Goal: Contribute content

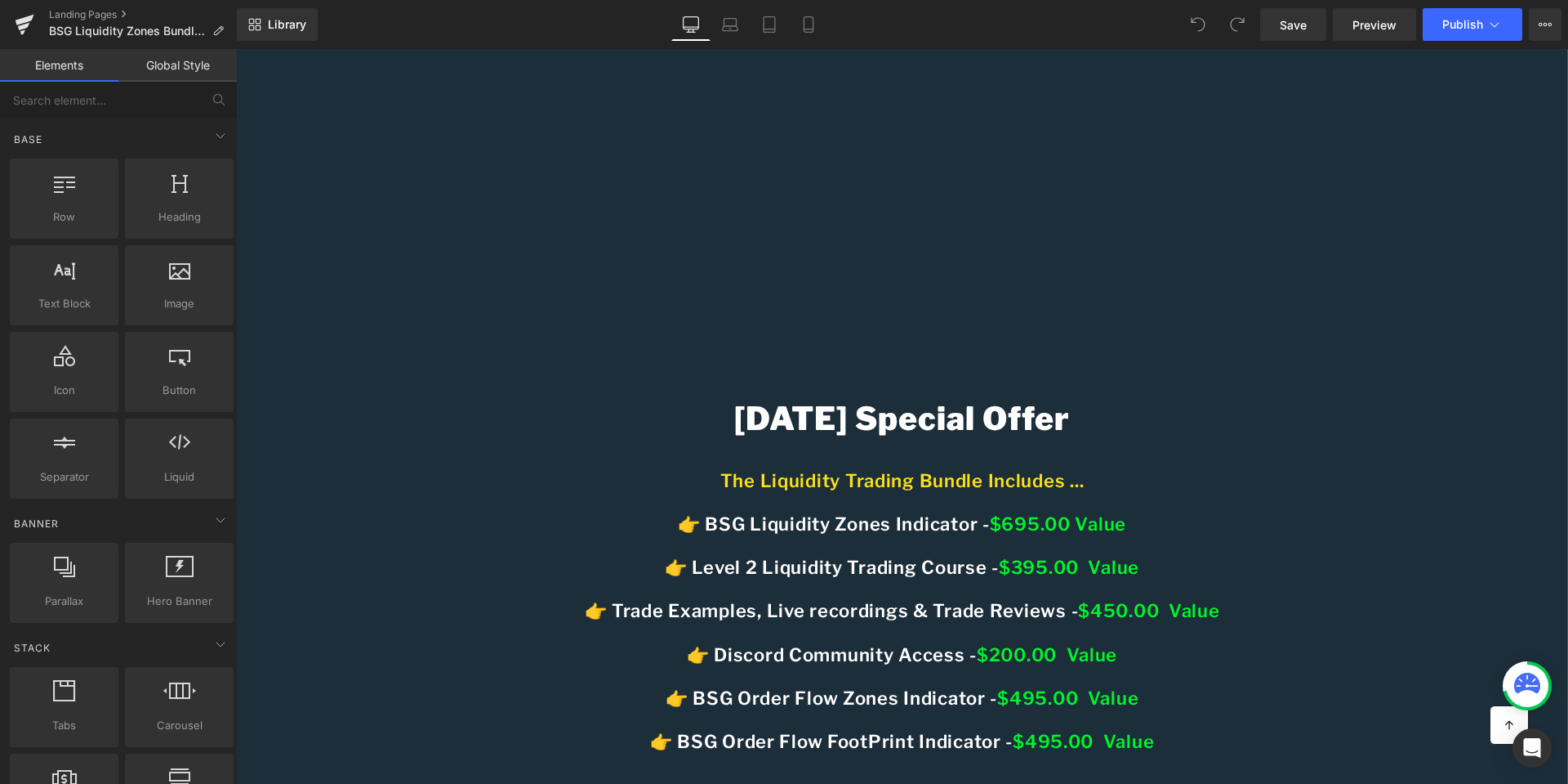
scroll to position [736, 0]
click at [836, 436] on h1 "[DATE] Special Offer" at bounding box center [902, 417] width 956 height 38
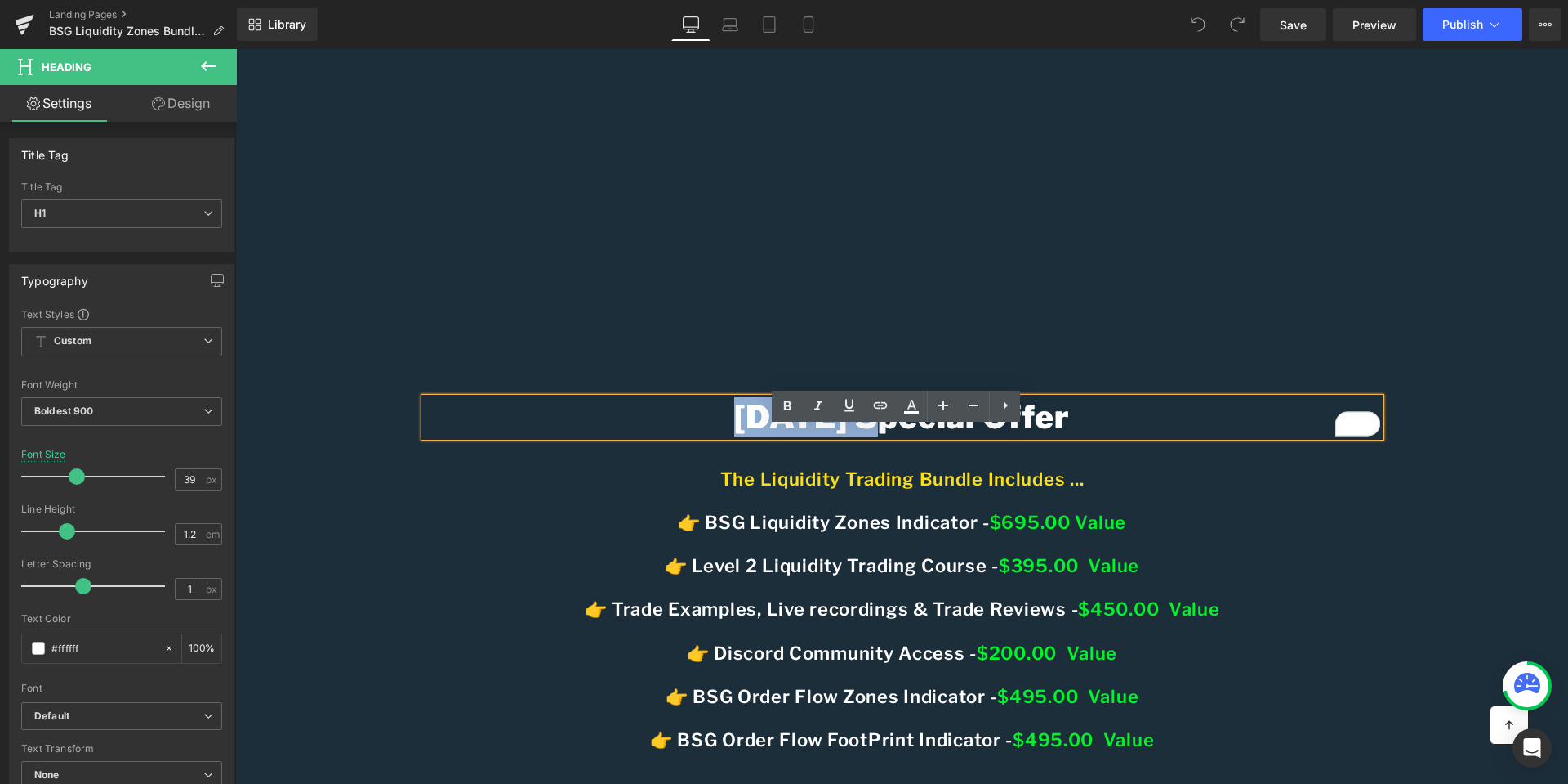
drag, startPoint x: 846, startPoint y: 447, endPoint x: 720, endPoint y: 436, distance: 126.5
click at [720, 436] on h1 "[DATE] Special Offer" at bounding box center [902, 417] width 956 height 38
click at [922, 436] on div "[DATE] Special Offer" at bounding box center [902, 417] width 956 height 38
drag, startPoint x: 697, startPoint y: 447, endPoint x: 1124, endPoint y: 455, distance: 427.1
click at [1124, 436] on h1 "[DATE] Special Offer" at bounding box center [902, 417] width 956 height 38
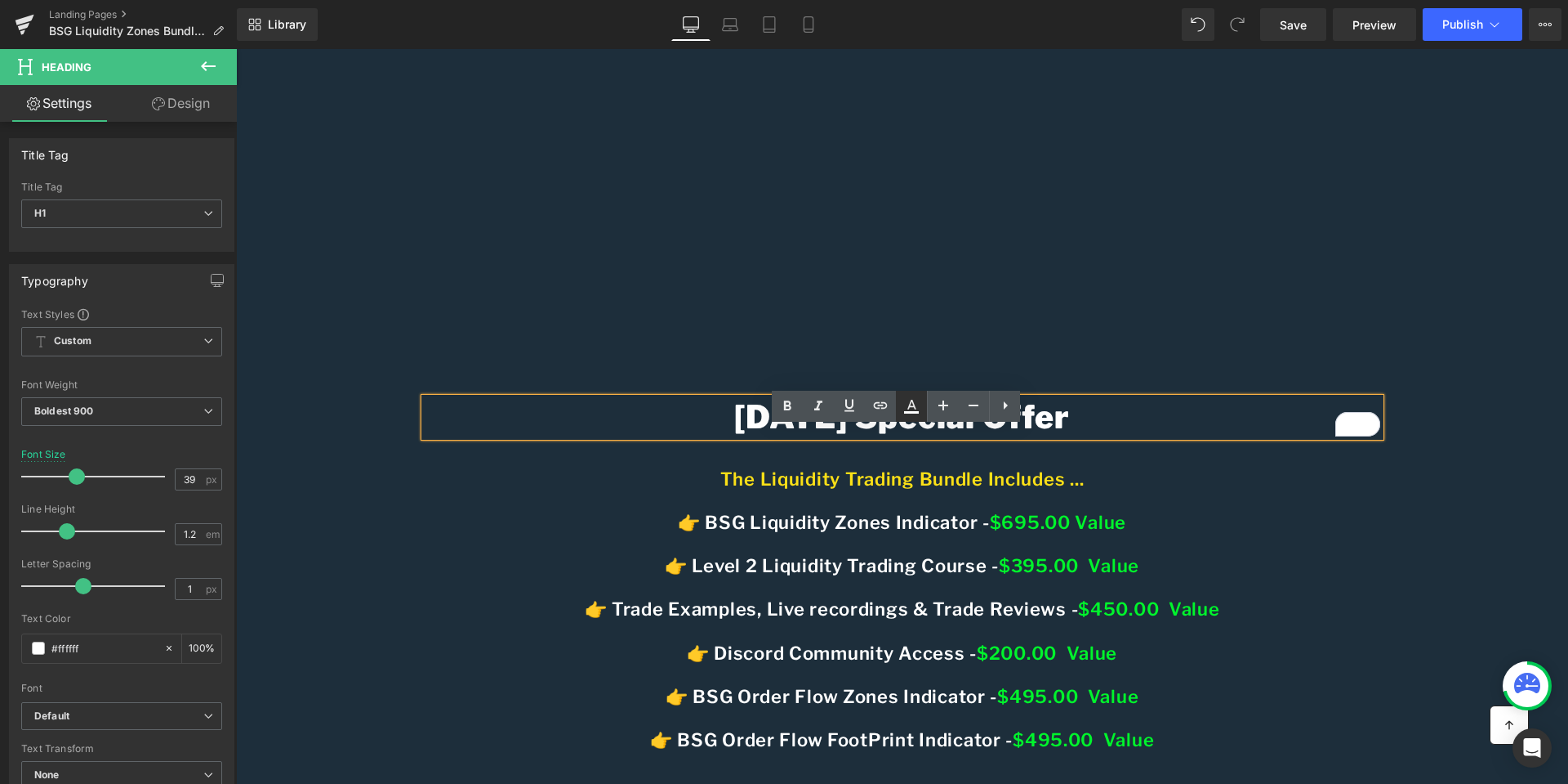
click at [908, 411] on icon at bounding box center [911, 412] width 15 height 3
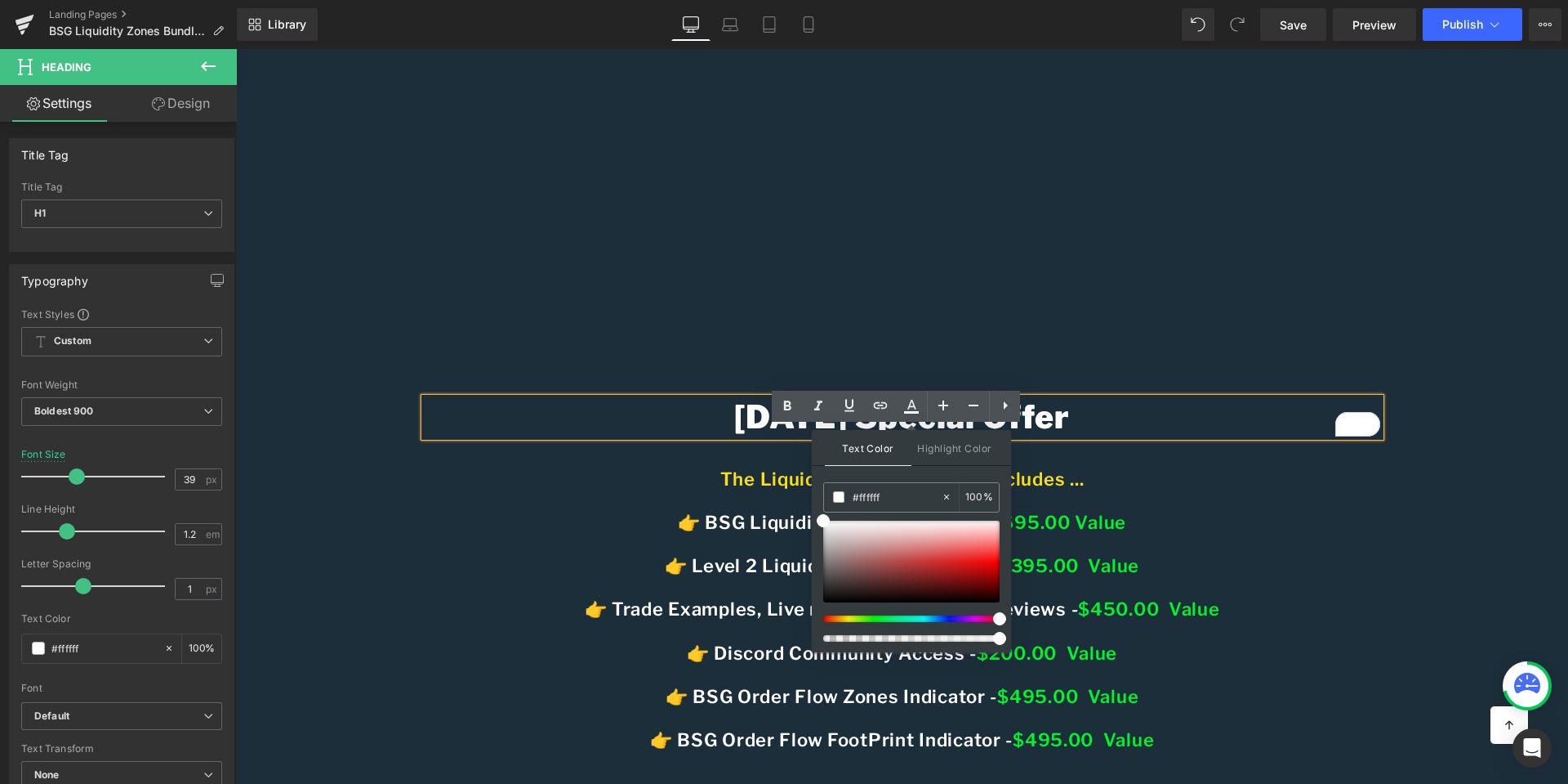
drag, startPoint x: 873, startPoint y: 615, endPoint x: 1005, endPoint y: 614, distance: 132.0
click at [1005, 614] on span at bounding box center [999, 618] width 13 height 13
type input "#fb0d0d"
click at [995, 560] on div at bounding box center [912, 562] width 176 height 81
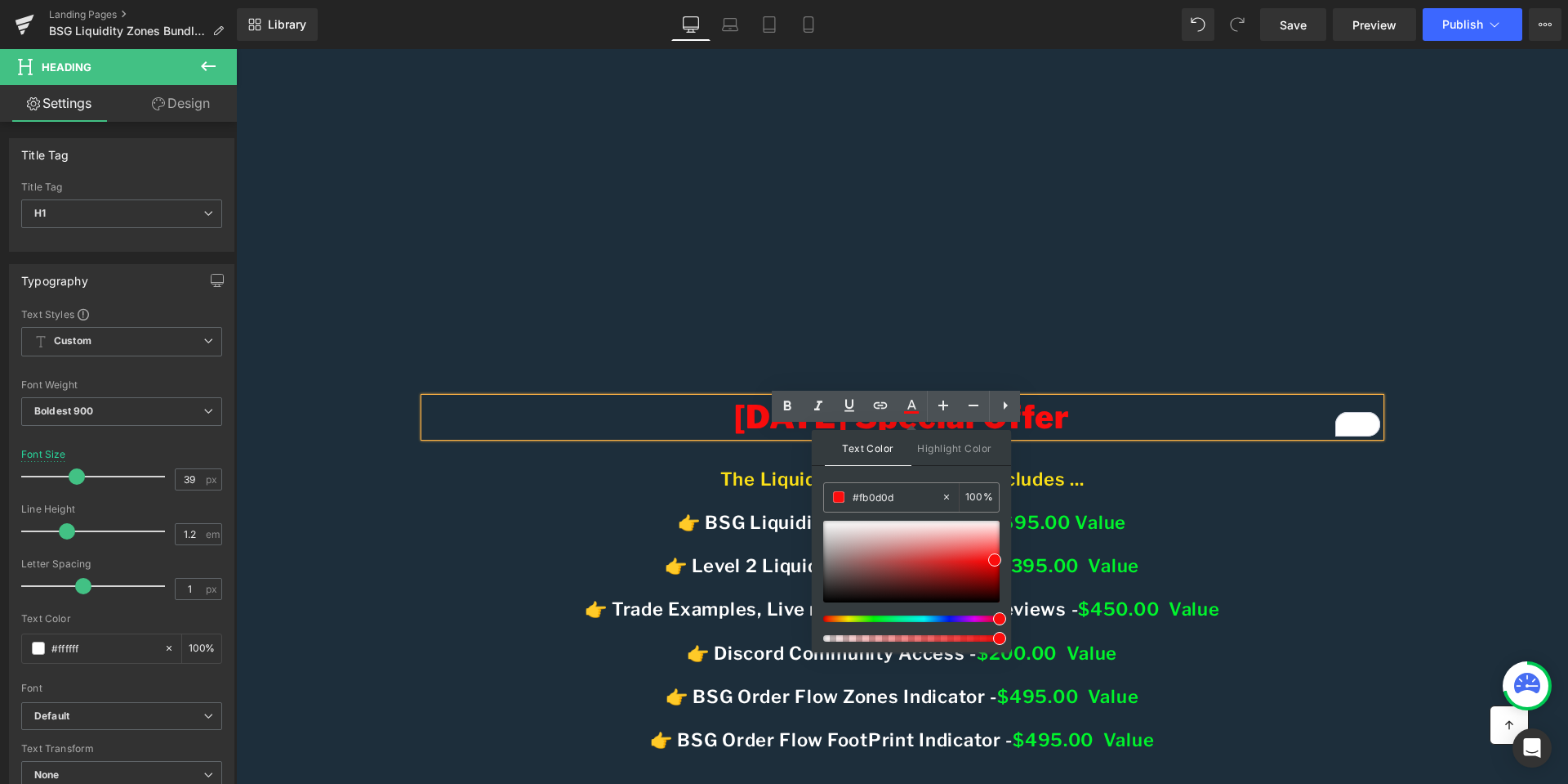
click at [1443, 561] on div "Watch the 40-minute video below to learn the SECRET TRADING HACK used ONLY by I…" at bounding box center [902, 273] width 1332 height 1800
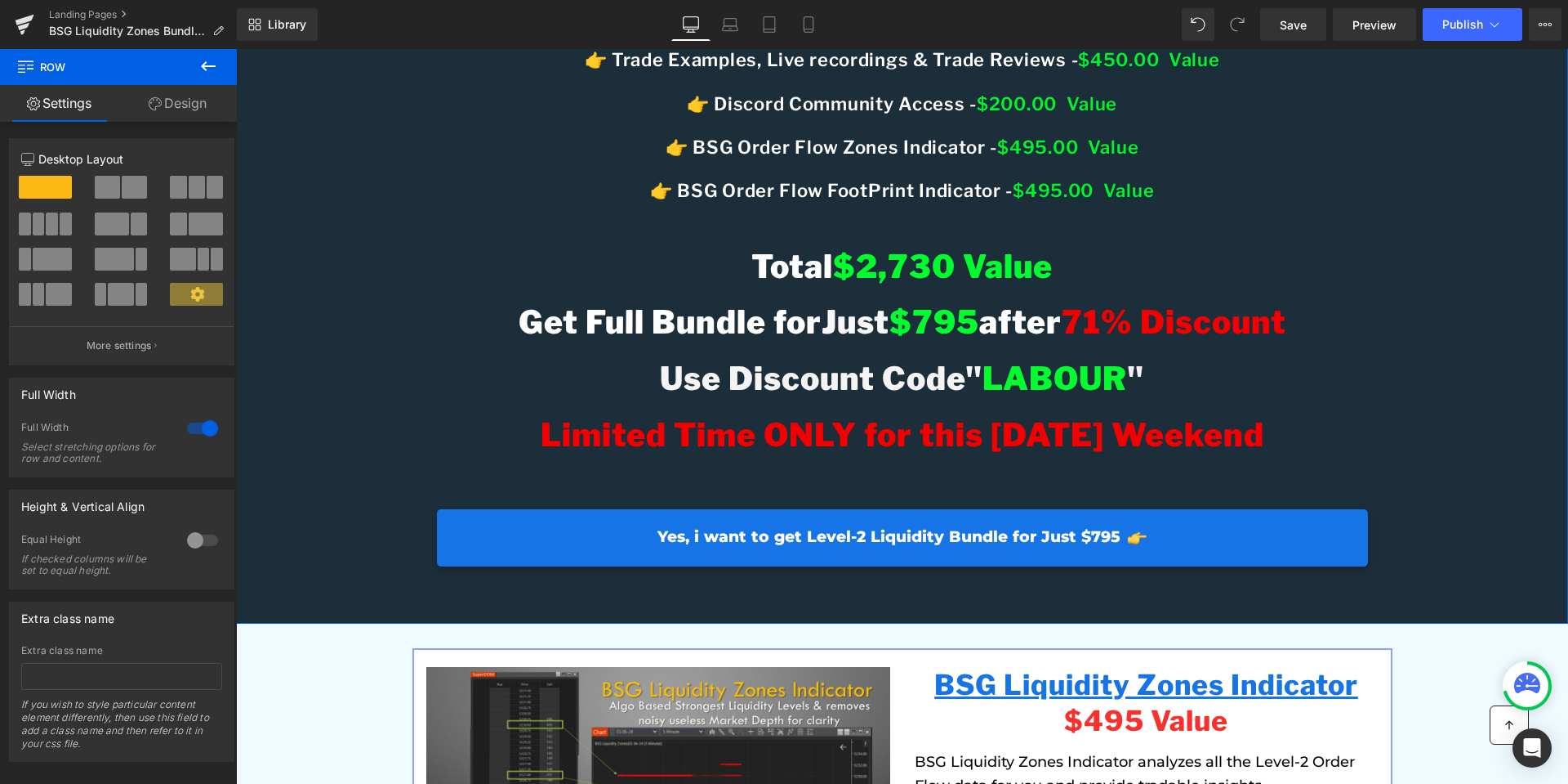
scroll to position [1308, 0]
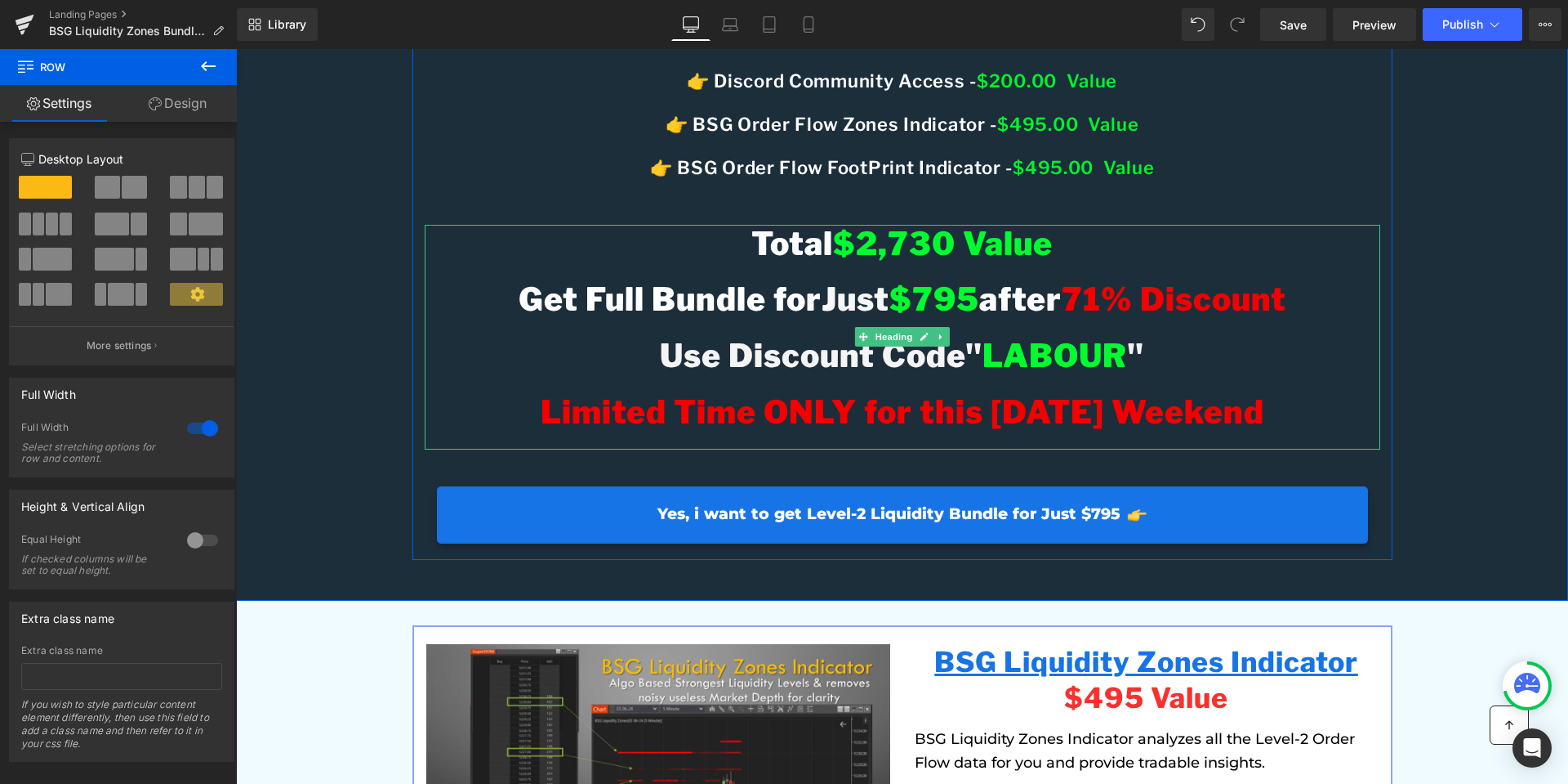
click at [1089, 375] on span "LABOUR" at bounding box center [1054, 355] width 144 height 39
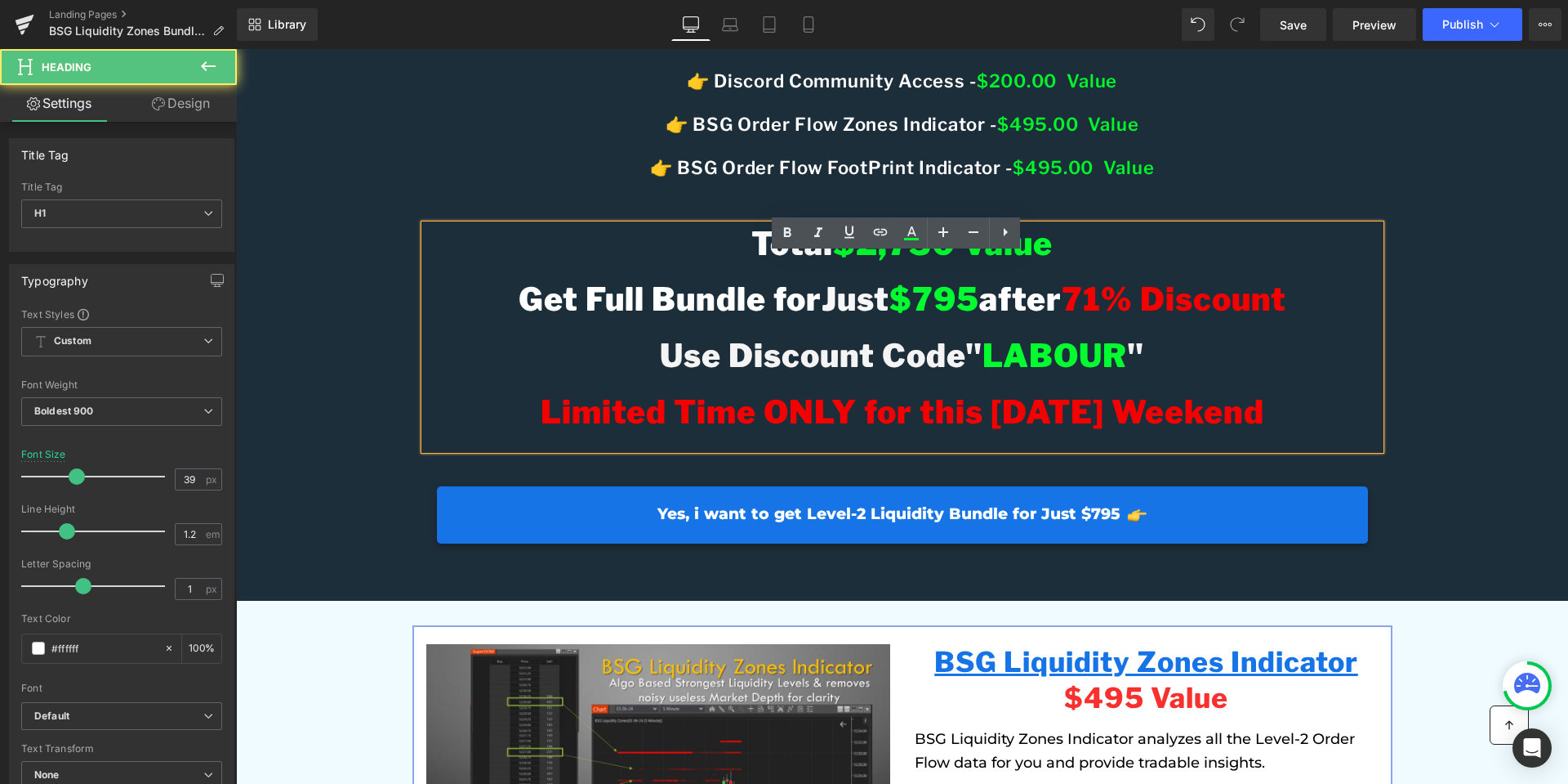
click at [1092, 375] on span "LABOUR" at bounding box center [1054, 355] width 144 height 39
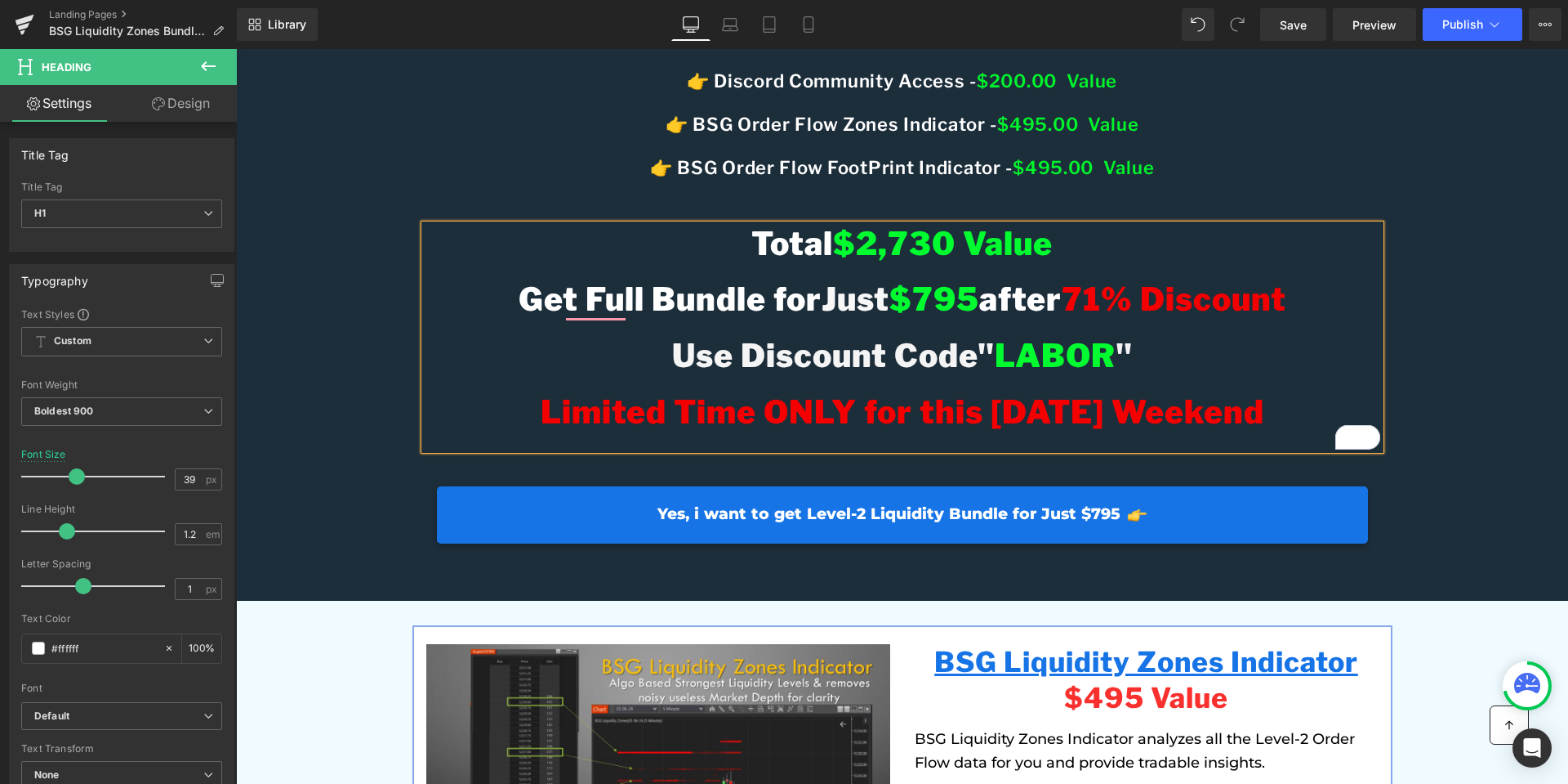
click at [1044, 432] on span "Limited Time ONLY for this [DATE] Weekend" at bounding box center [902, 411] width 724 height 39
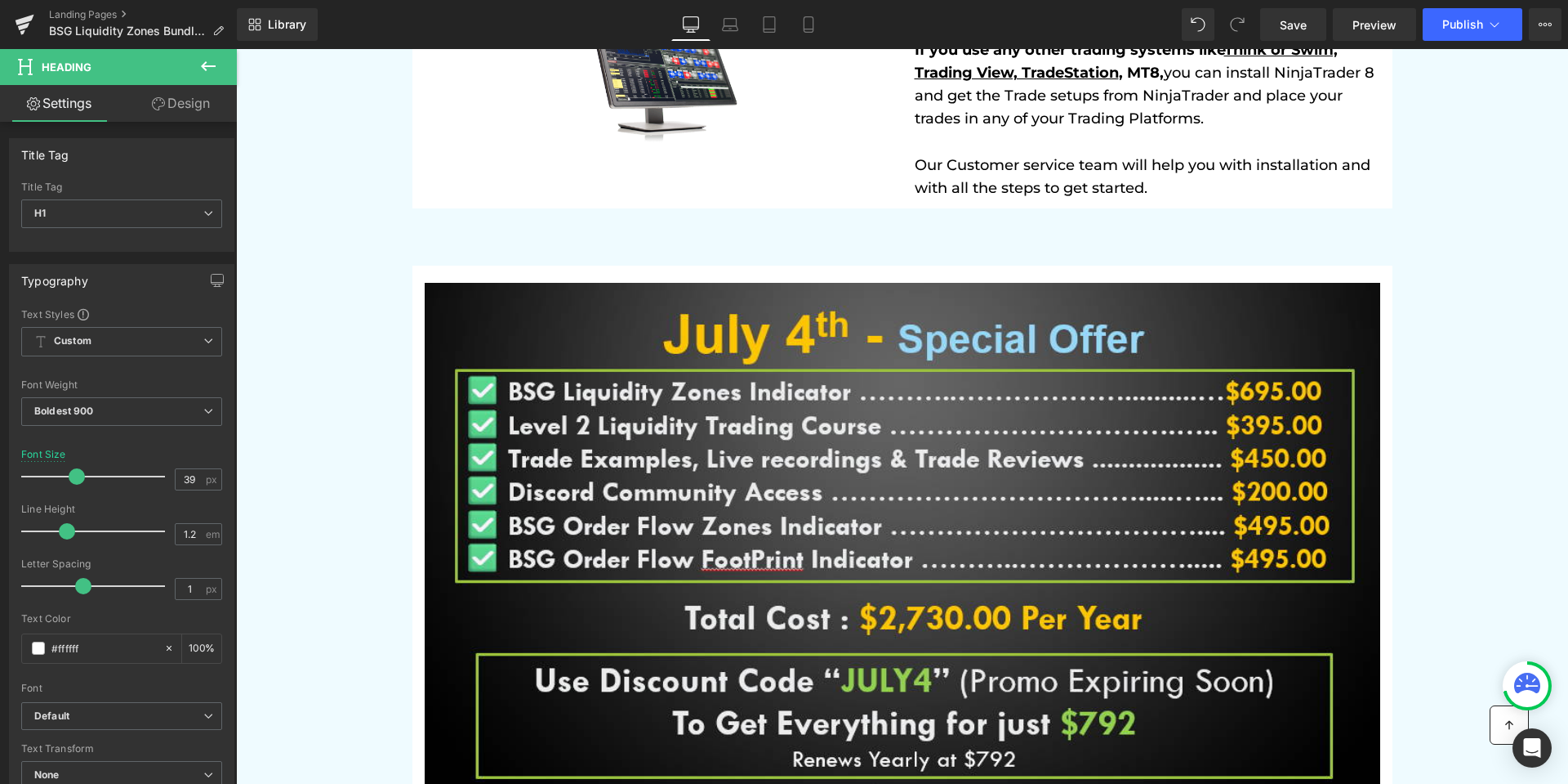
scroll to position [4739, 0]
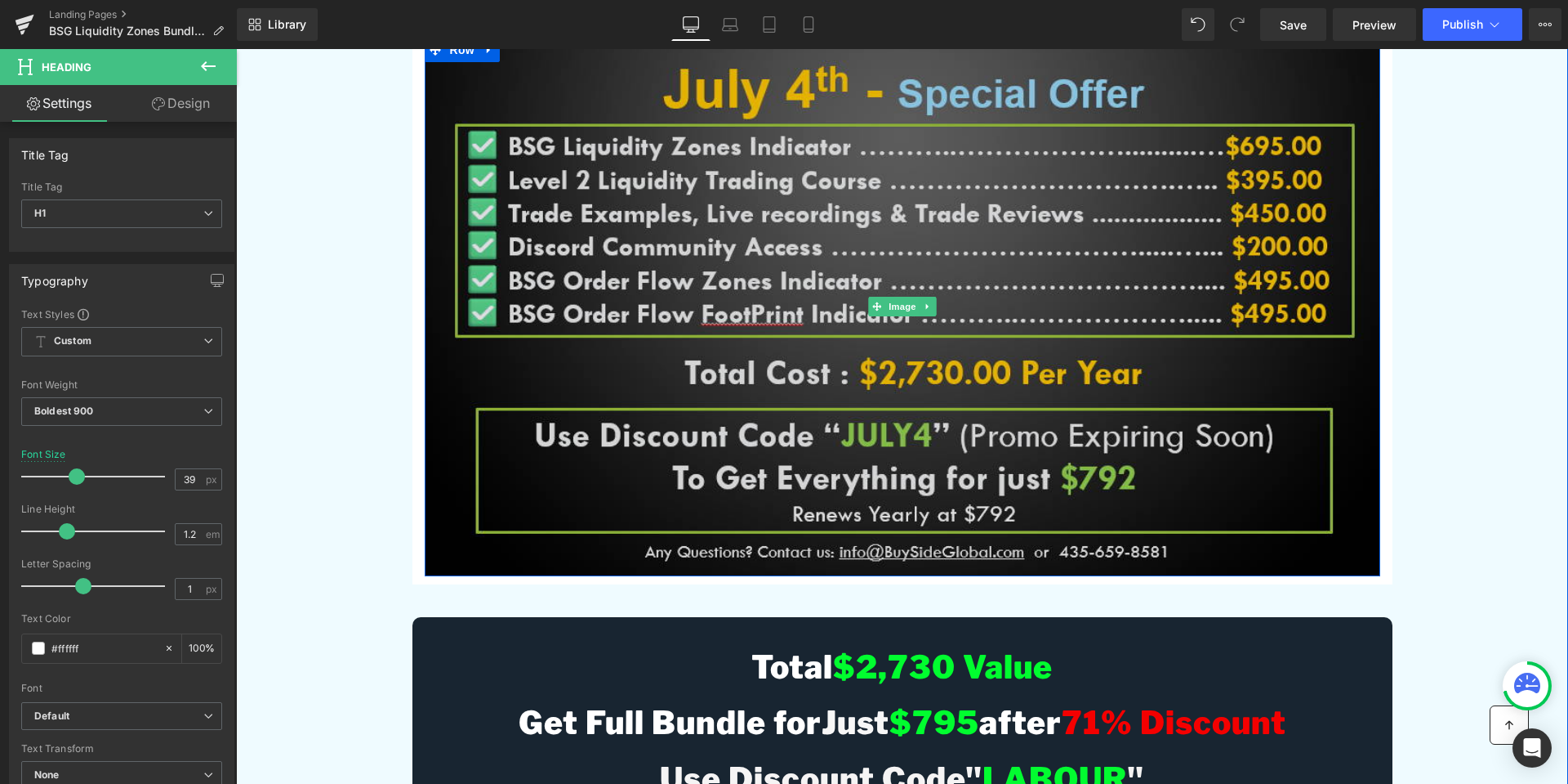
click at [1215, 492] on img at bounding box center [902, 306] width 956 height 538
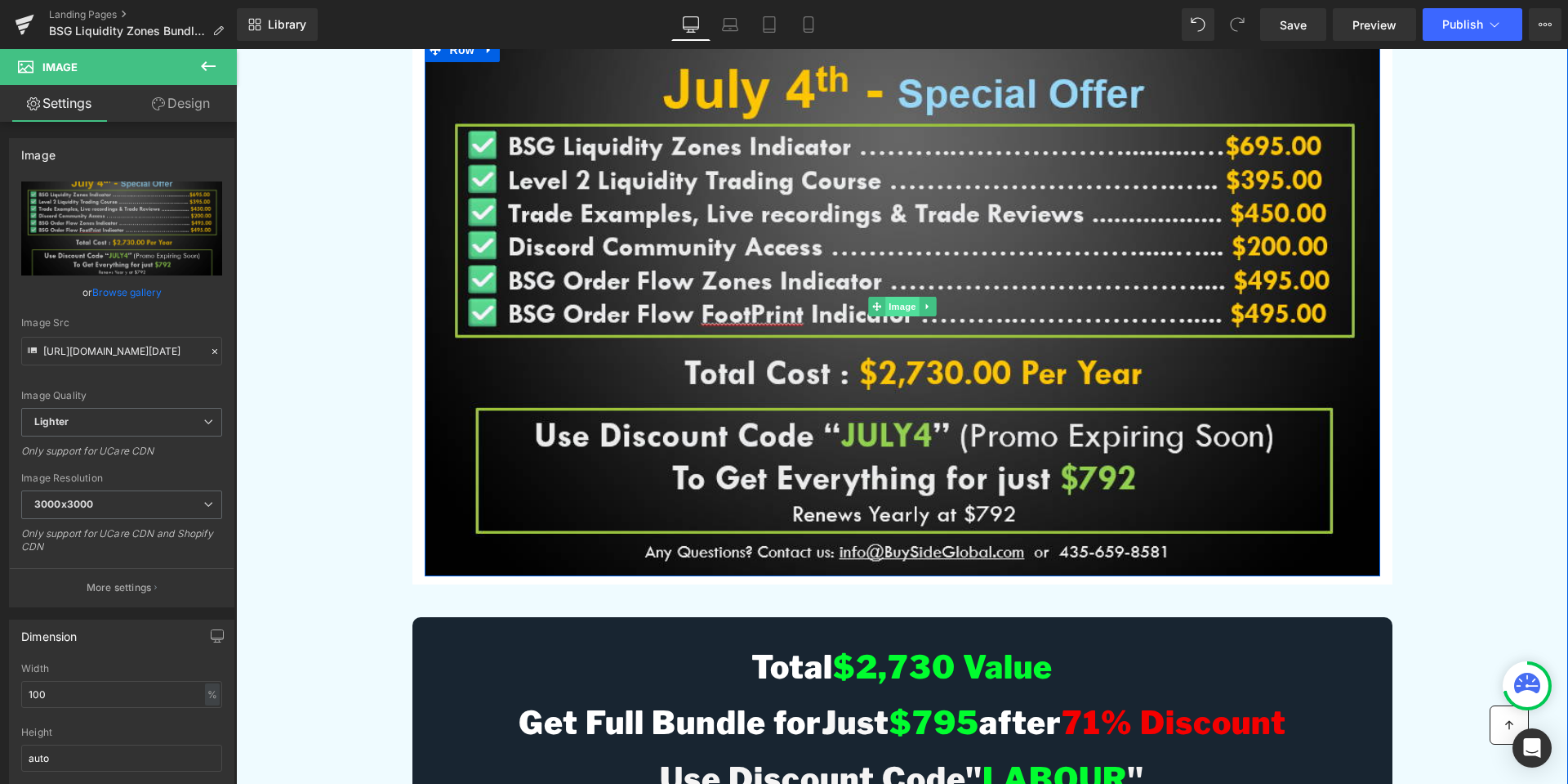
click at [893, 316] on span "Image" at bounding box center [903, 306] width 35 height 20
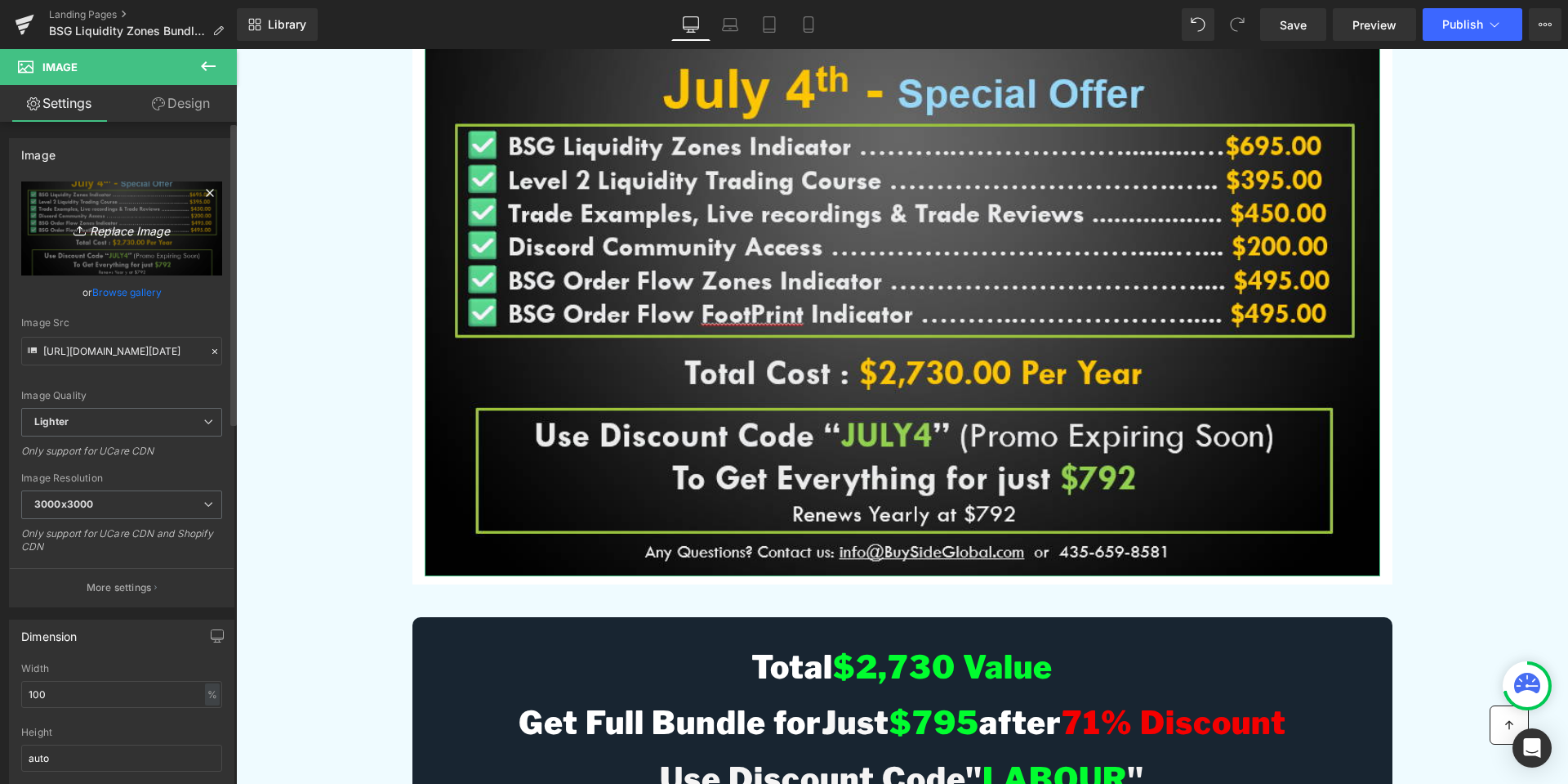
click at [103, 228] on icon "Replace Image" at bounding box center [121, 228] width 131 height 21
type input "C:\fakepath\LabourDayOffer.jpg"
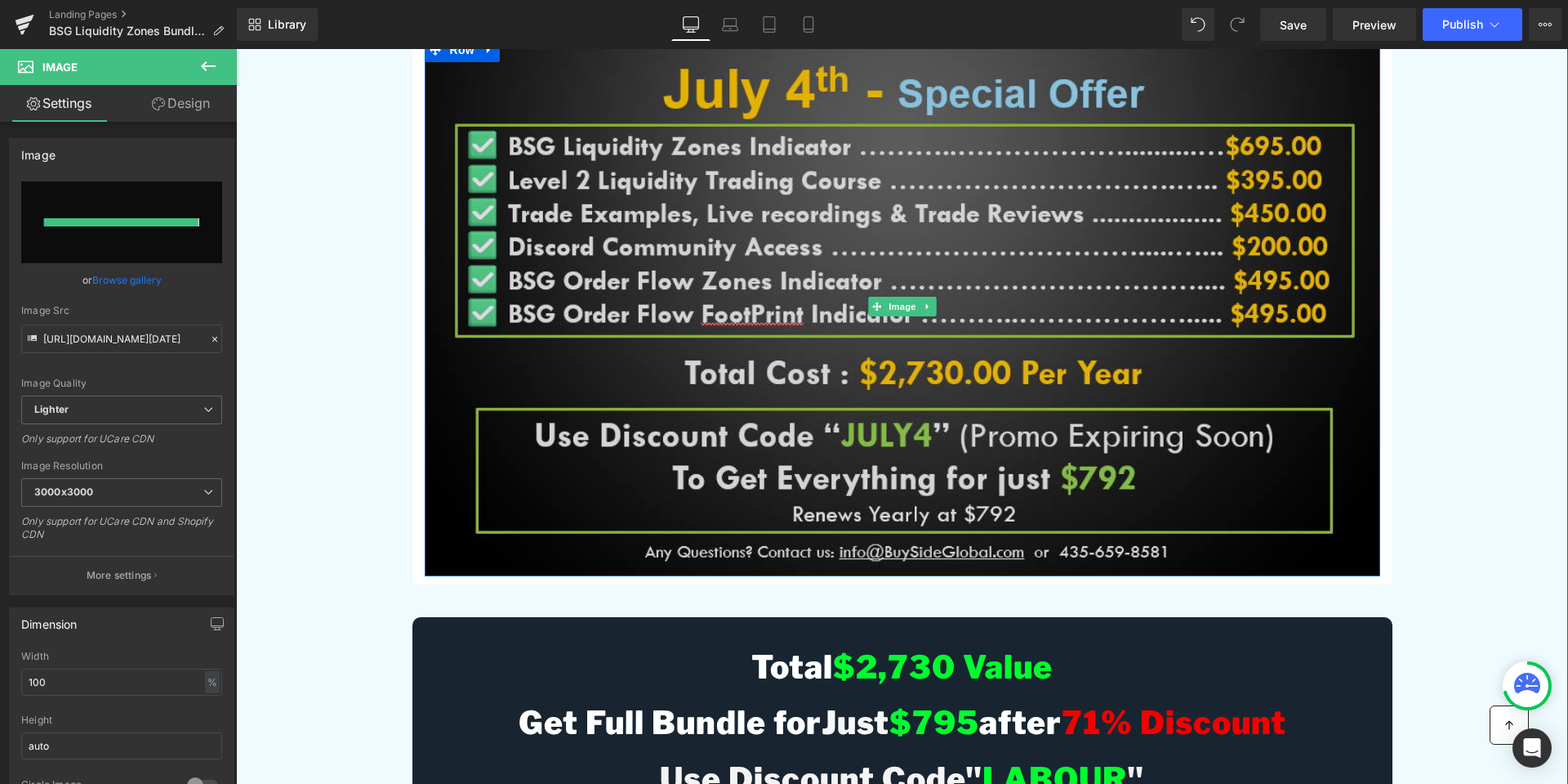
type input "[URL][DOMAIN_NAME]"
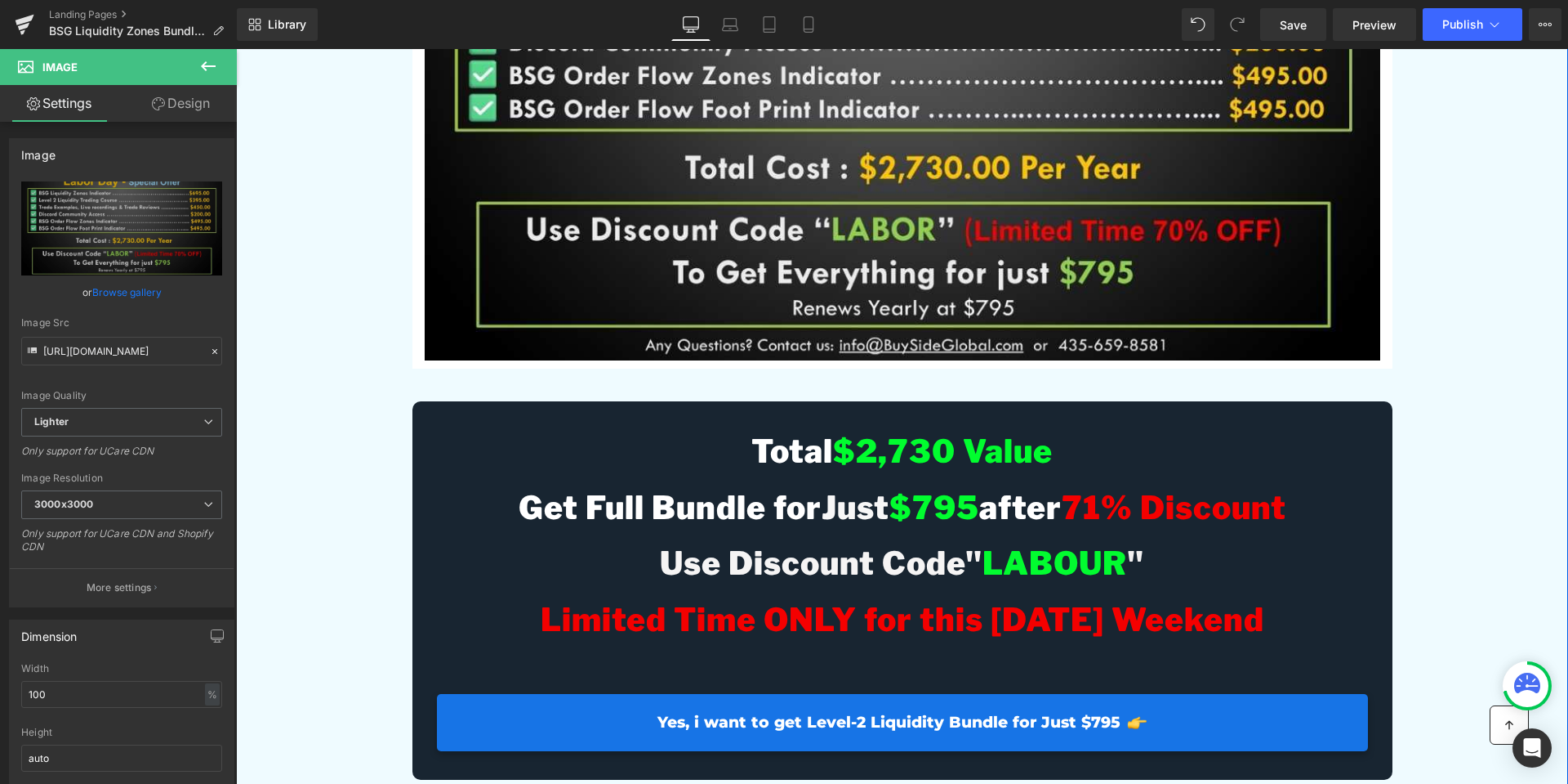
scroll to position [5148, 0]
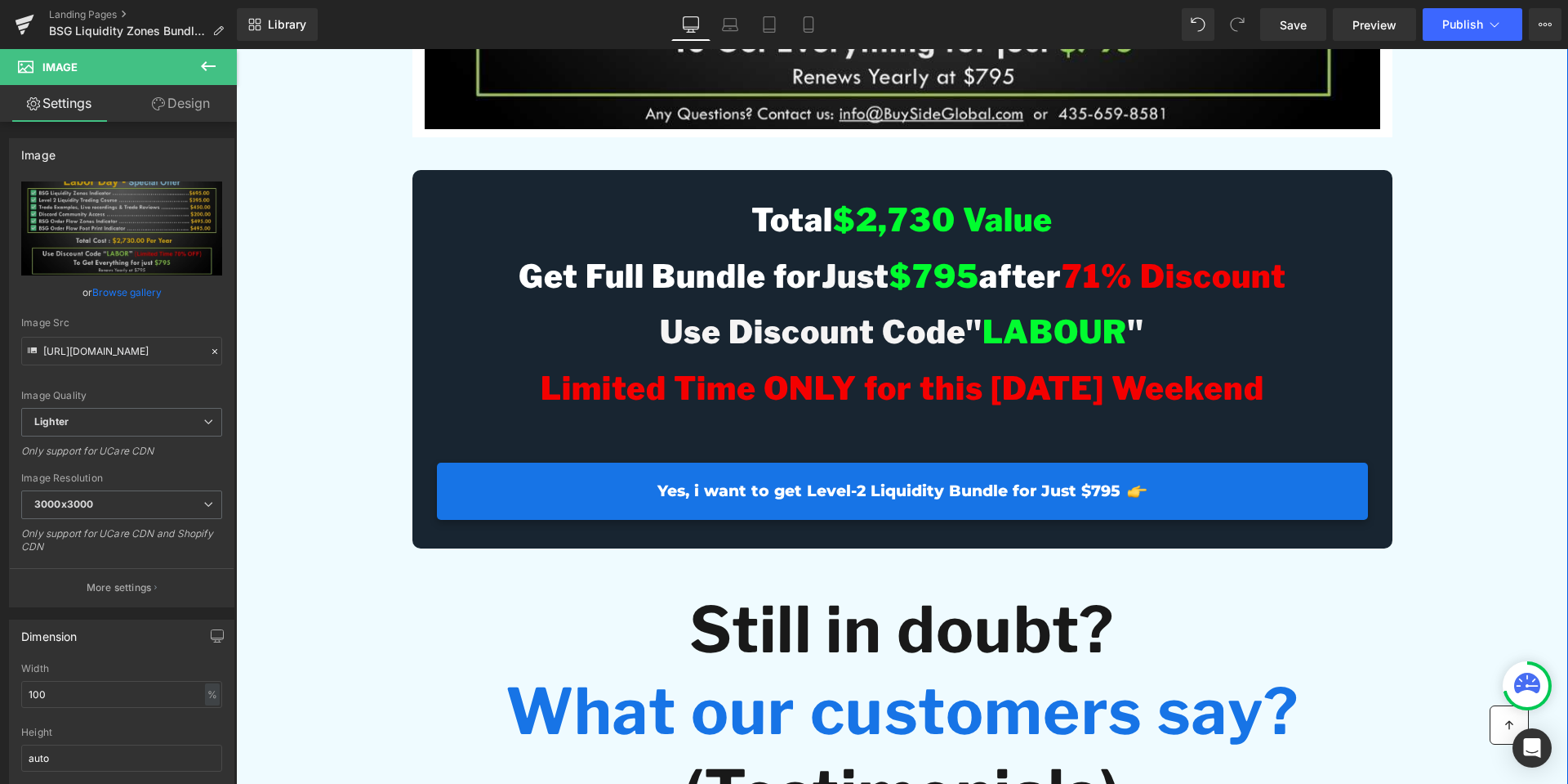
click at [1104, 296] on span "71% Discount" at bounding box center [1174, 276] width 225 height 39
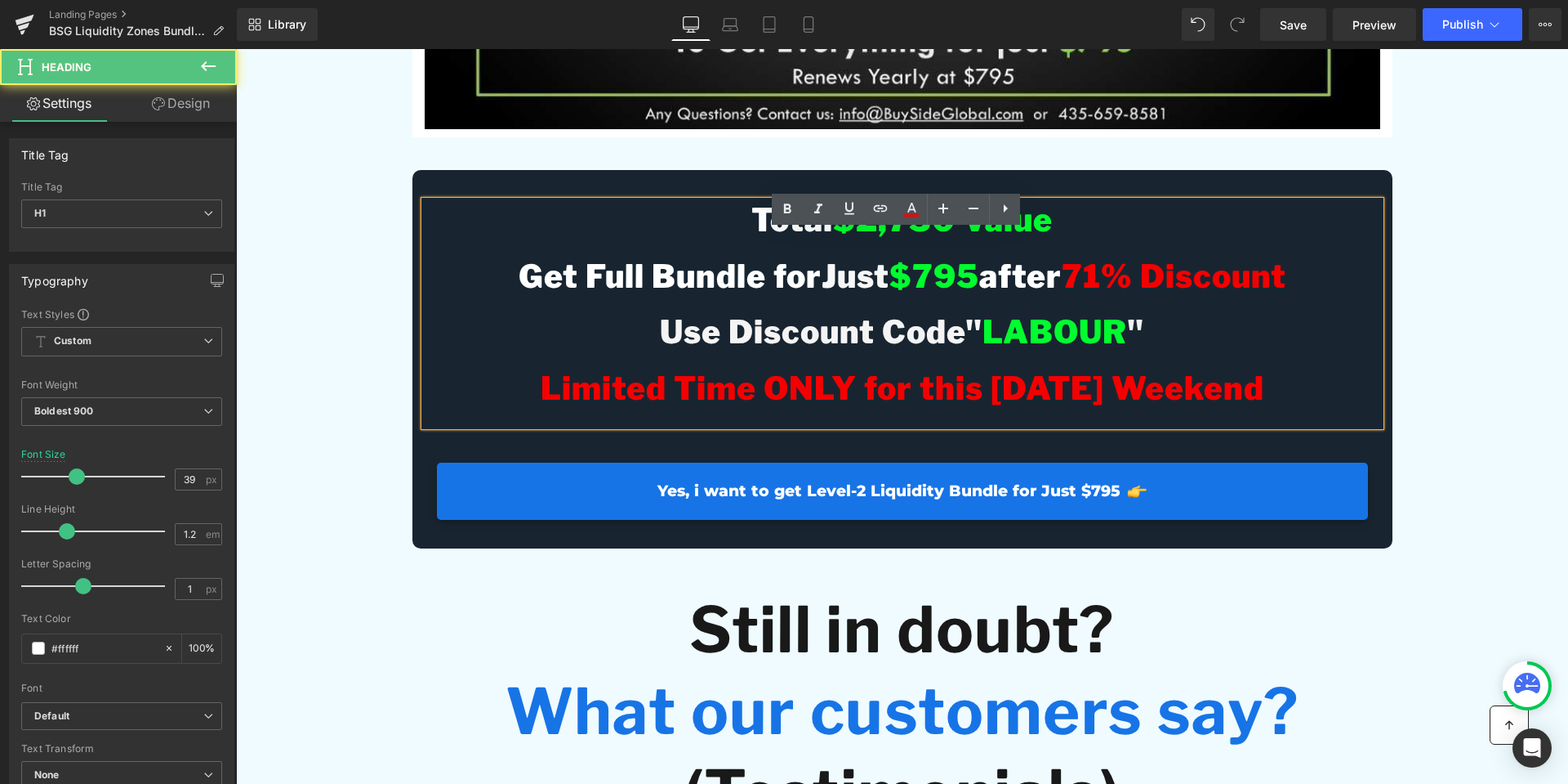
click at [1100, 296] on span "71% Discount" at bounding box center [1174, 276] width 225 height 39
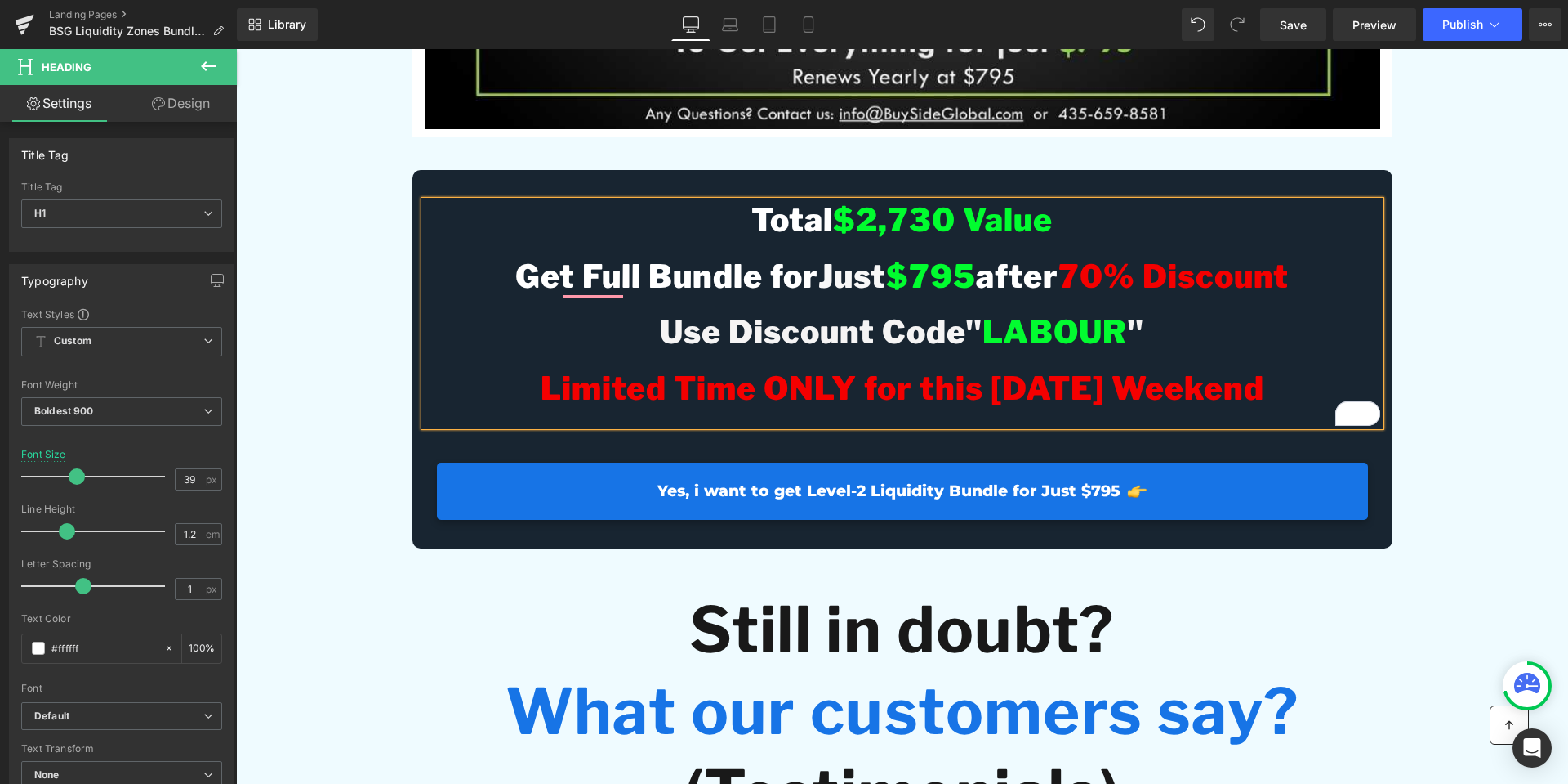
click at [1090, 351] on span "LABOUR" at bounding box center [1054, 331] width 144 height 39
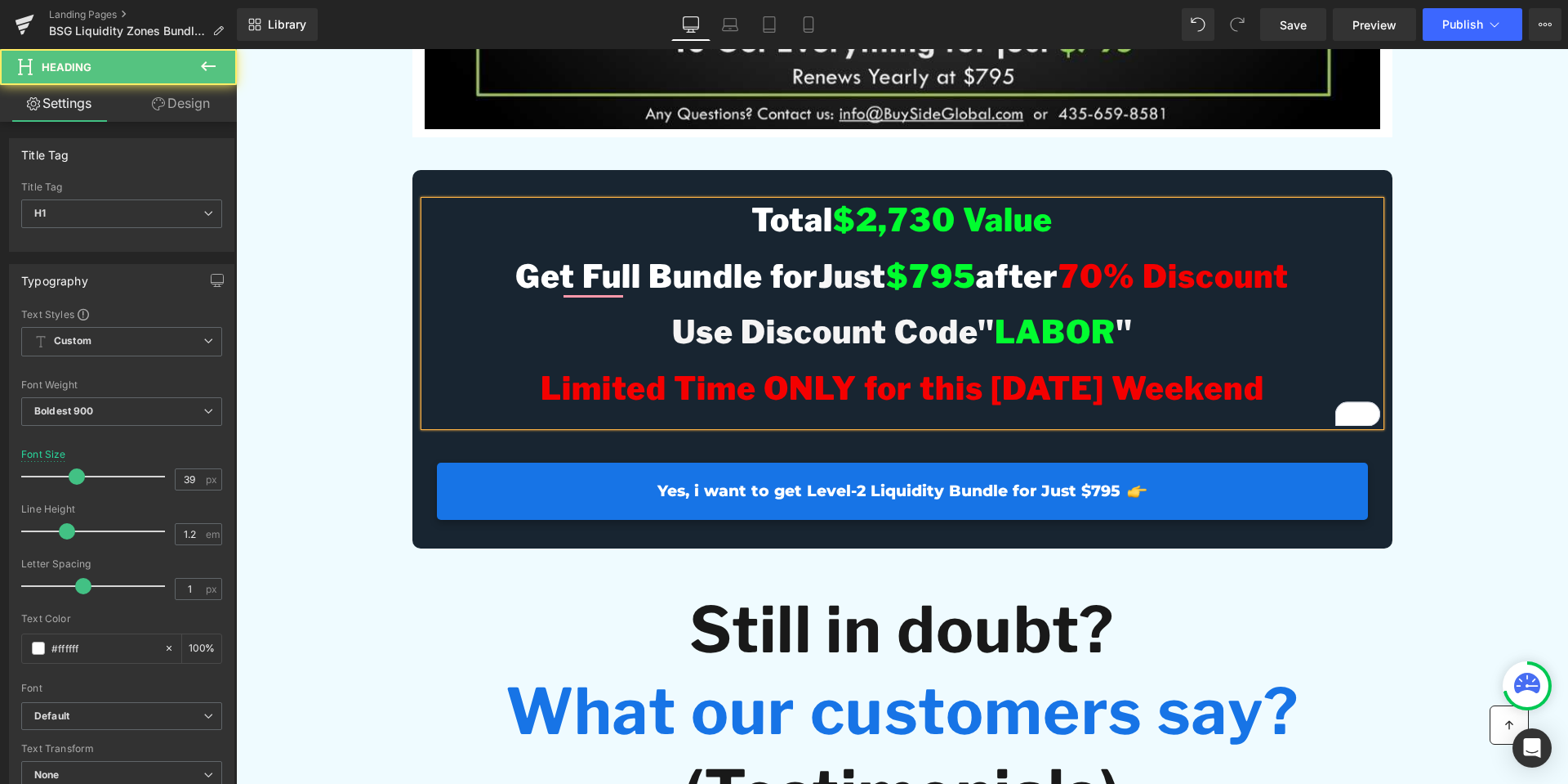
click at [1049, 408] on span "Limited Time ONLY for this [DATE] Weekend" at bounding box center [902, 388] width 724 height 39
click at [1460, 440] on div "Image Row BSG Liquidity Zones Indicator $495 Value Heading BSG Liquidity Zones …" at bounding box center [902, 591] width 1332 height 7662
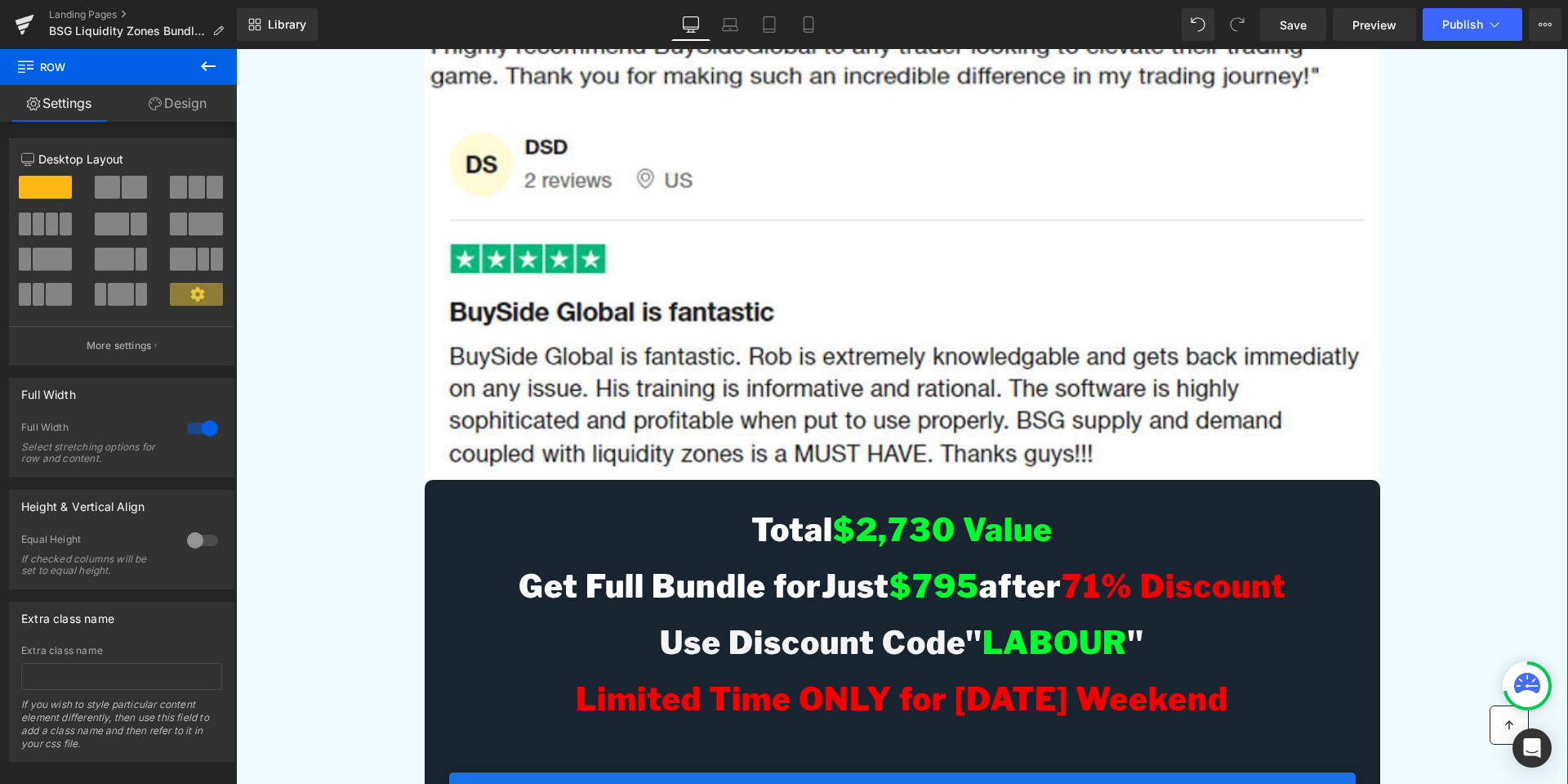
scroll to position [8989, 0]
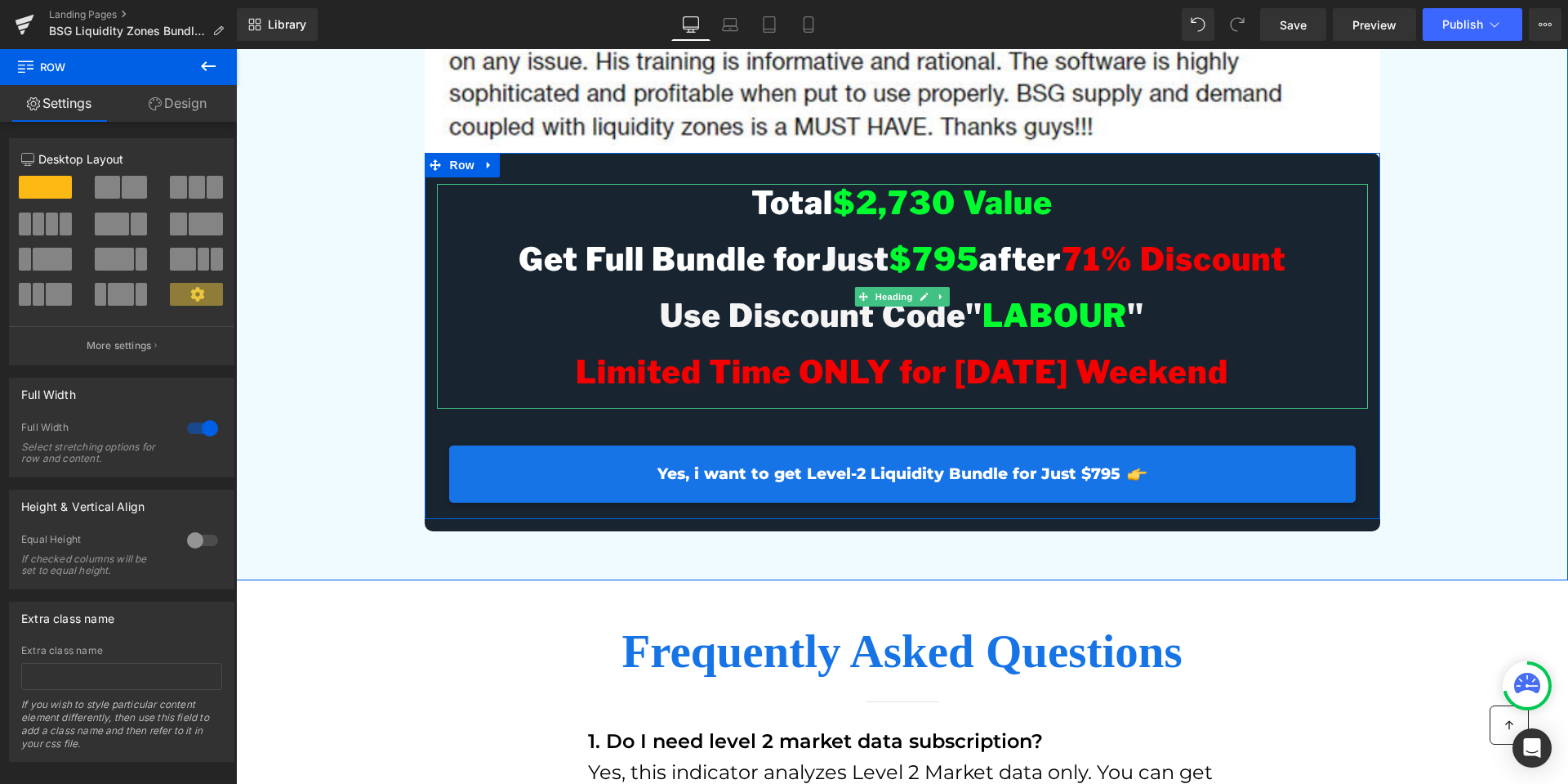
click at [1104, 279] on span "71% Discount" at bounding box center [1174, 259] width 225 height 39
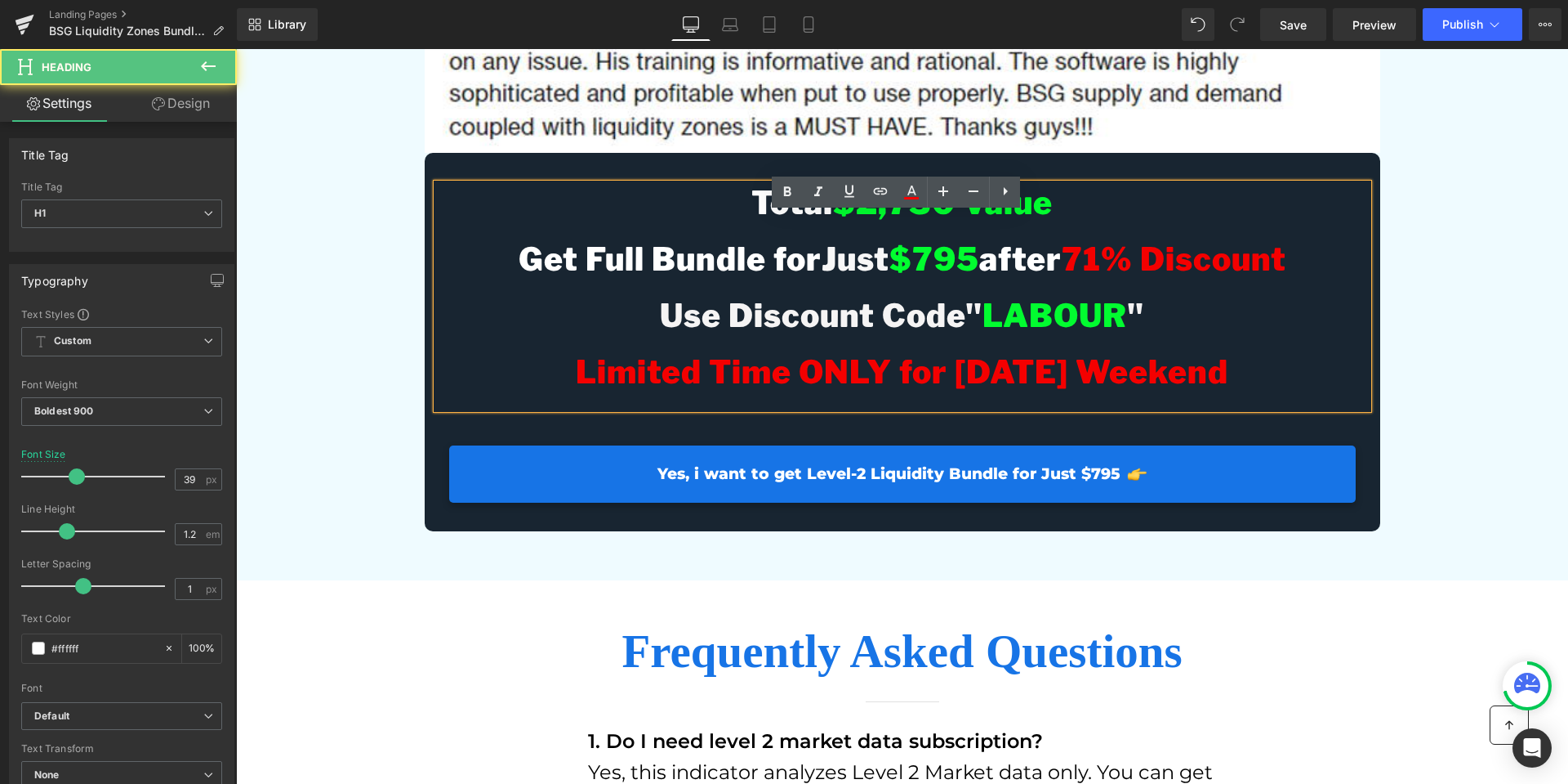
click at [1091, 279] on span "71% Discount" at bounding box center [1174, 259] width 225 height 39
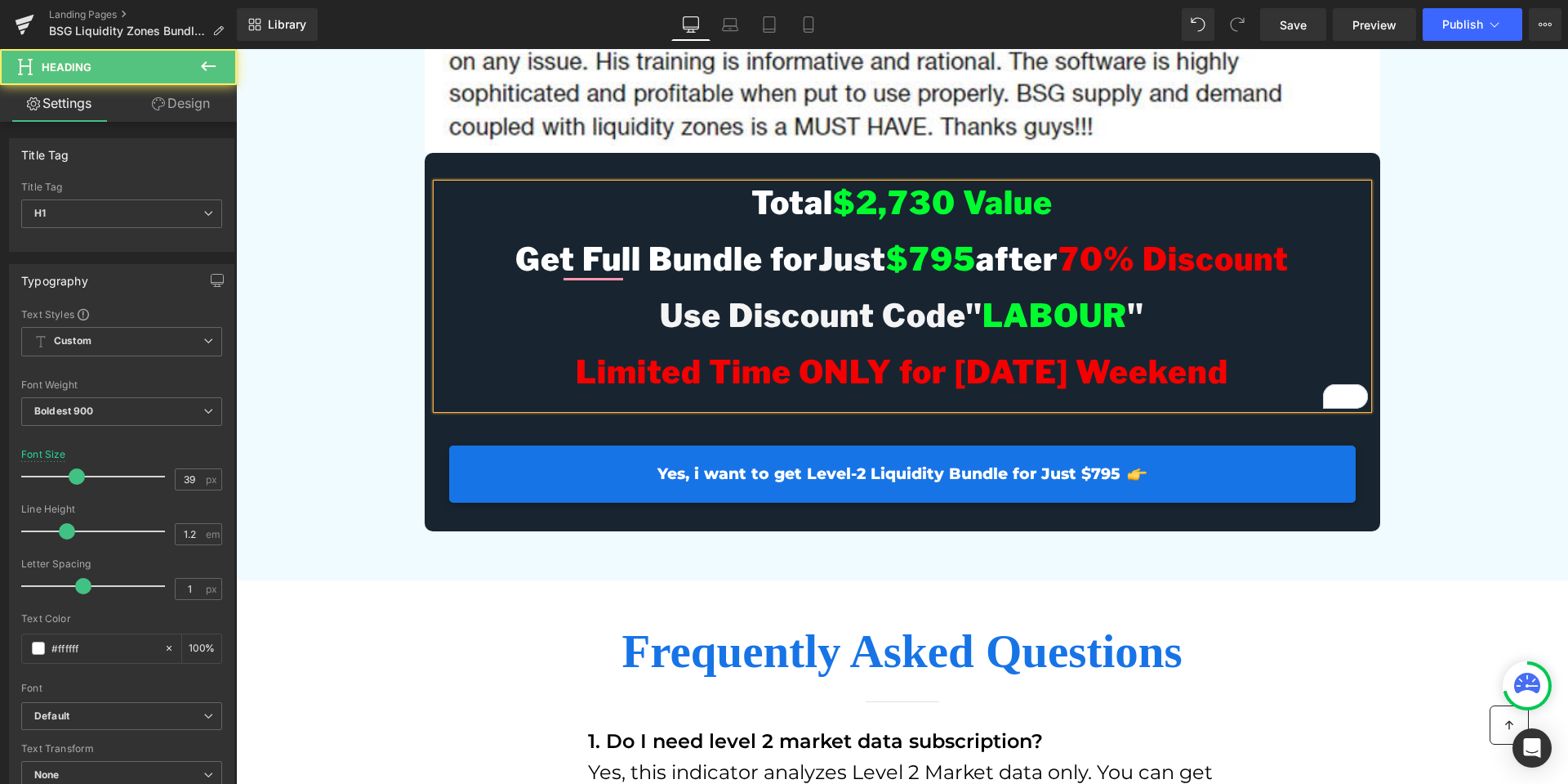
click at [1091, 335] on span "LABOUR" at bounding box center [1054, 315] width 144 height 39
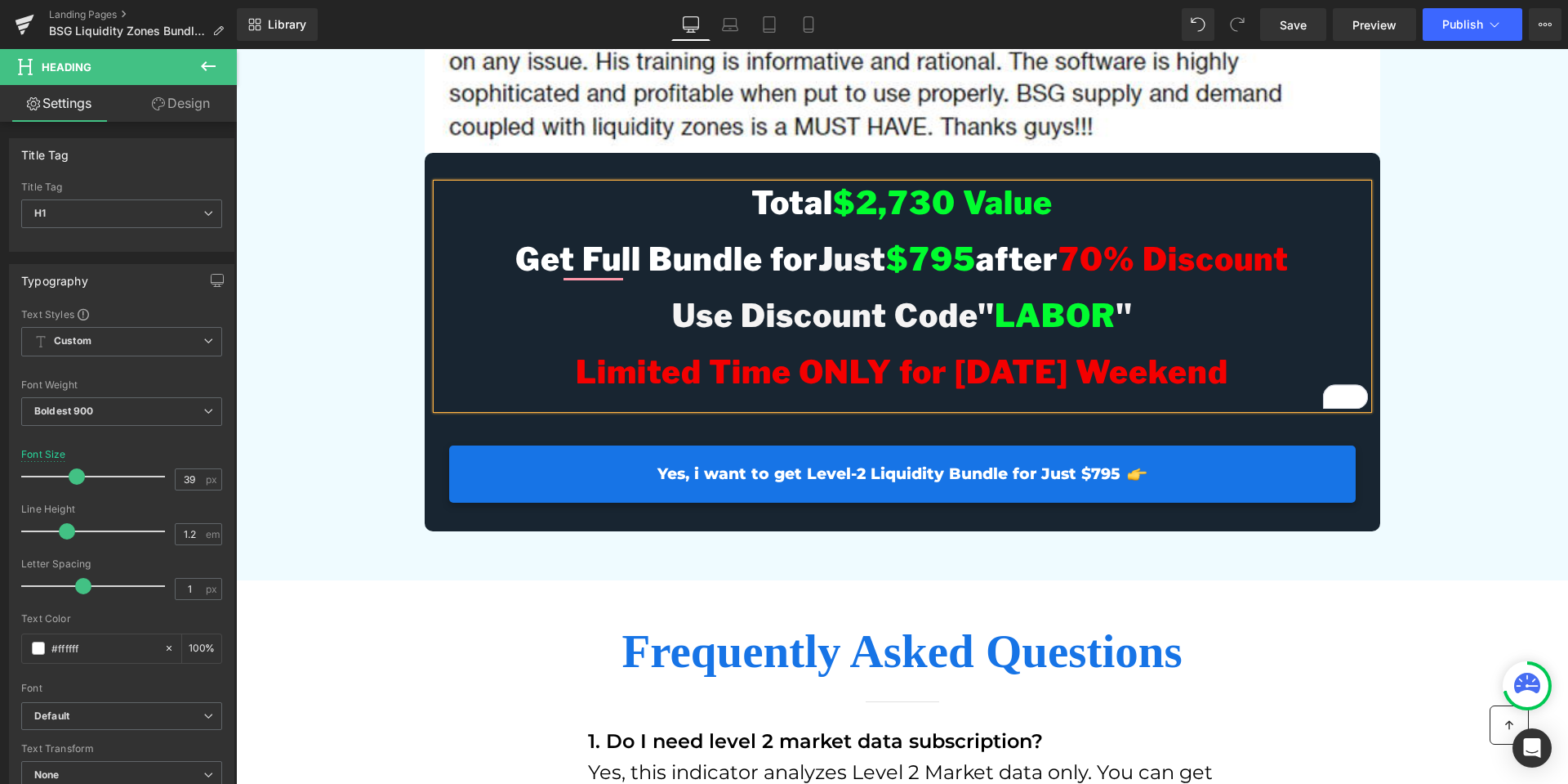
click at [1008, 391] on span "Limited Time ONLY for [DATE] Weekend" at bounding box center [902, 371] width 653 height 39
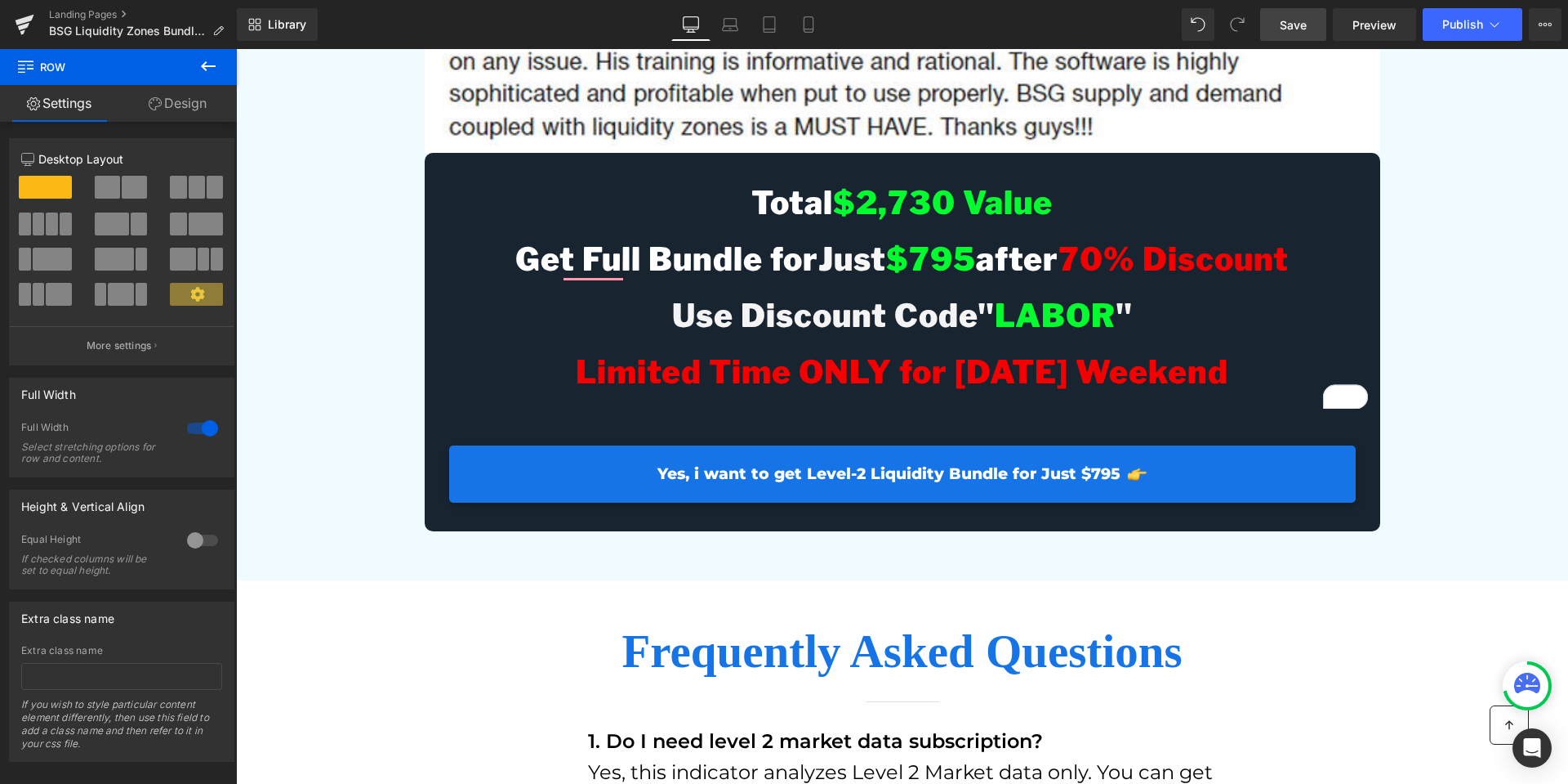
click at [1292, 23] on span "Save" at bounding box center [1293, 25] width 27 height 17
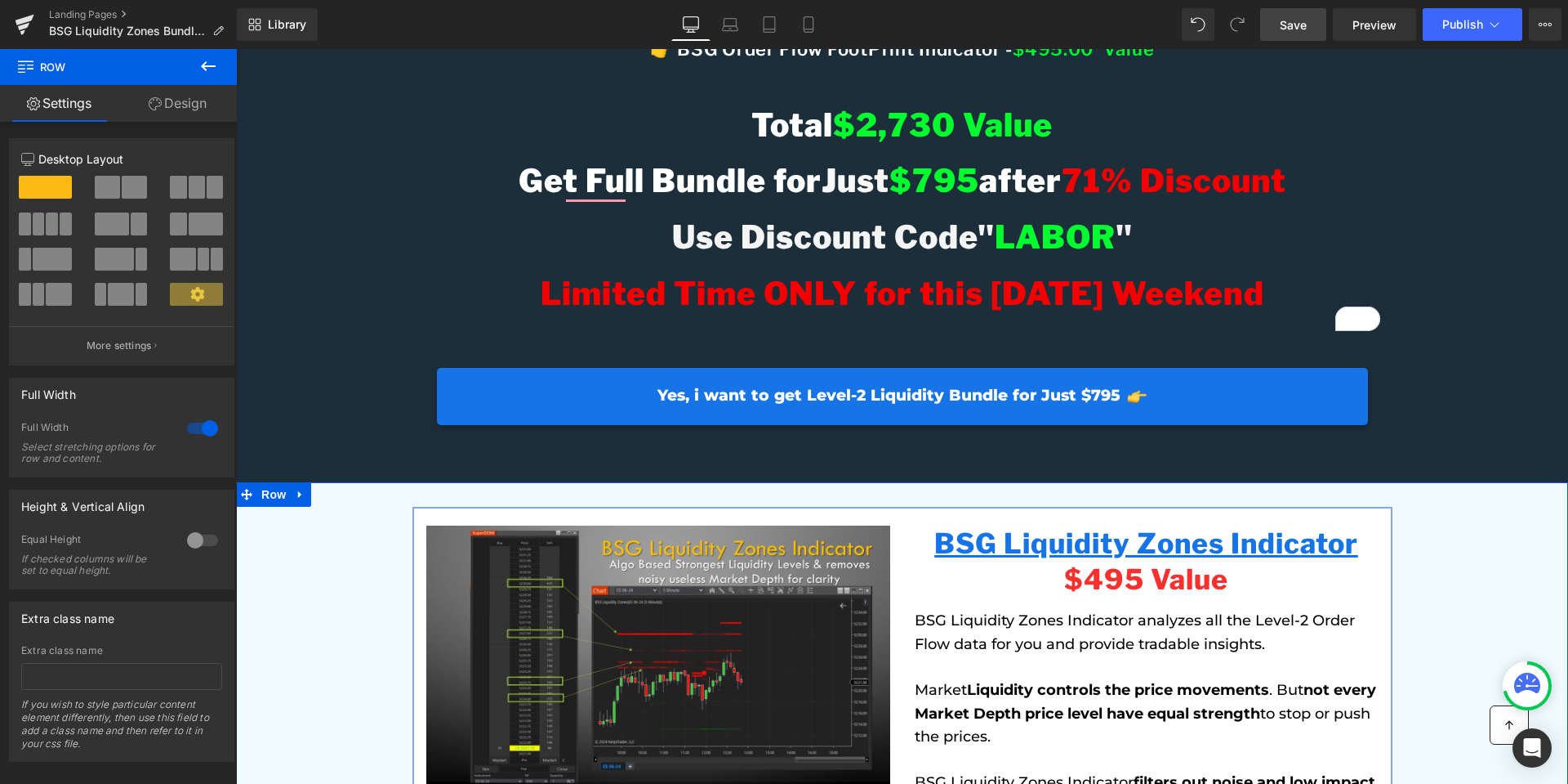
scroll to position [1267, 0]
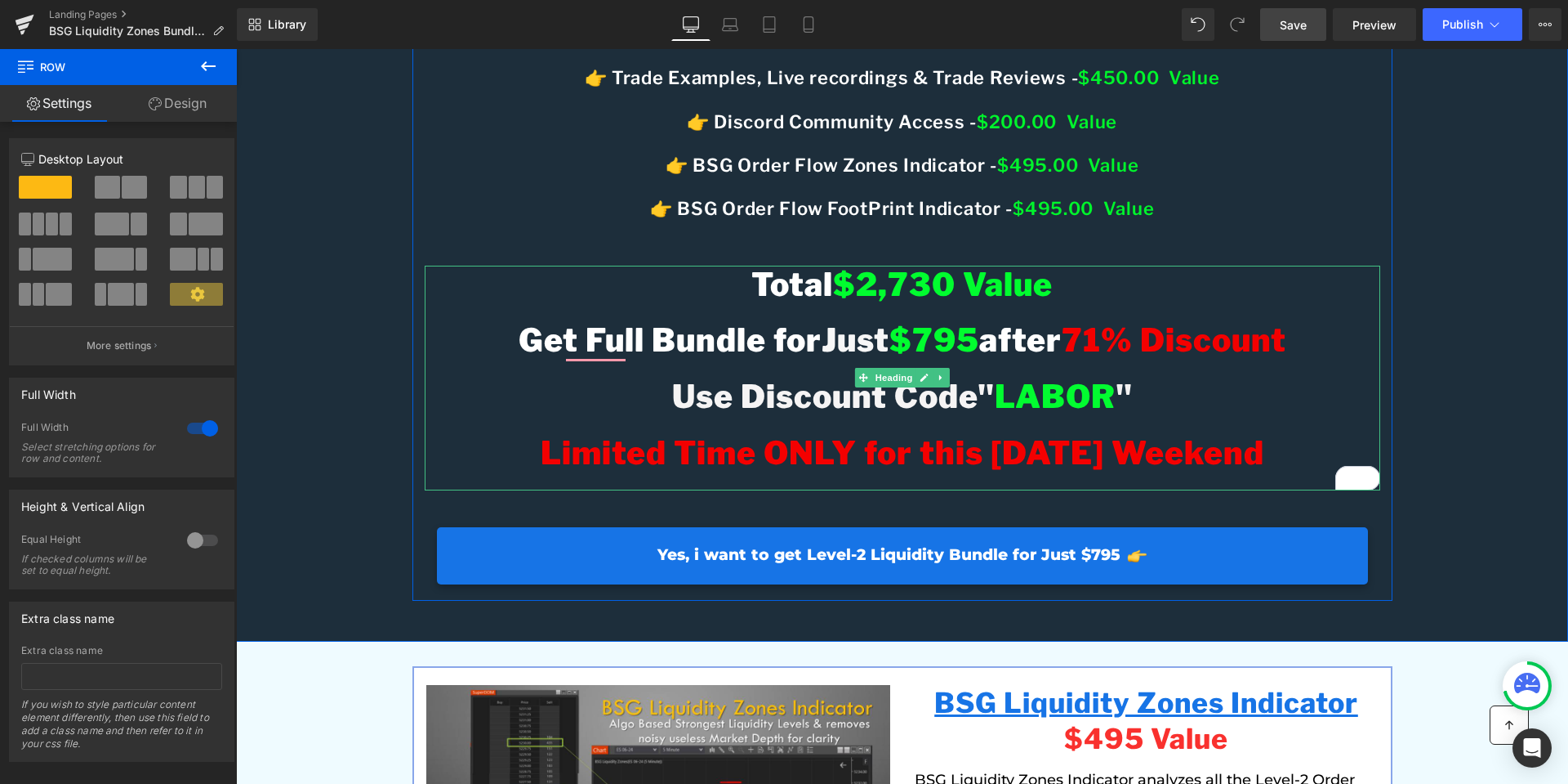
click at [1098, 360] on span "71% Discount" at bounding box center [1174, 339] width 225 height 39
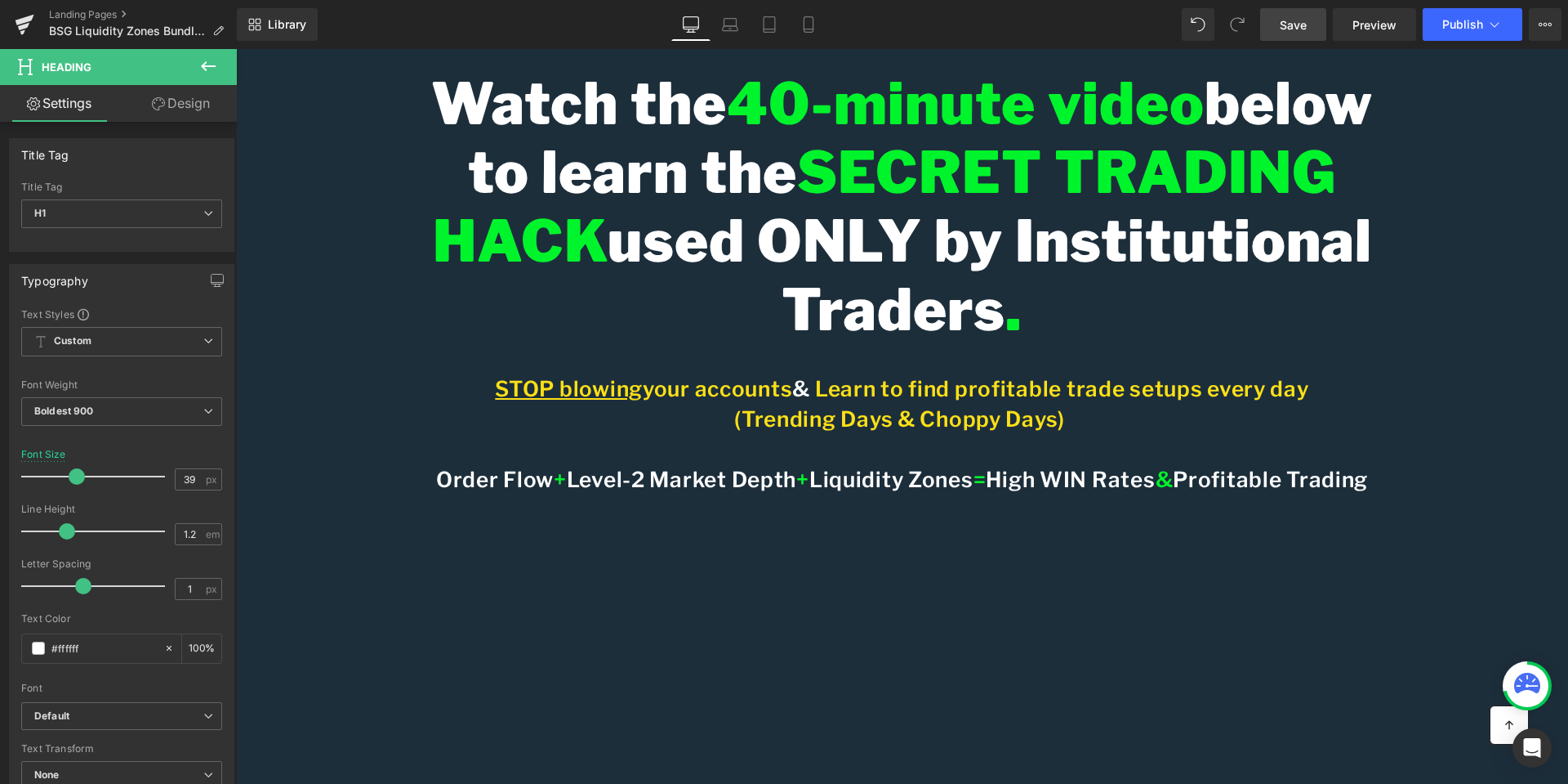
scroll to position [0, 0]
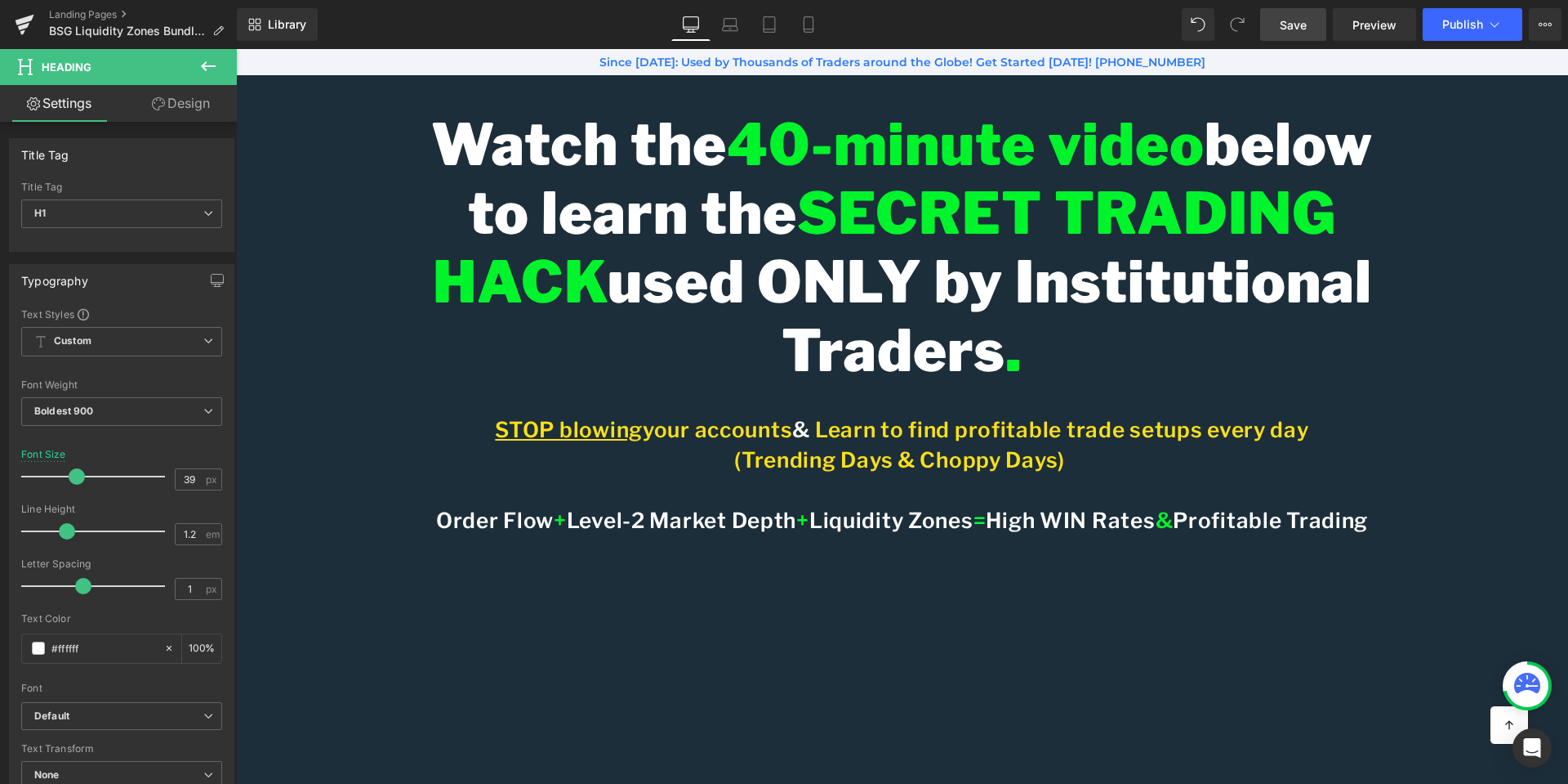
click at [1309, 21] on link "Save" at bounding box center [1293, 24] width 66 height 33
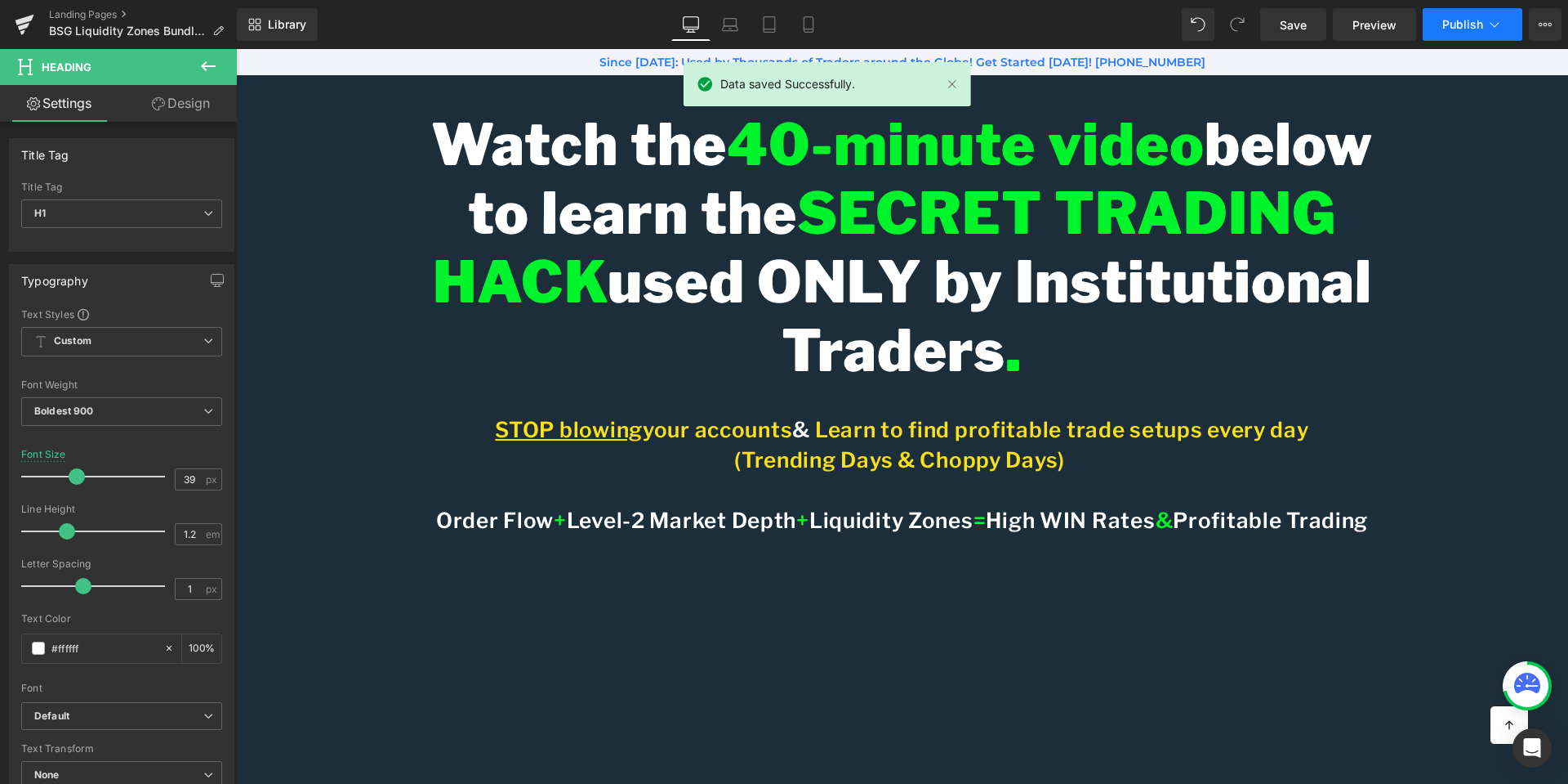
click at [1473, 35] on button "Publish" at bounding box center [1472, 24] width 99 height 33
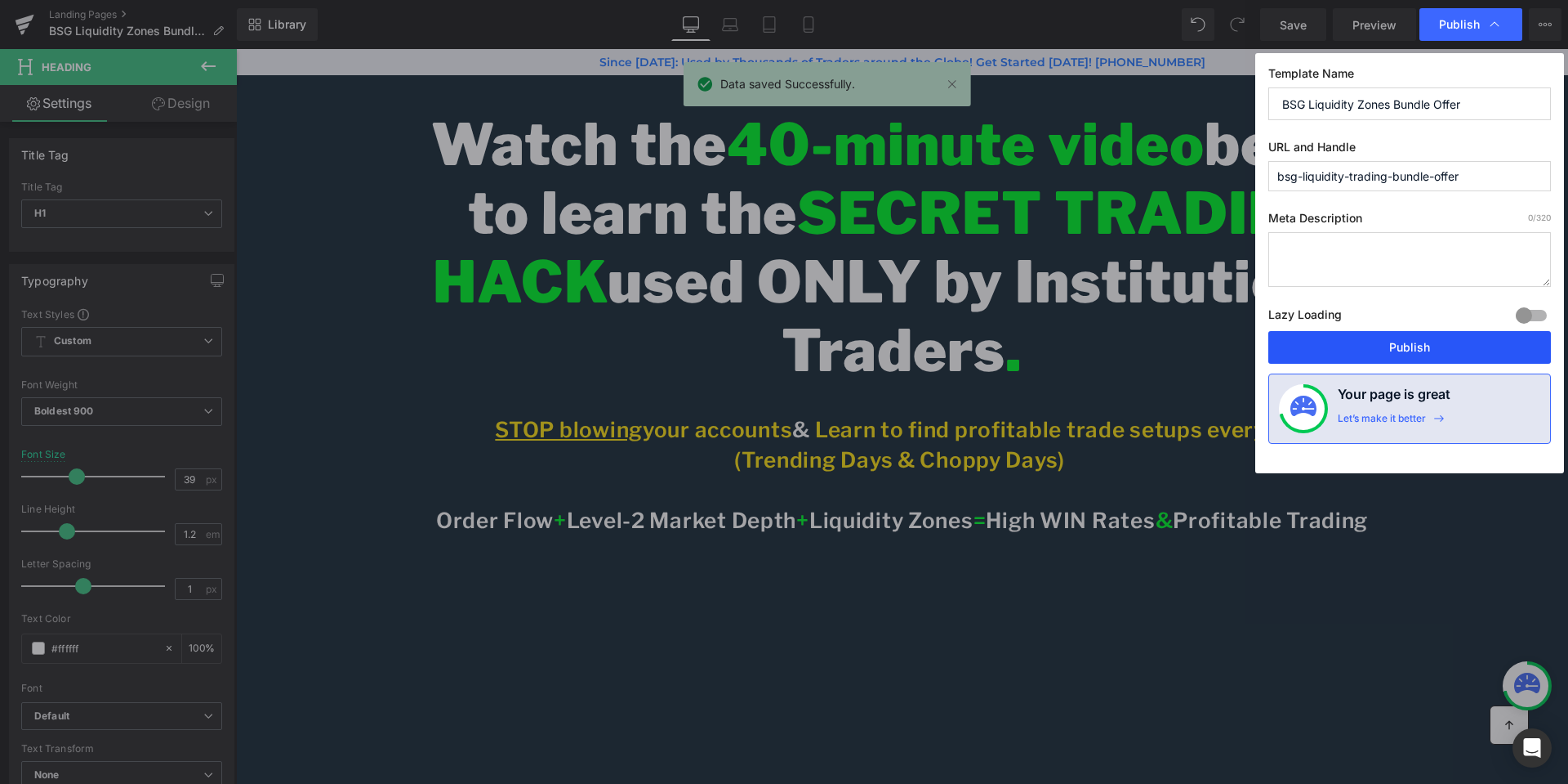
click at [1418, 351] on button "Publish" at bounding box center [1410, 347] width 283 height 33
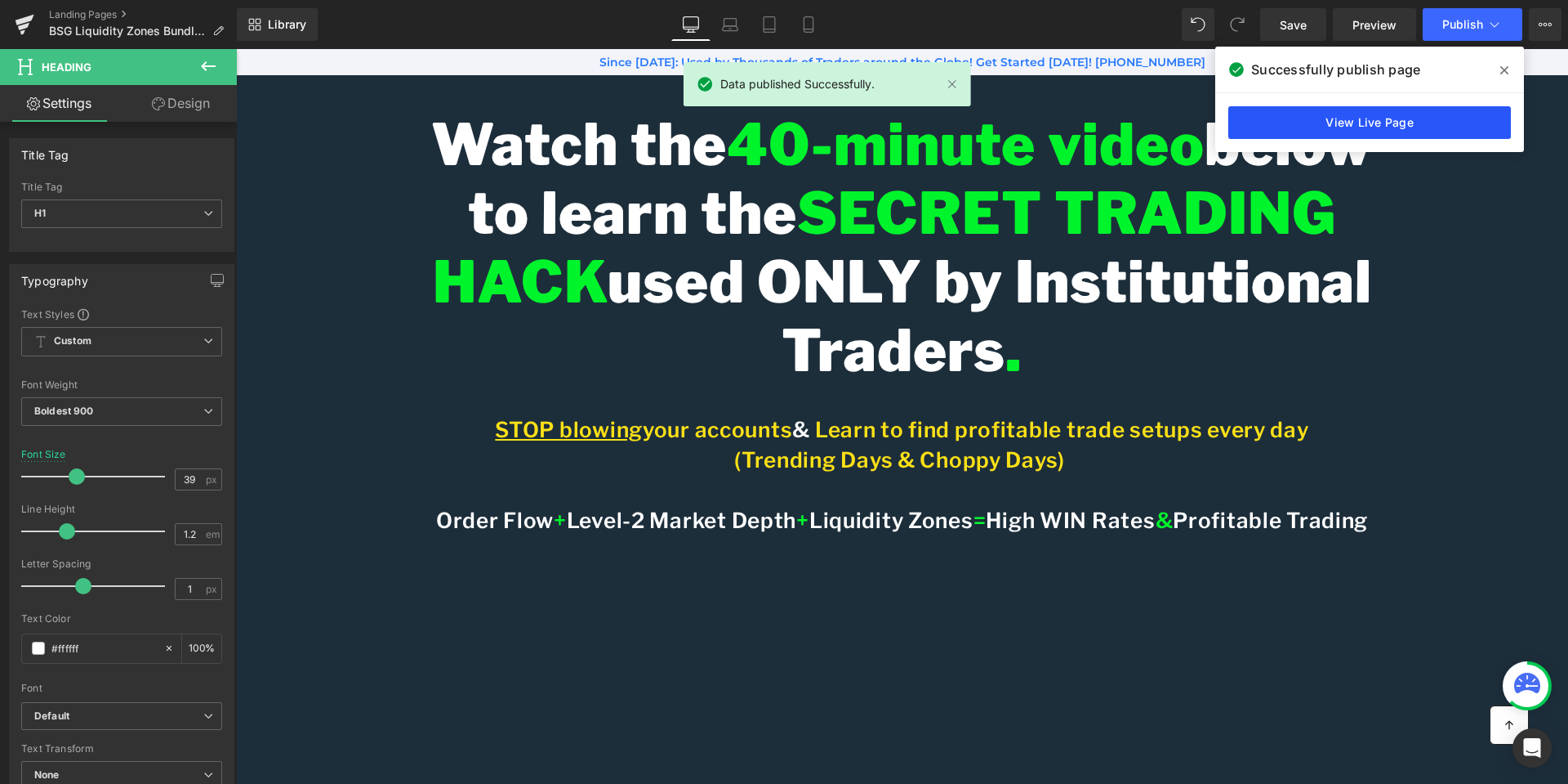
click at [1370, 125] on link "View Live Page" at bounding box center [1369, 123] width 283 height 33
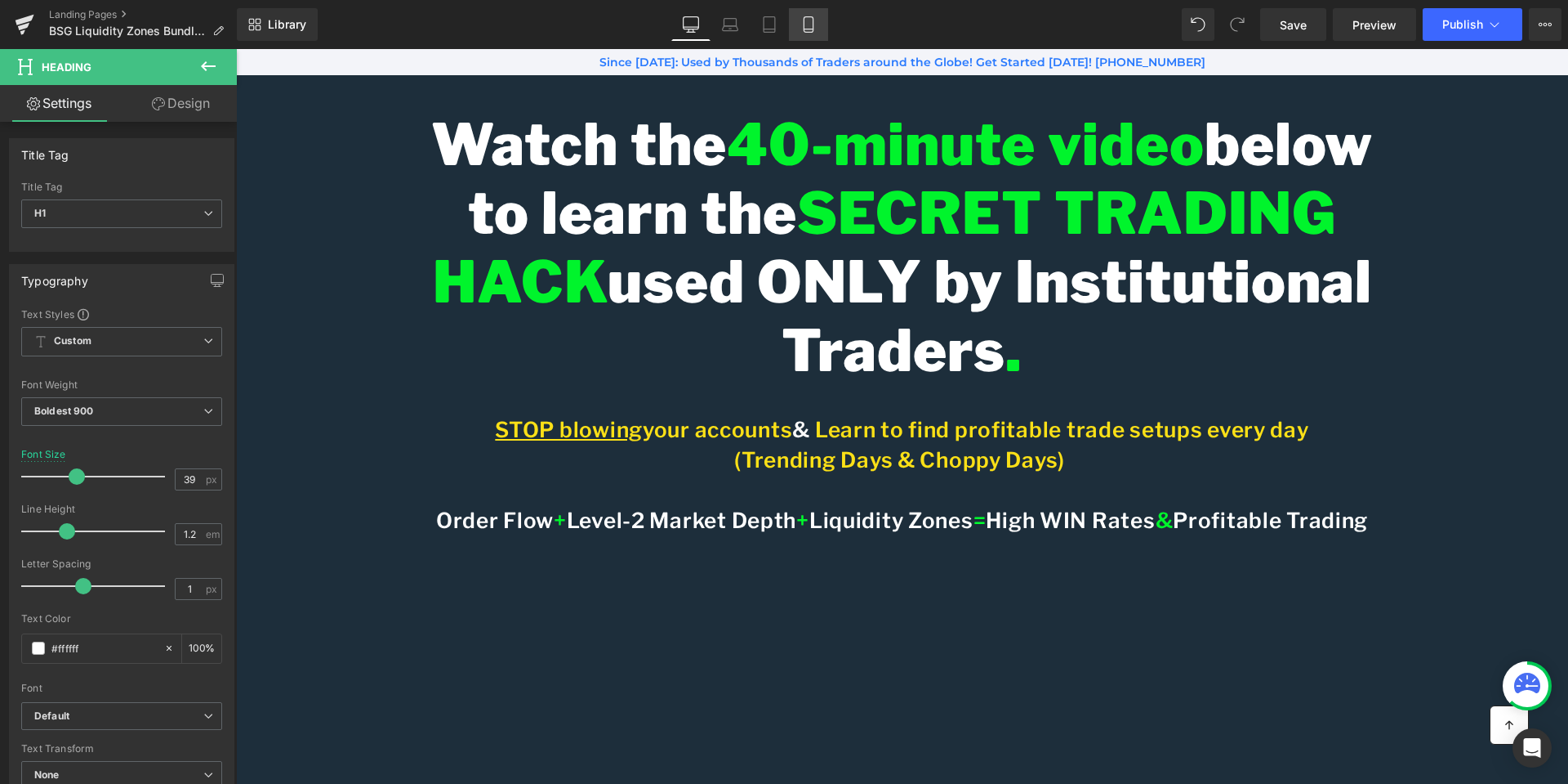
click at [812, 19] on icon at bounding box center [808, 24] width 16 height 16
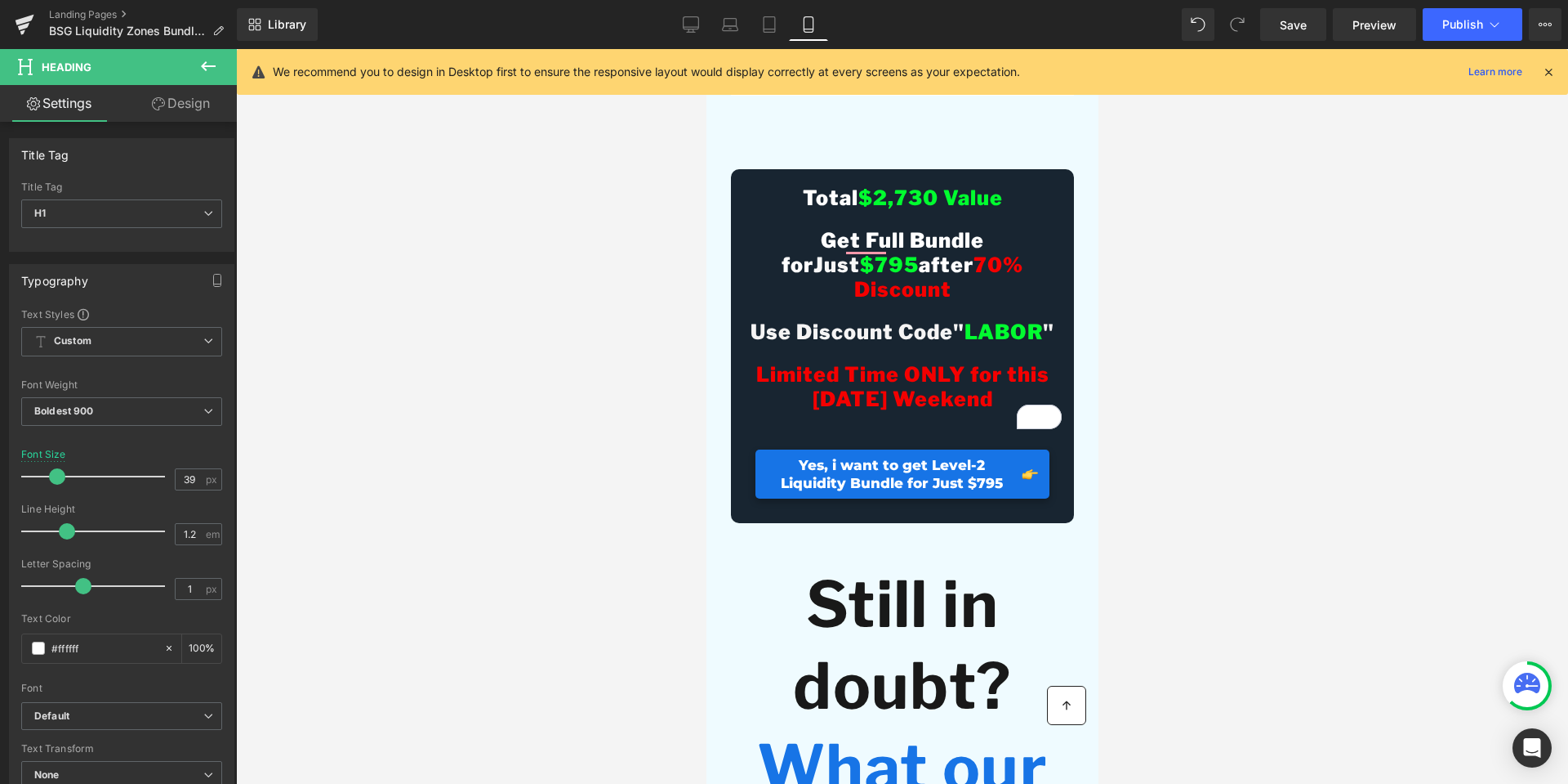
scroll to position [6455, 0]
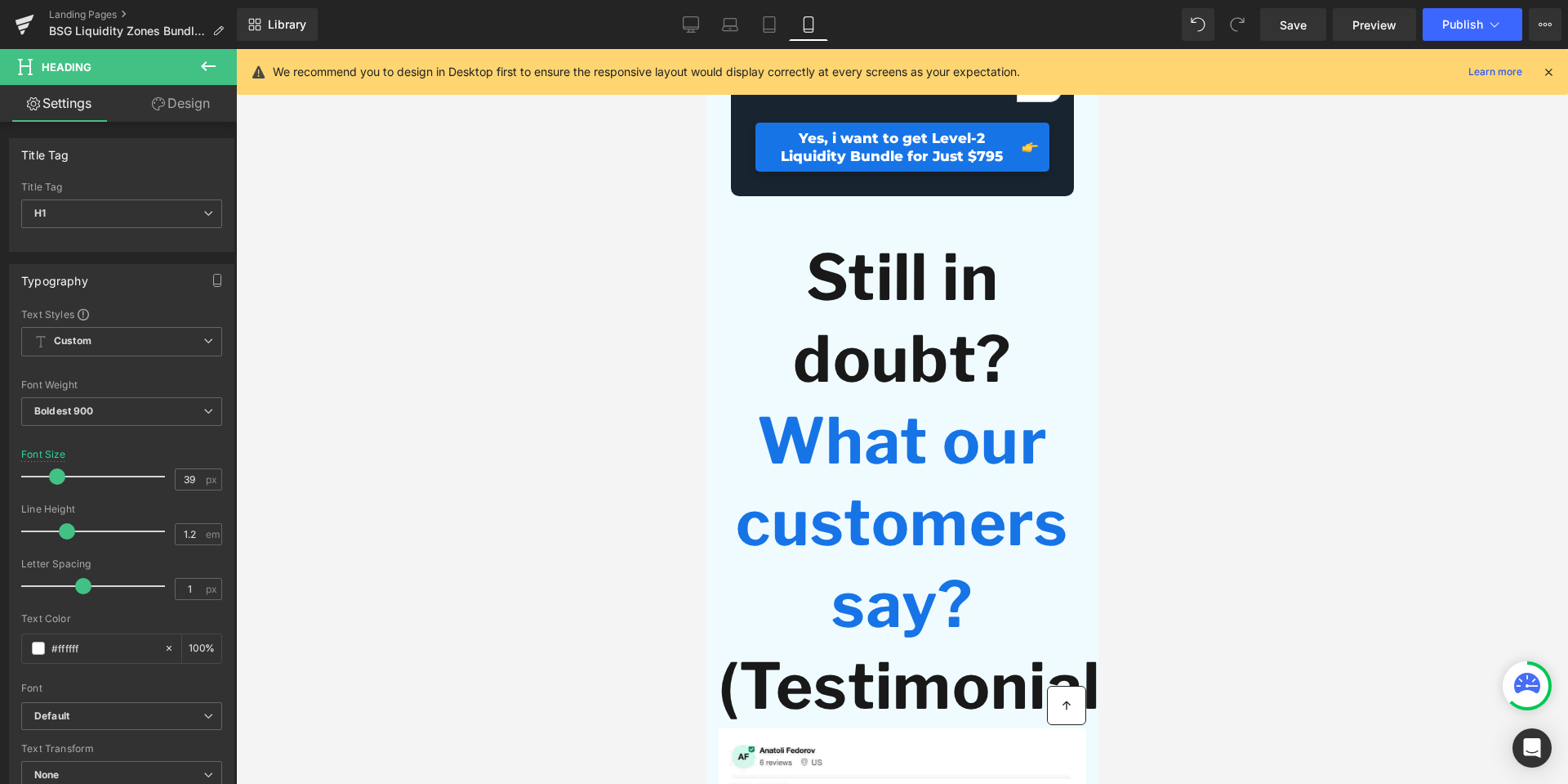
click at [927, 397] on strong "Still in doubt?" at bounding box center [901, 318] width 218 height 157
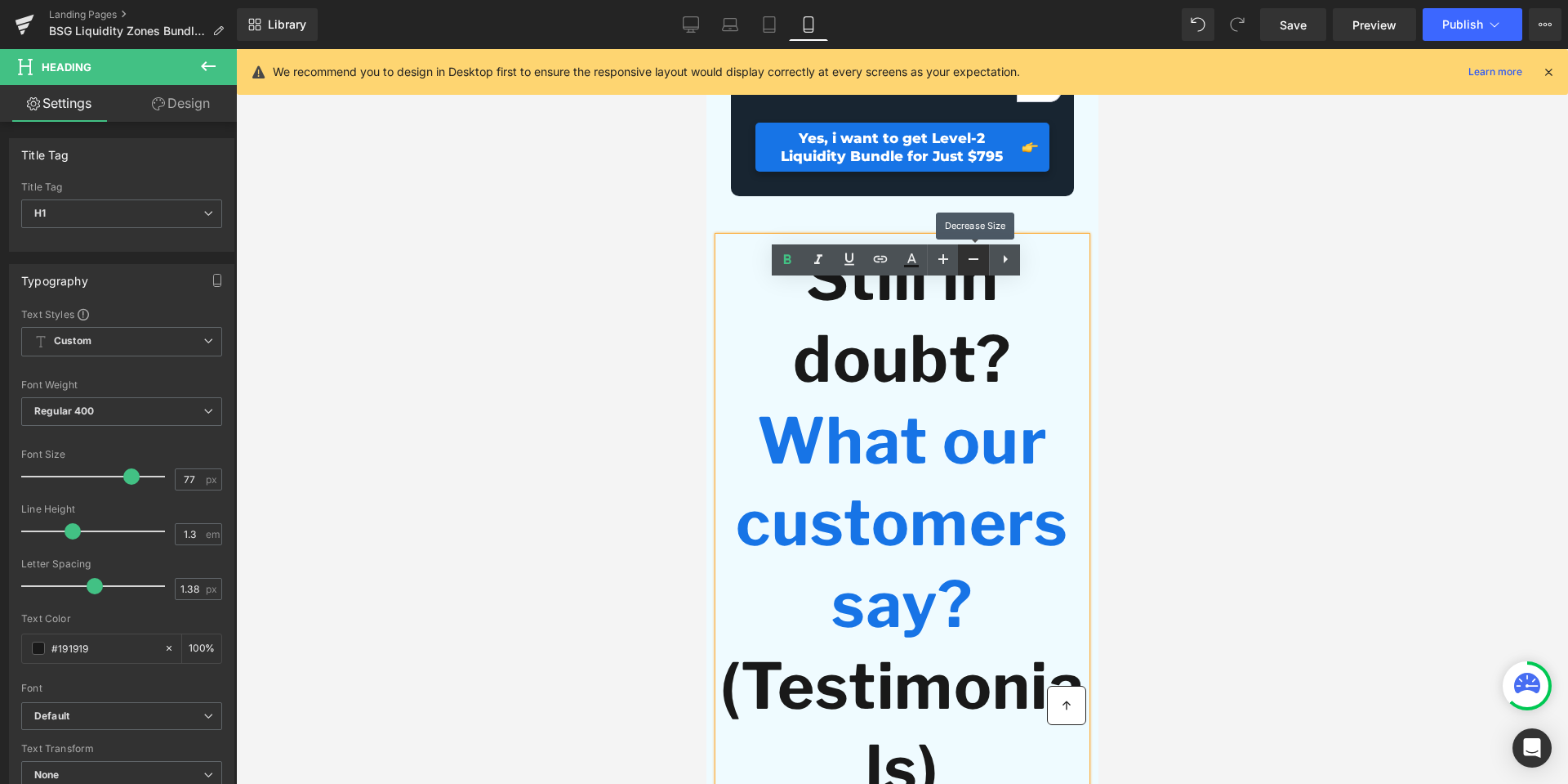
click at [976, 257] on icon at bounding box center [973, 259] width 20 height 20
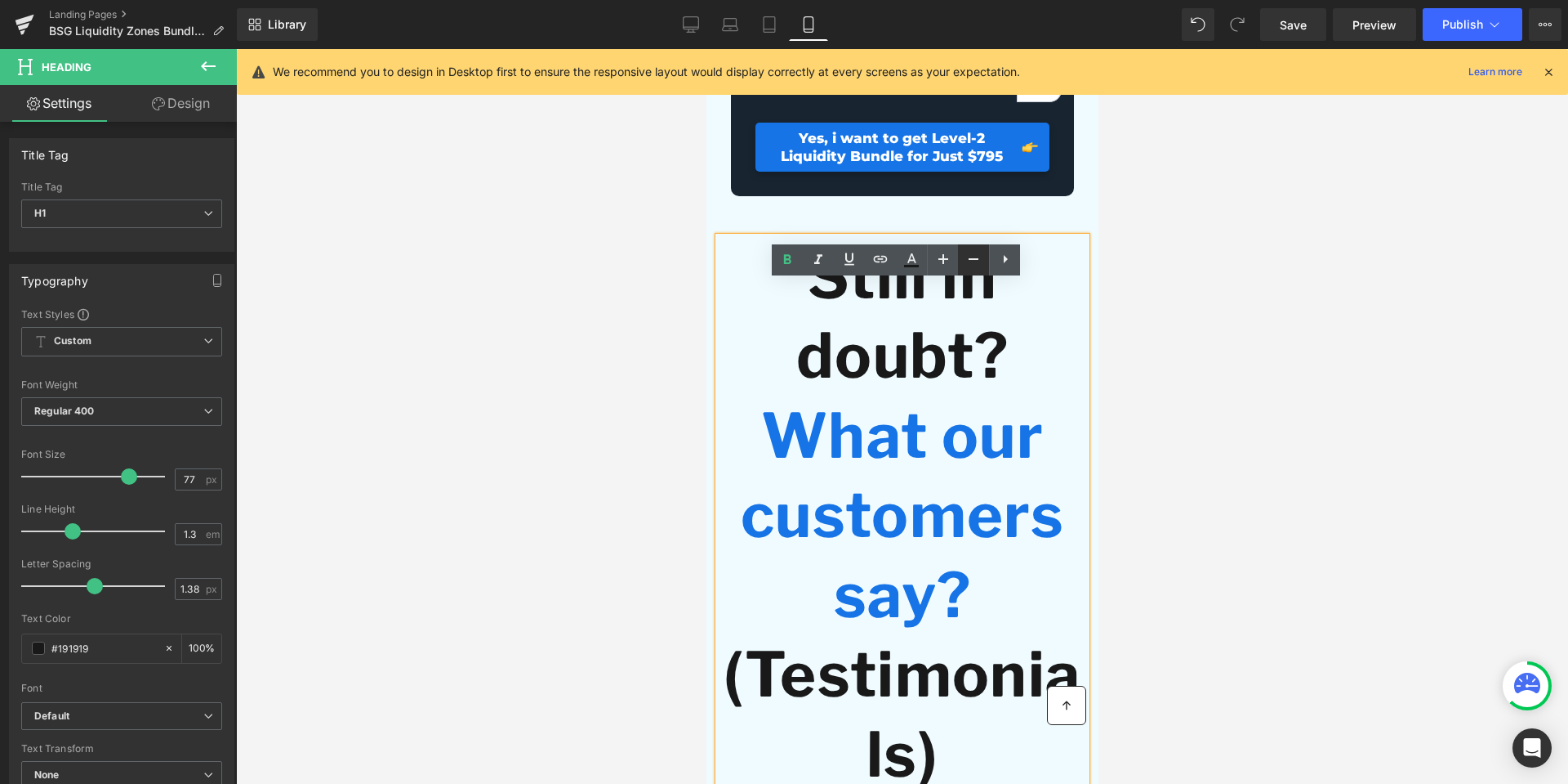
click at [976, 260] on icon at bounding box center [973, 259] width 20 height 20
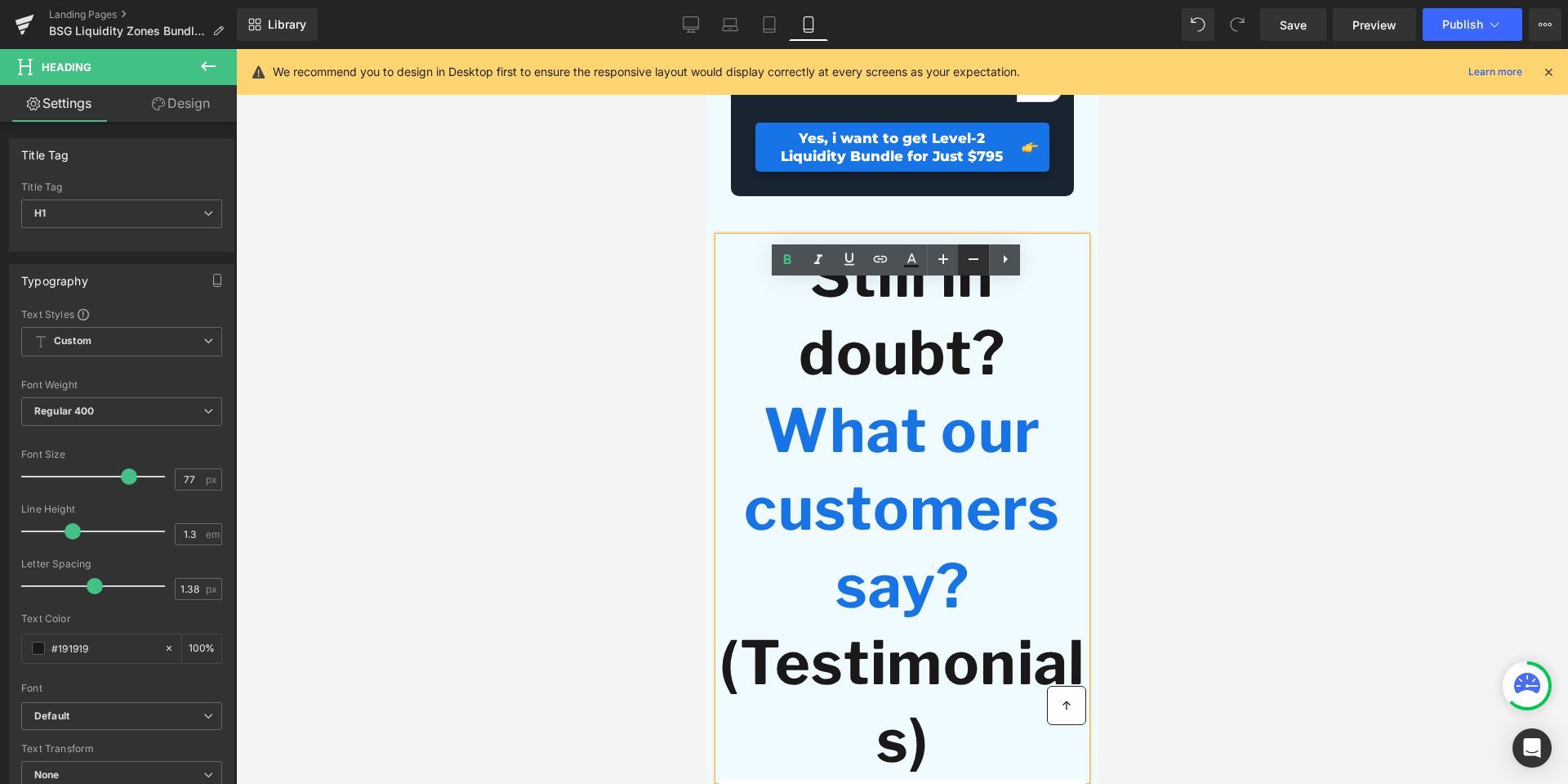
click at [976, 260] on icon at bounding box center [973, 259] width 20 height 20
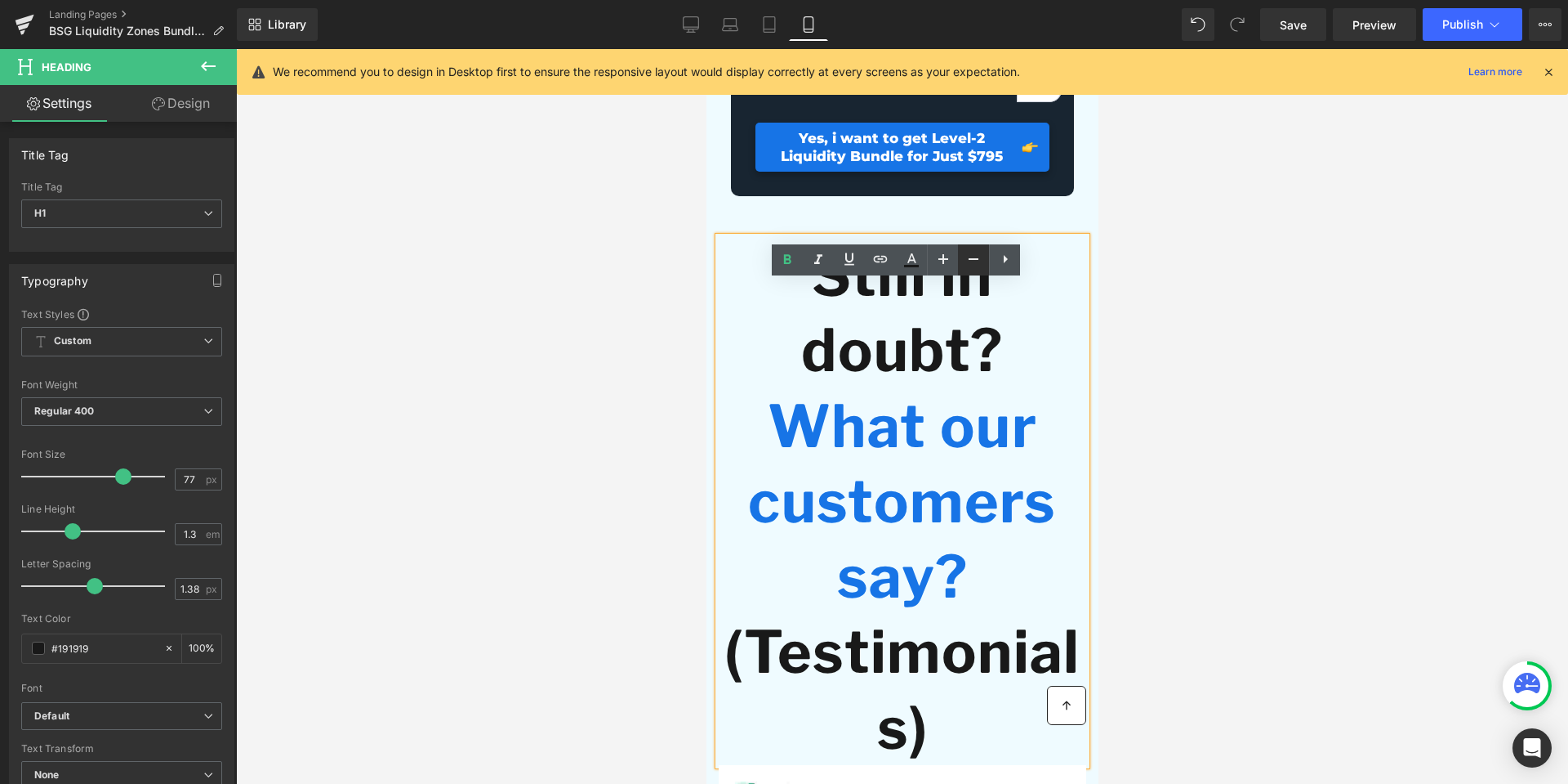
click at [976, 260] on icon at bounding box center [973, 259] width 20 height 20
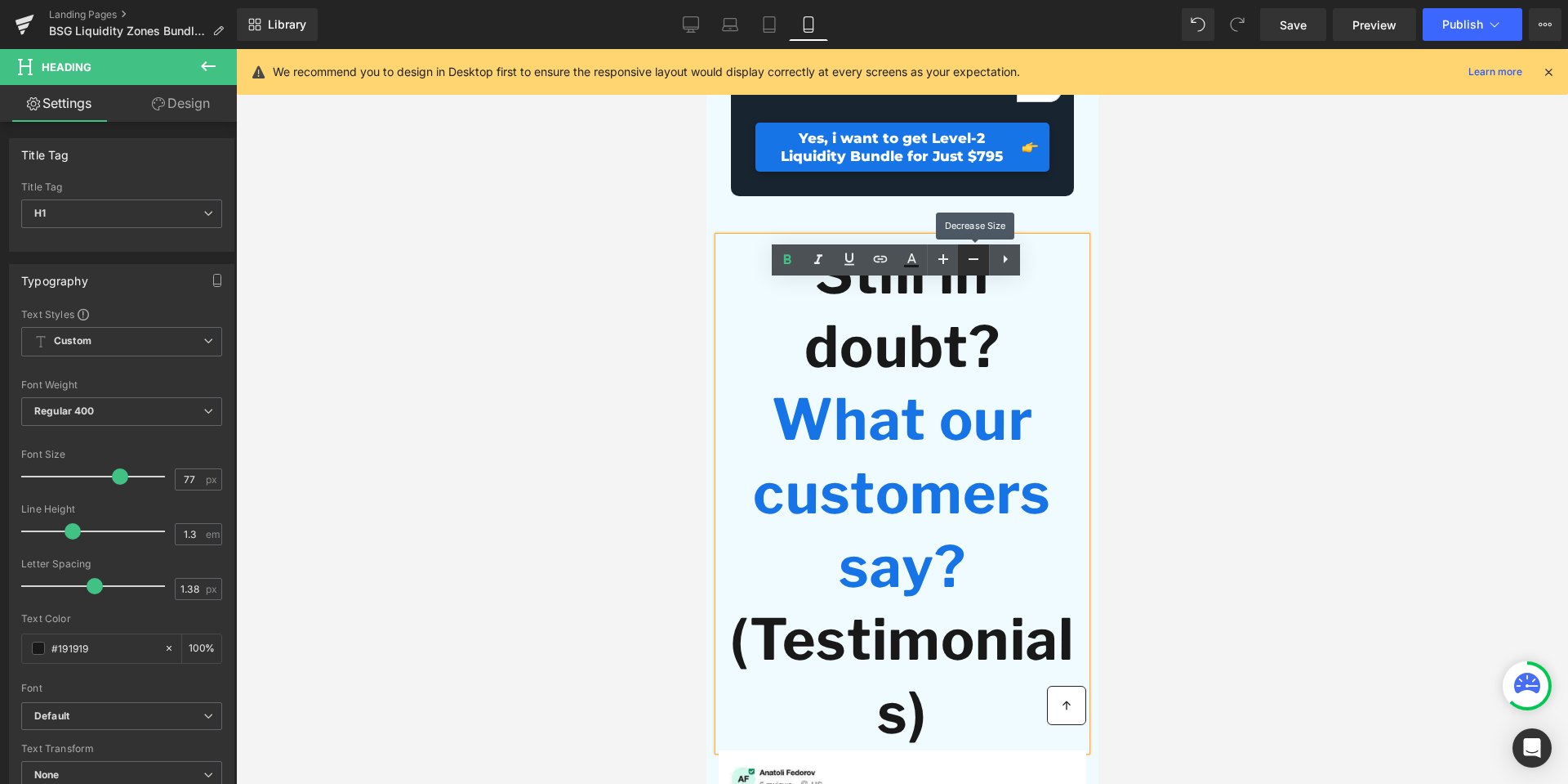
click at [976, 260] on icon at bounding box center [973, 259] width 20 height 20
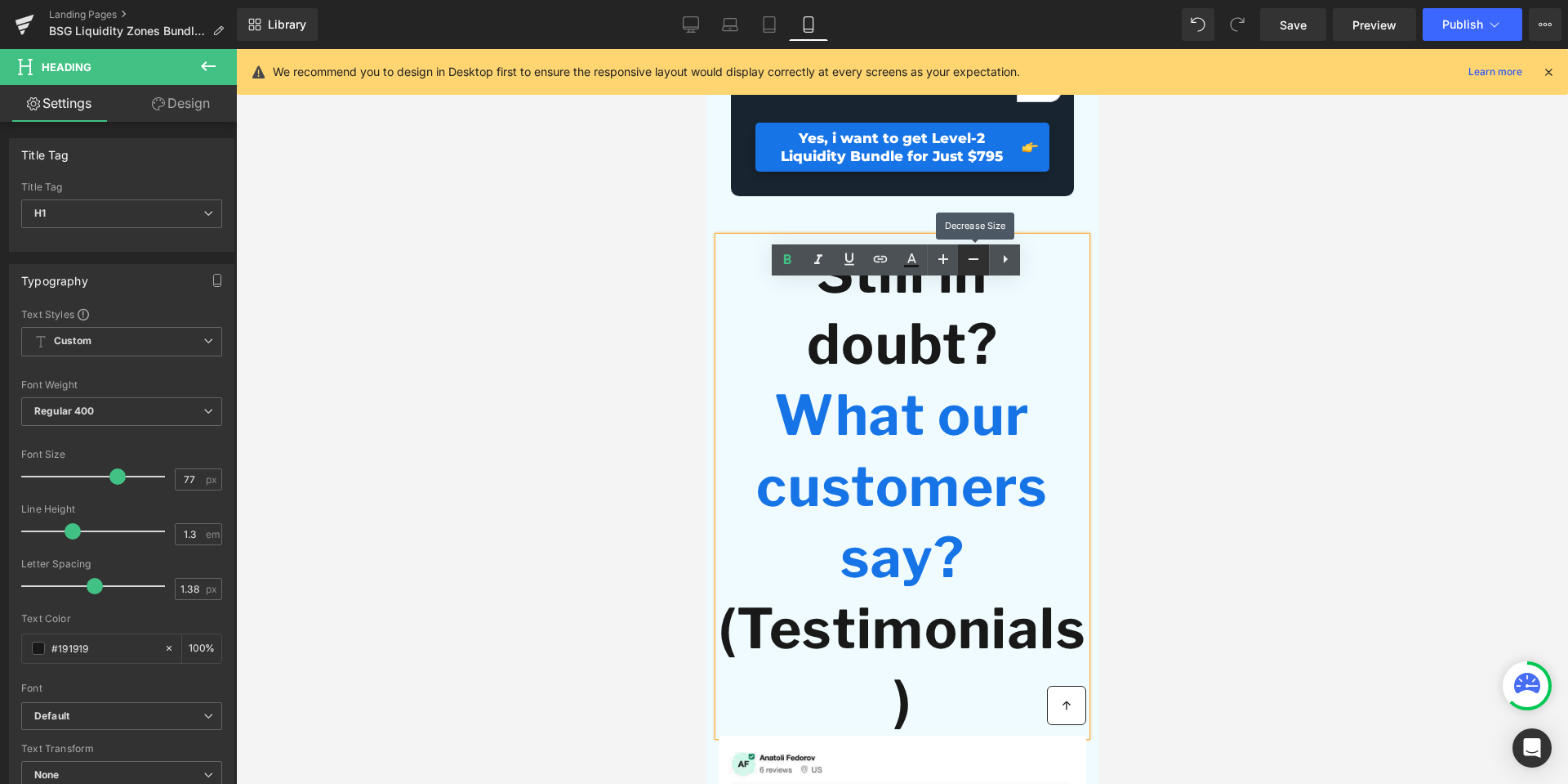
click at [976, 260] on icon at bounding box center [973, 259] width 20 height 20
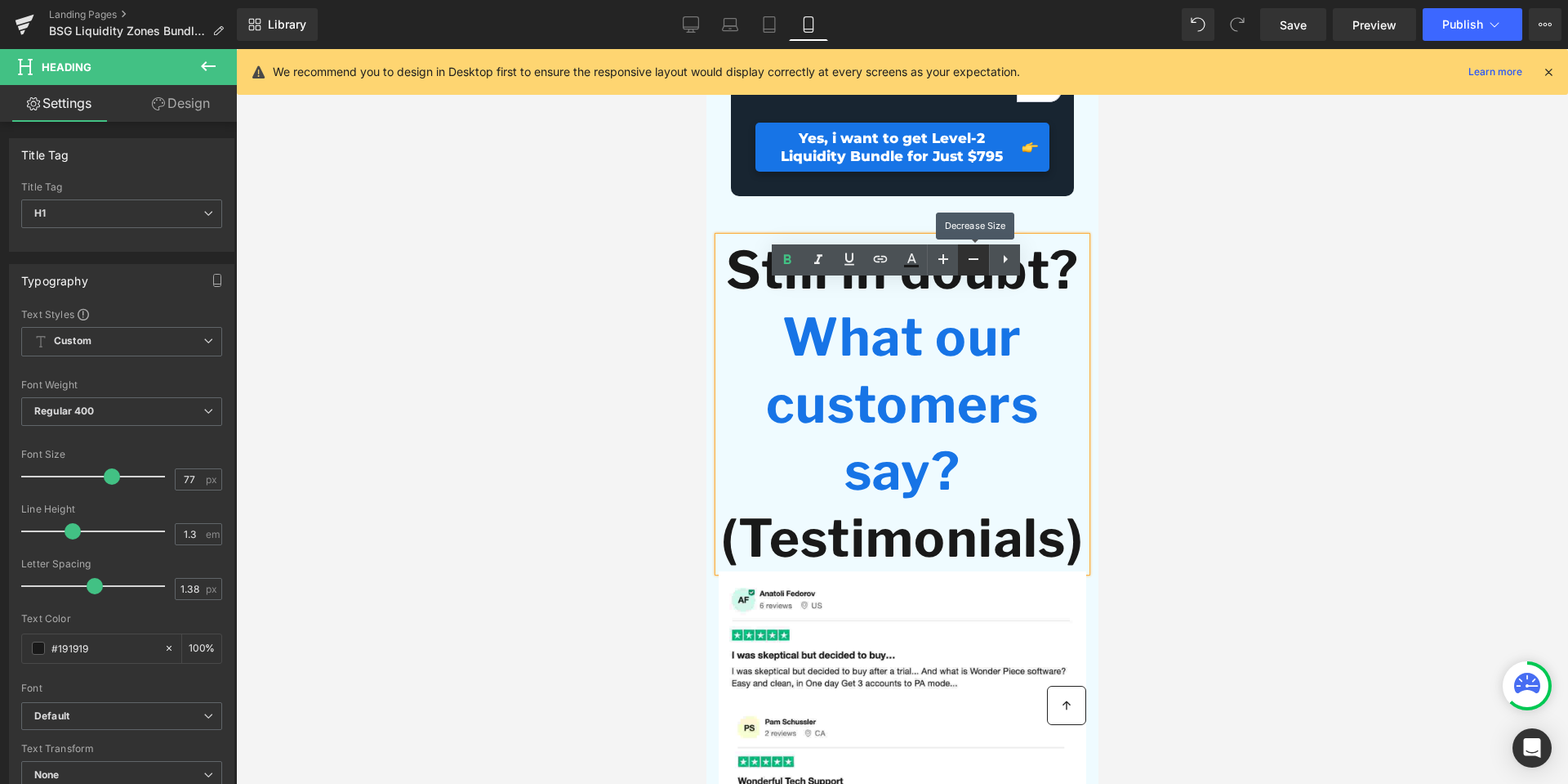
click at [976, 260] on icon at bounding box center [973, 259] width 20 height 20
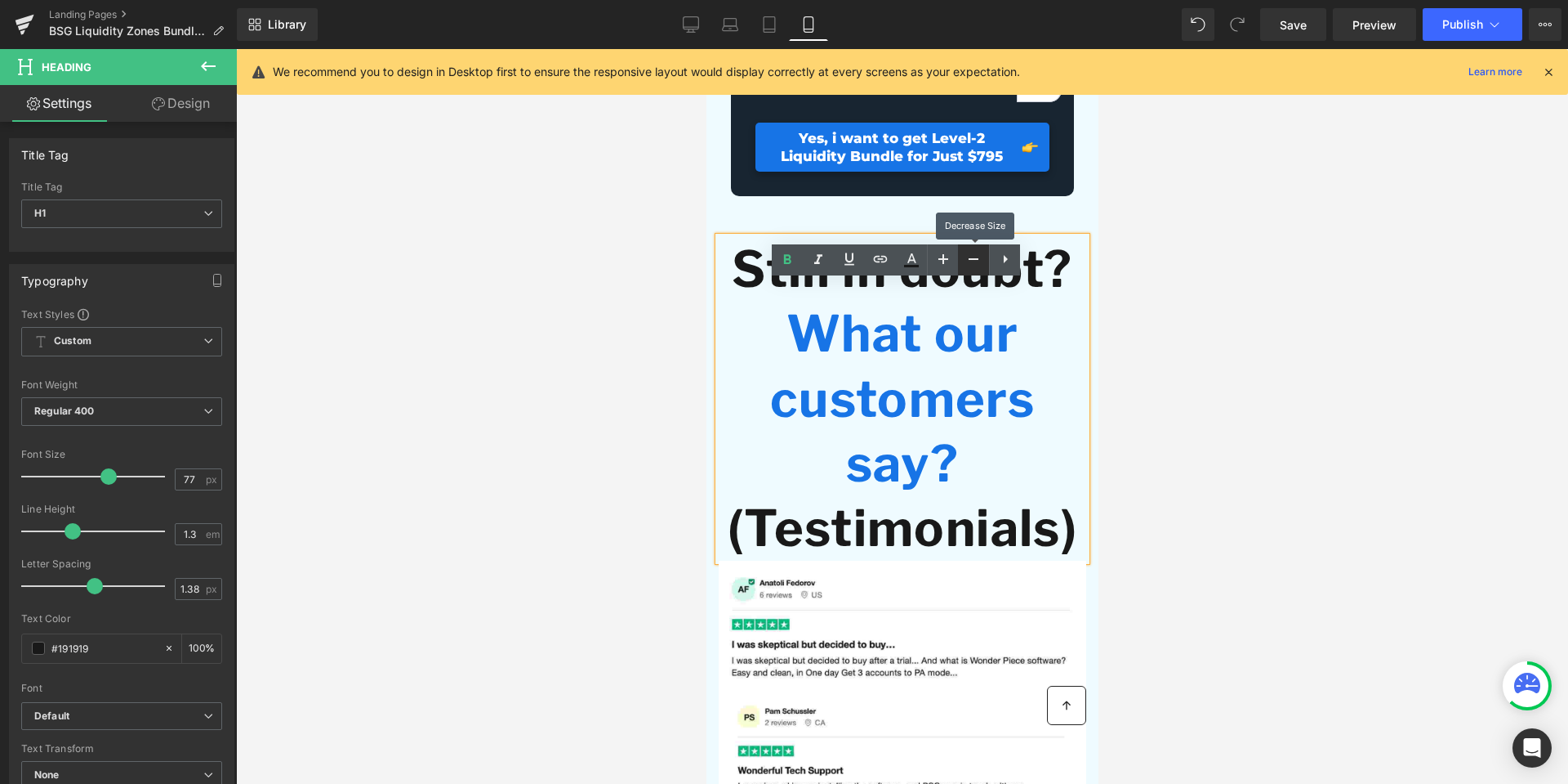
click at [976, 260] on icon at bounding box center [973, 259] width 20 height 20
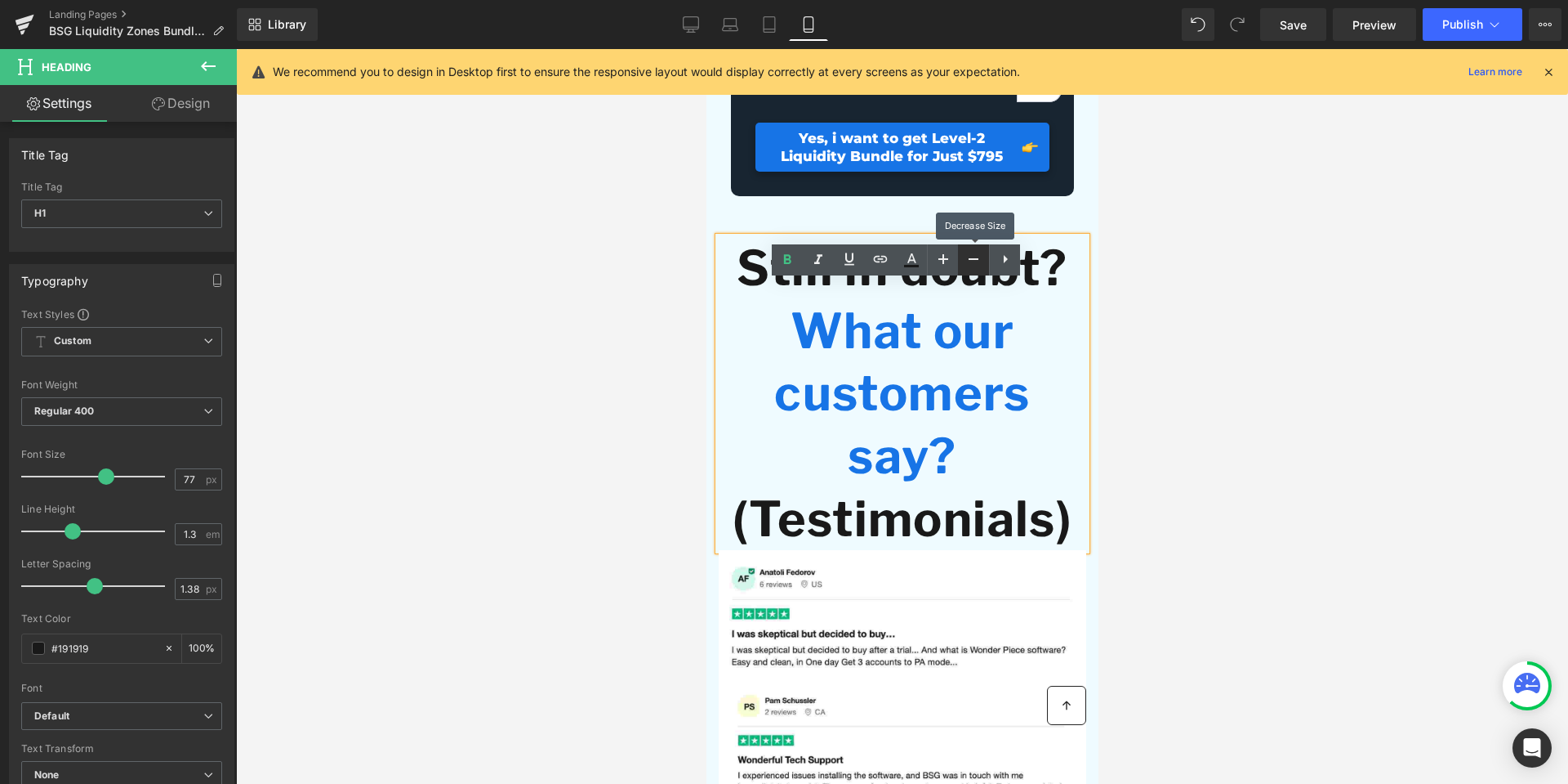
click at [976, 260] on icon at bounding box center [973, 259] width 20 height 20
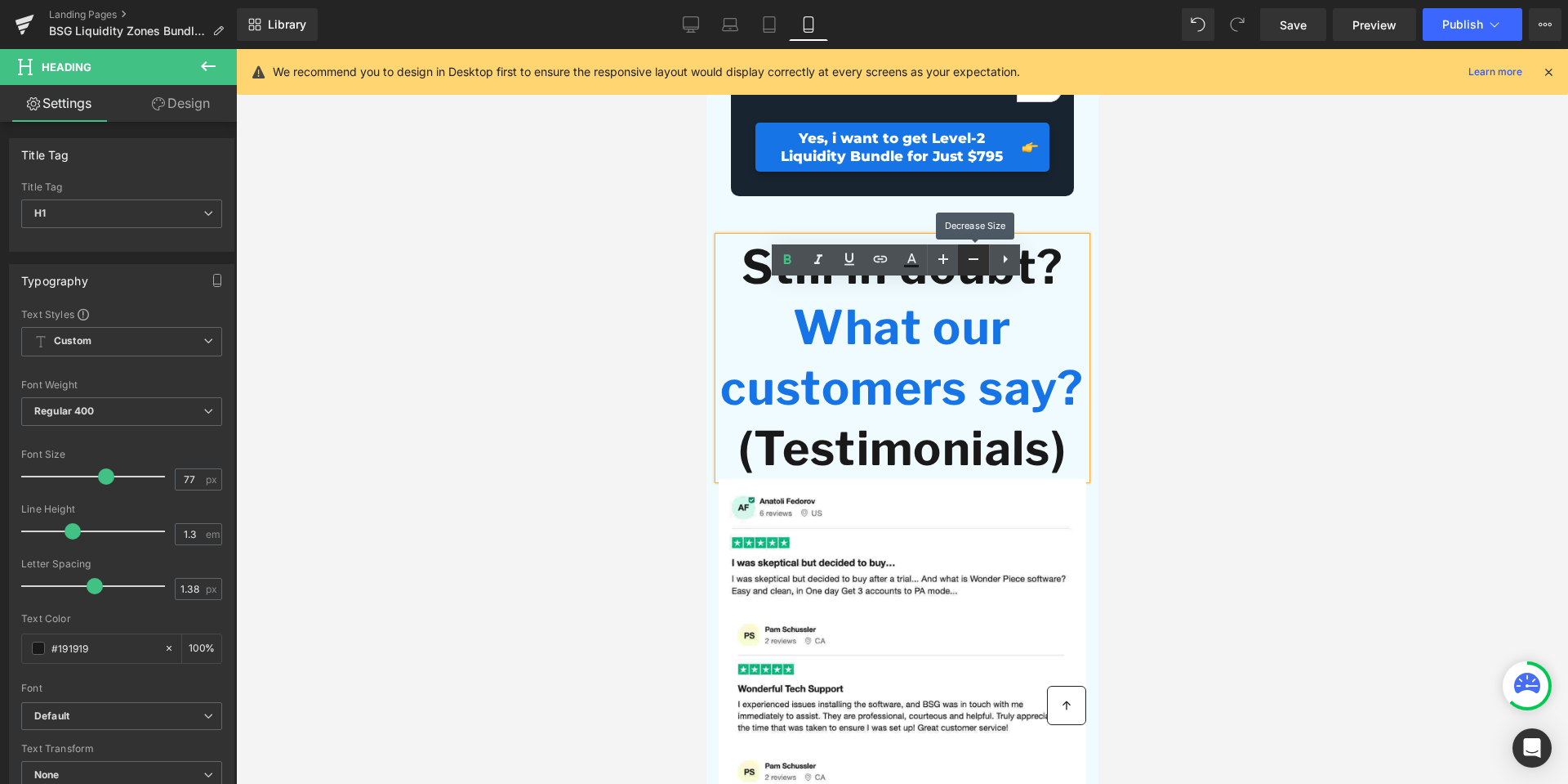
click at [976, 260] on icon at bounding box center [973, 259] width 20 height 20
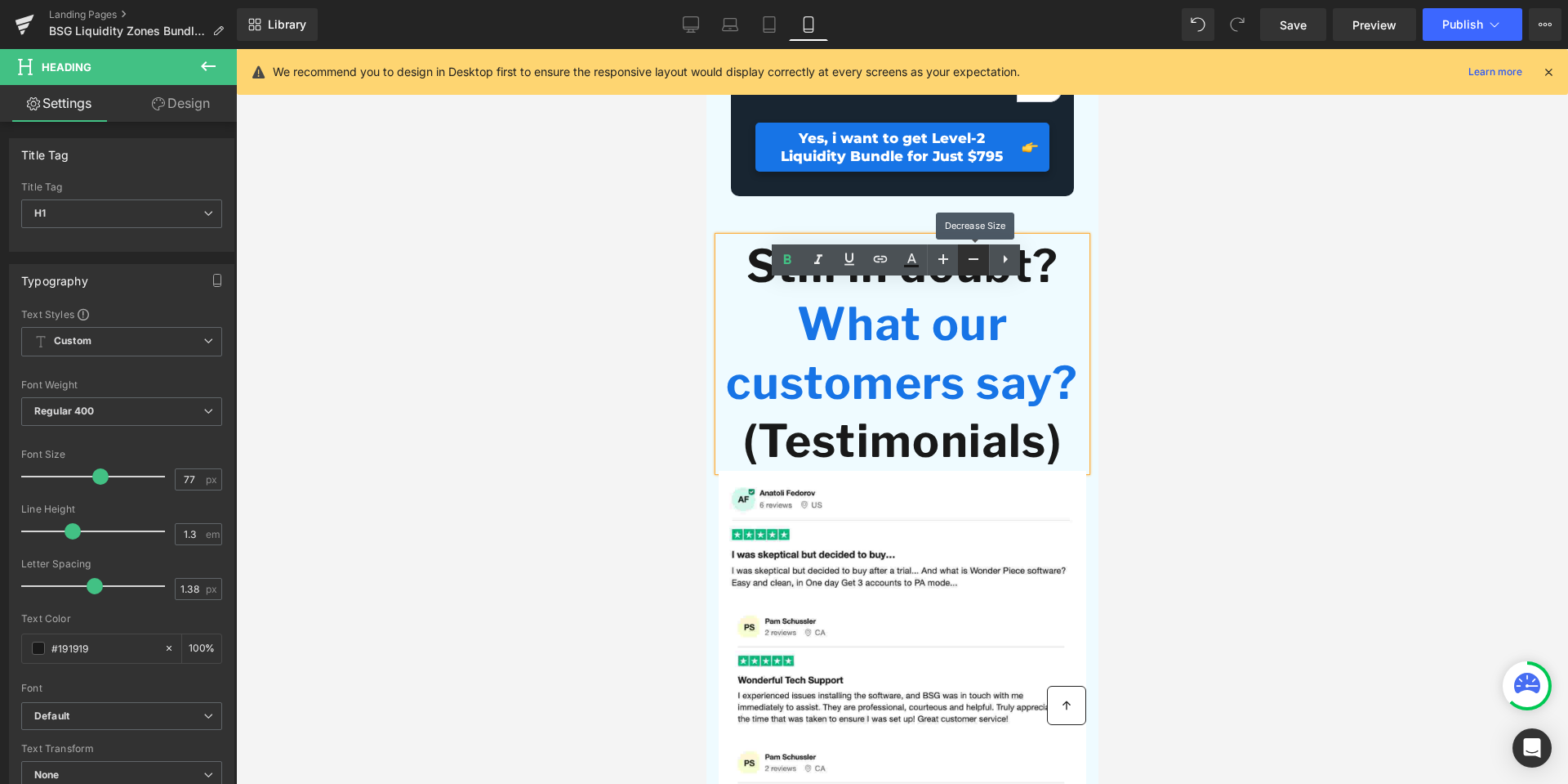
click at [976, 260] on icon at bounding box center [973, 259] width 20 height 20
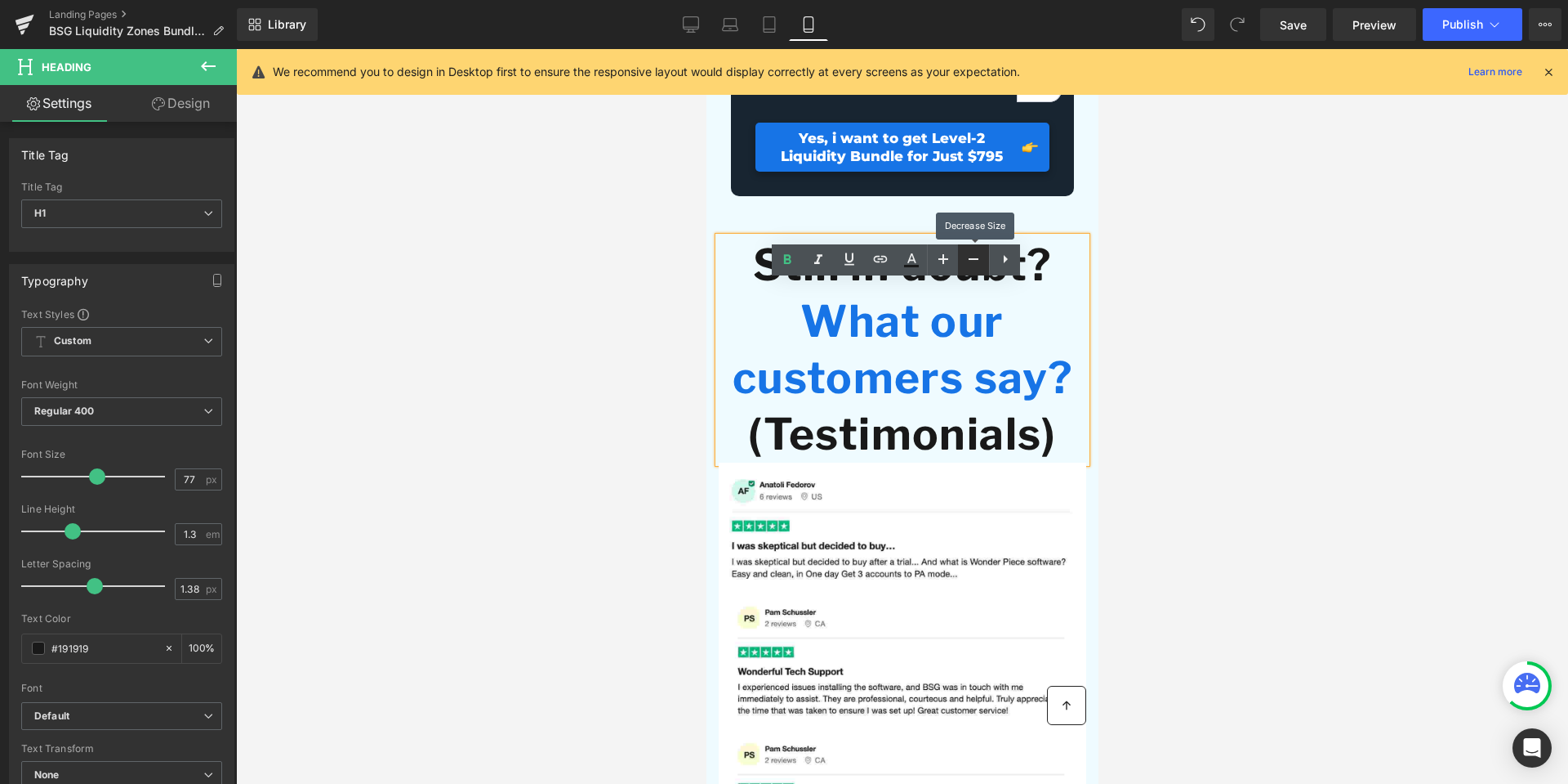
click at [976, 260] on icon at bounding box center [973, 259] width 20 height 20
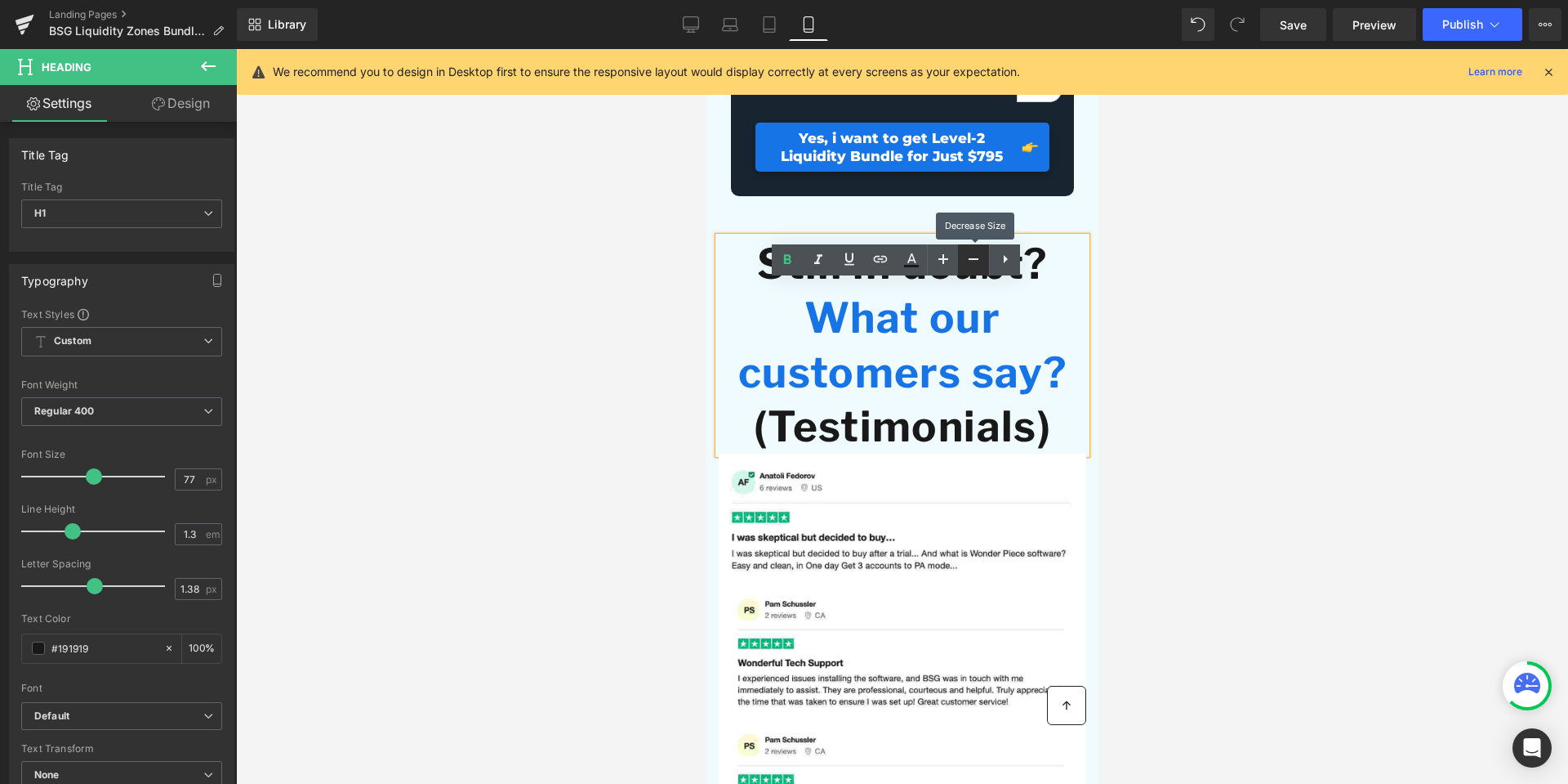
click at [976, 260] on icon at bounding box center [973, 259] width 20 height 20
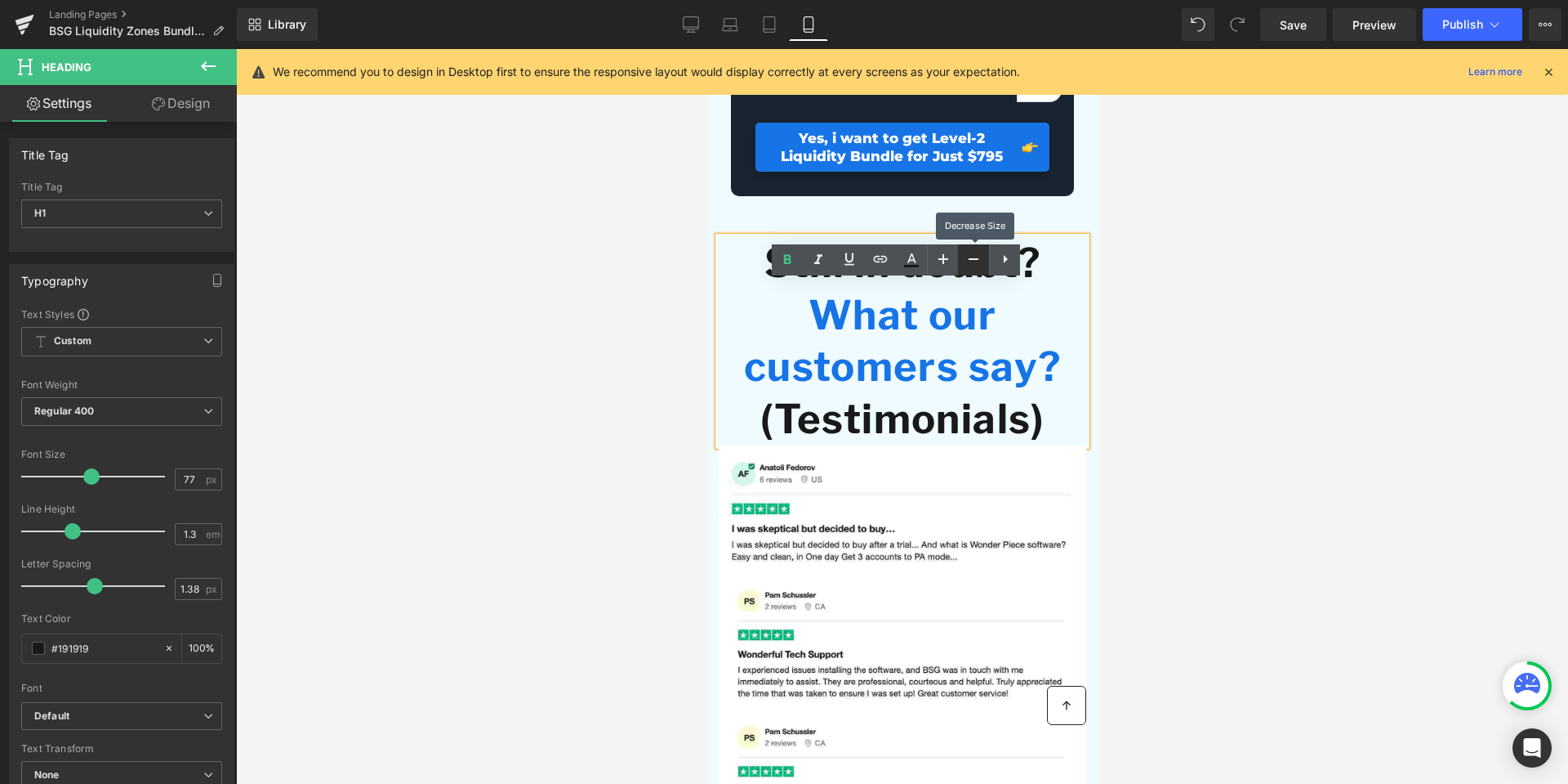
click at [976, 260] on icon at bounding box center [973, 259] width 20 height 20
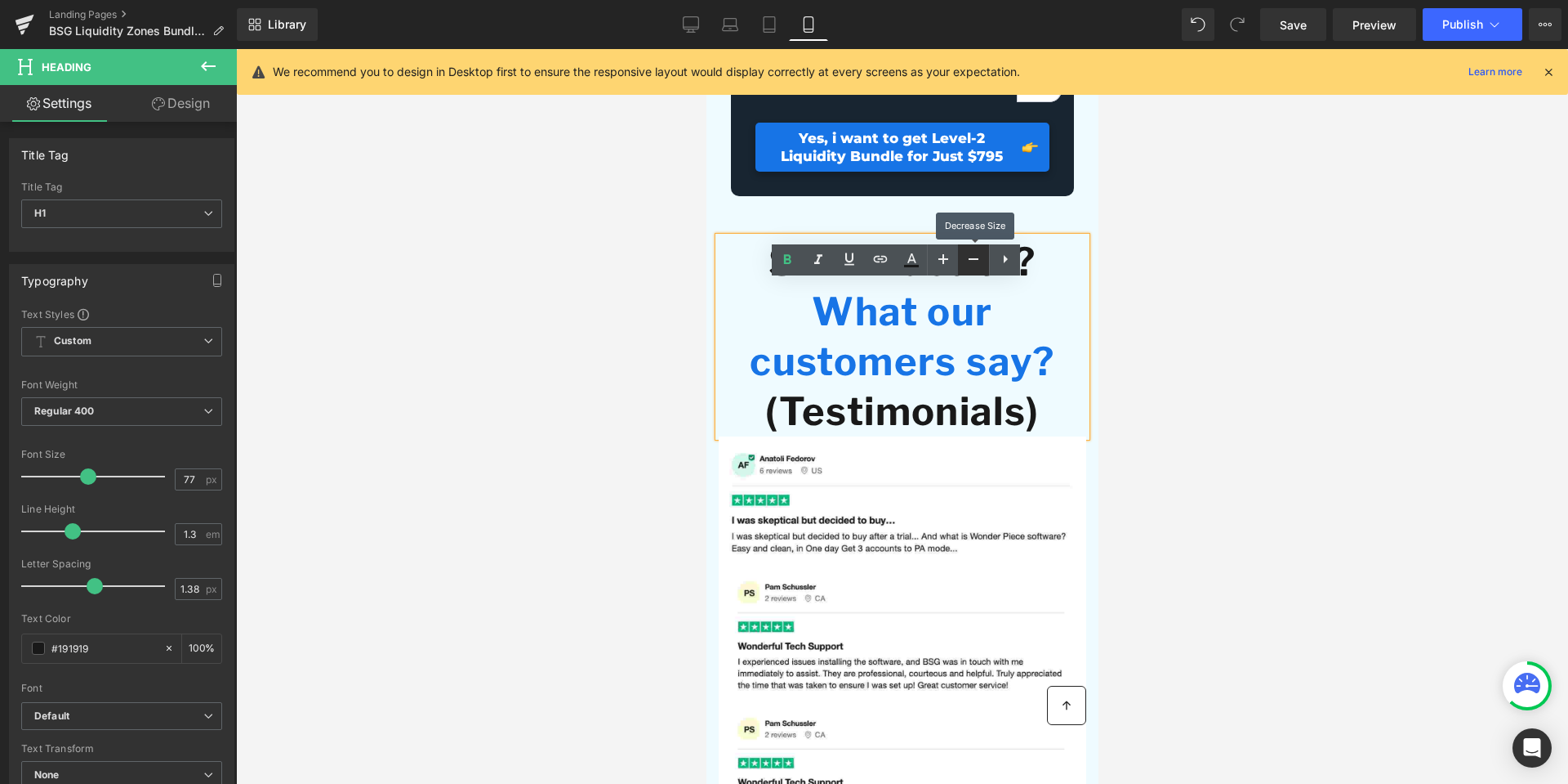
click at [976, 260] on icon at bounding box center [973, 259] width 20 height 20
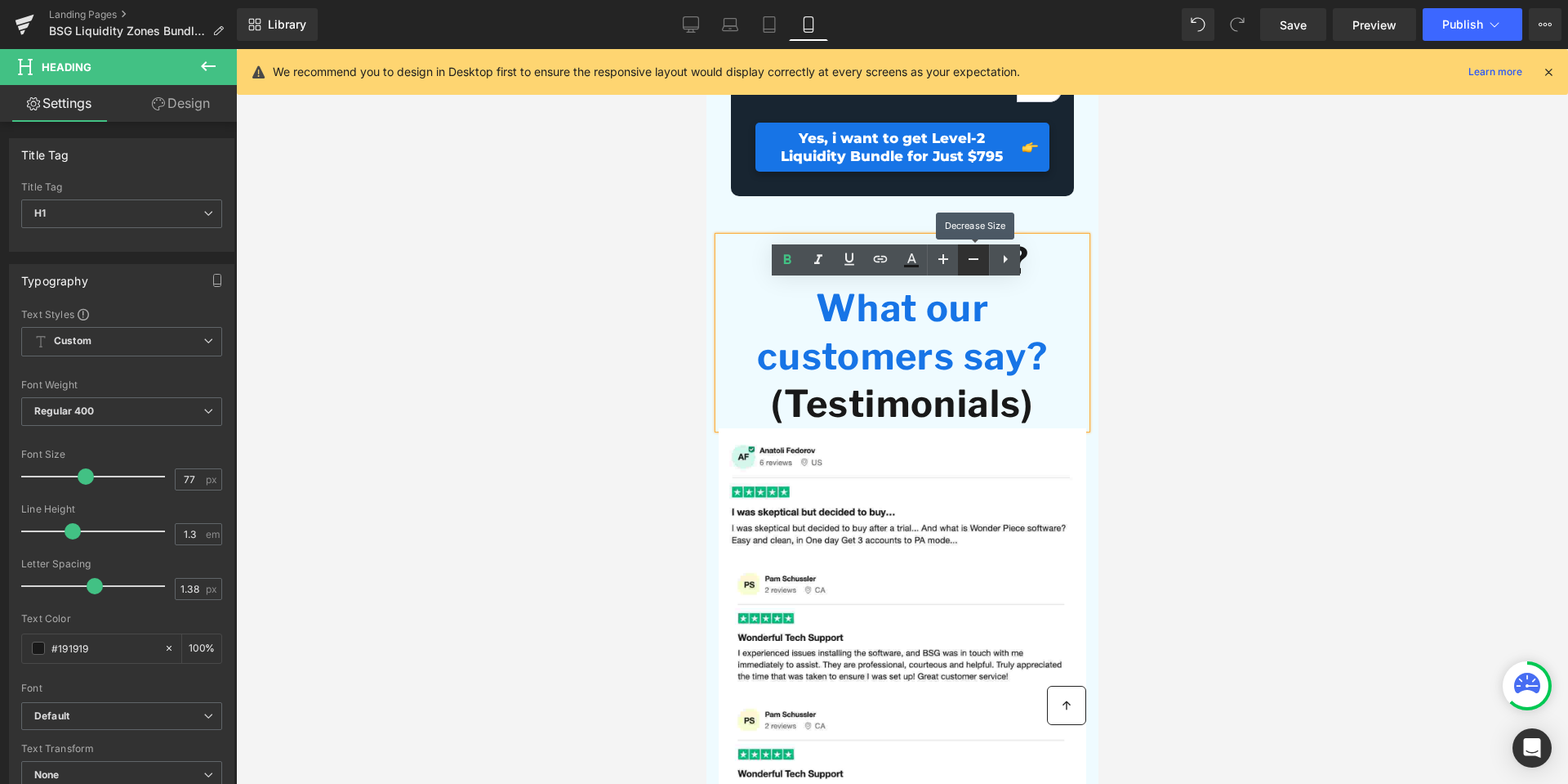
click at [976, 260] on icon at bounding box center [973, 259] width 20 height 20
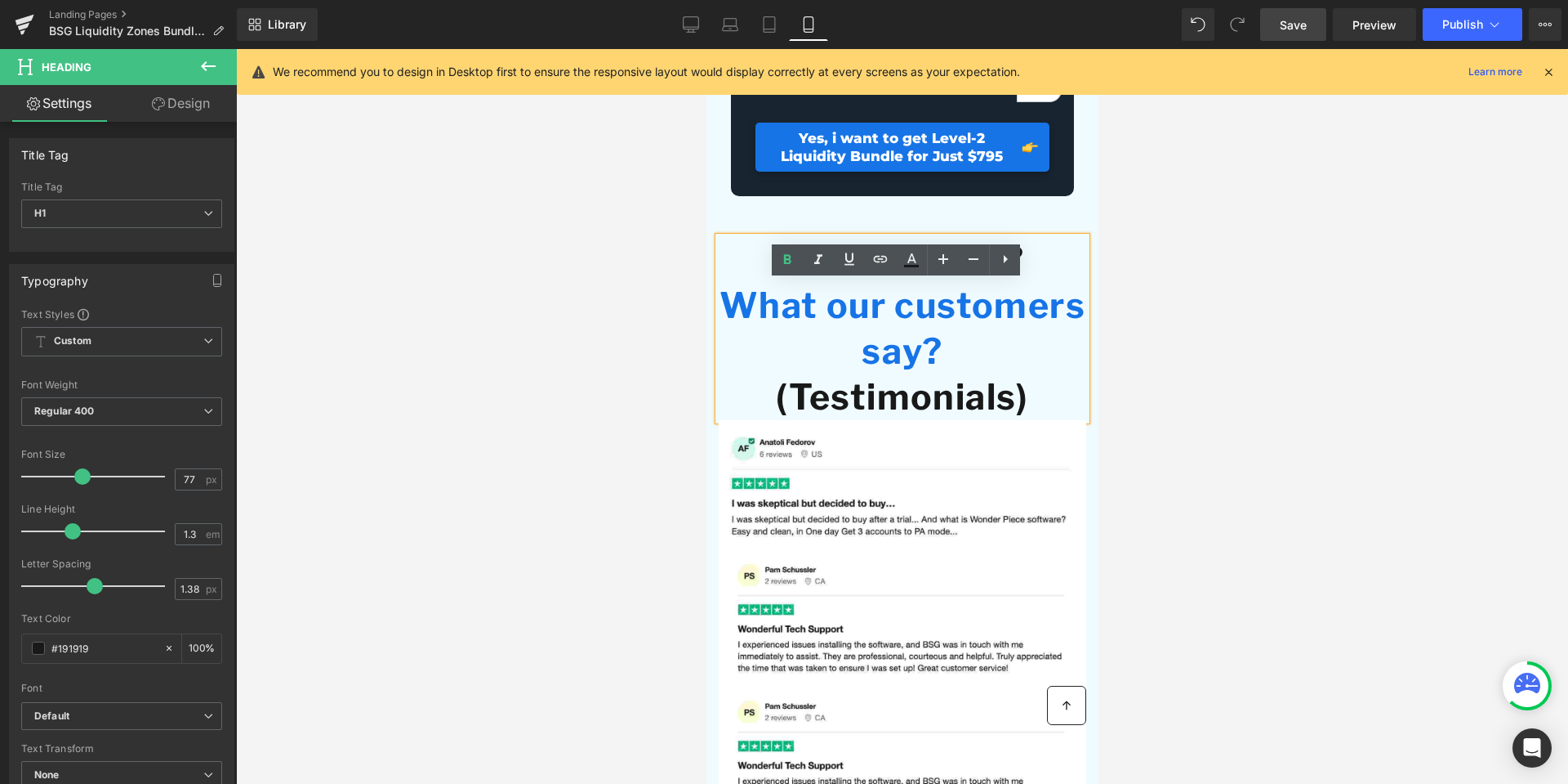
click at [1301, 31] on span "Save" at bounding box center [1293, 25] width 27 height 17
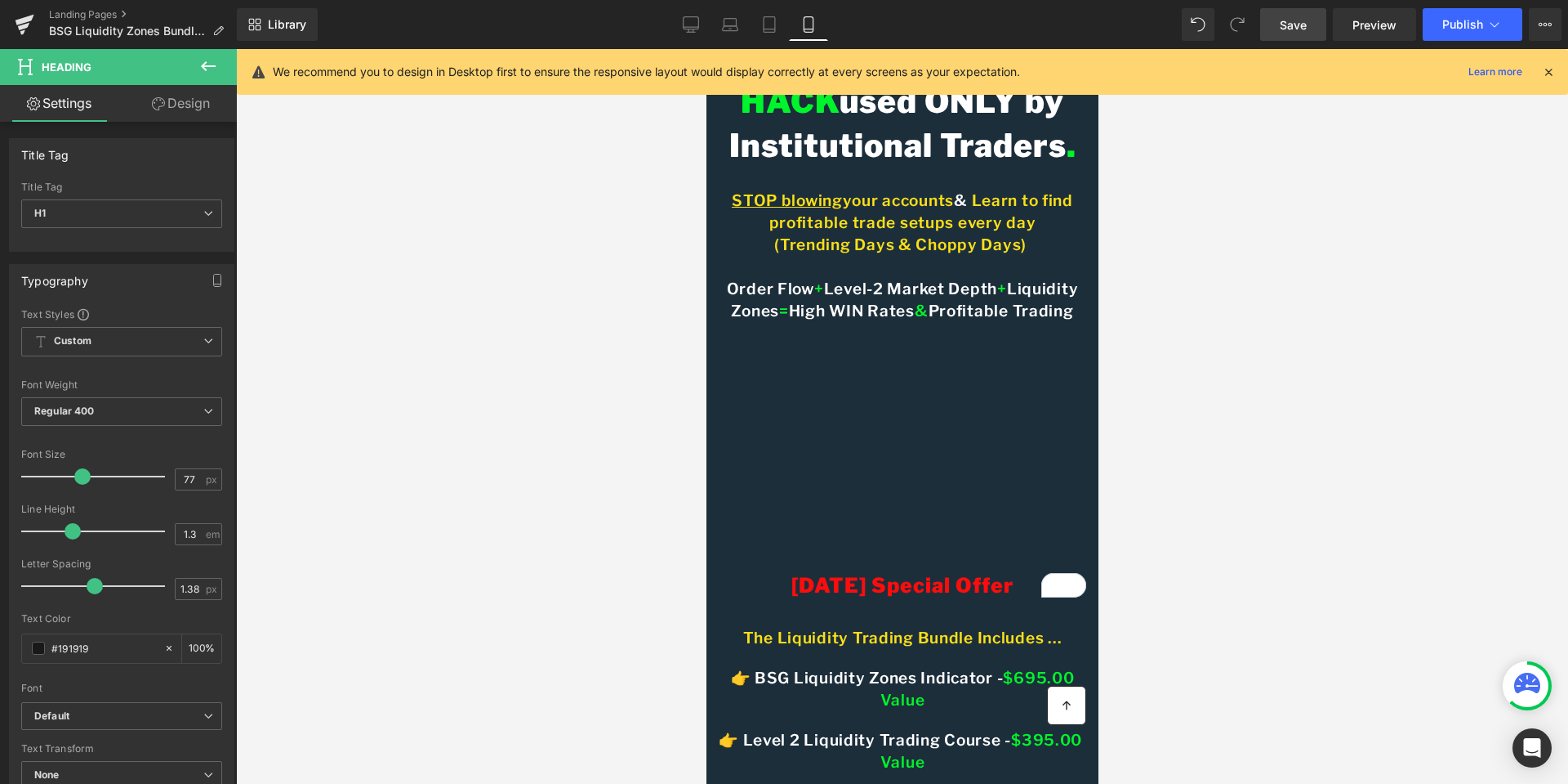
scroll to position [0, 0]
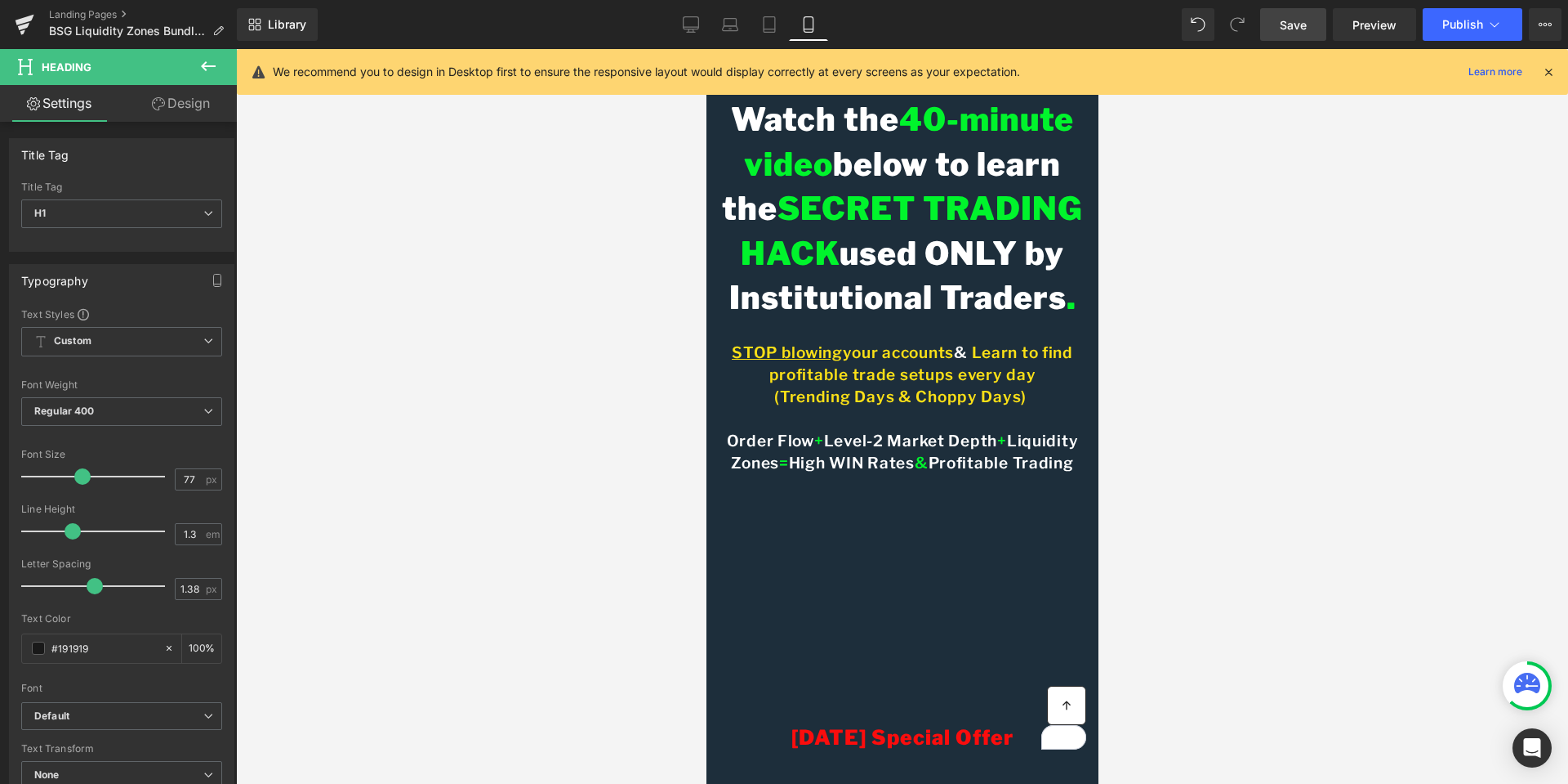
drag, startPoint x: 1093, startPoint y: 516, endPoint x: 1806, endPoint y: 169, distance: 793.0
click at [1028, 225] on h1 "Watch the 40-minute video below to learn the SECRET TRADING HACK used ONLY by I…" at bounding box center [901, 209] width 368 height 223
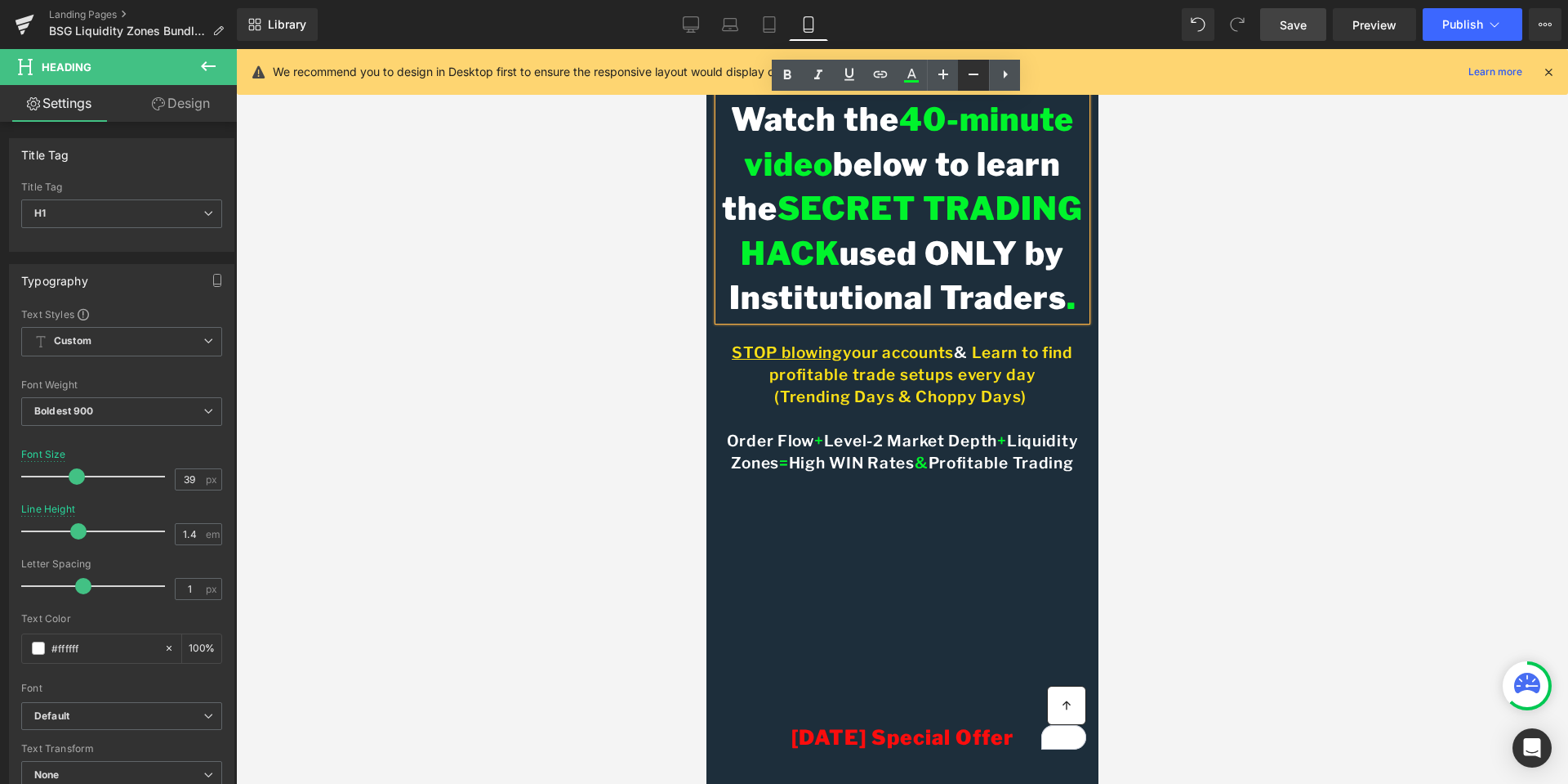
click at [976, 74] on icon at bounding box center [973, 74] width 10 height 2
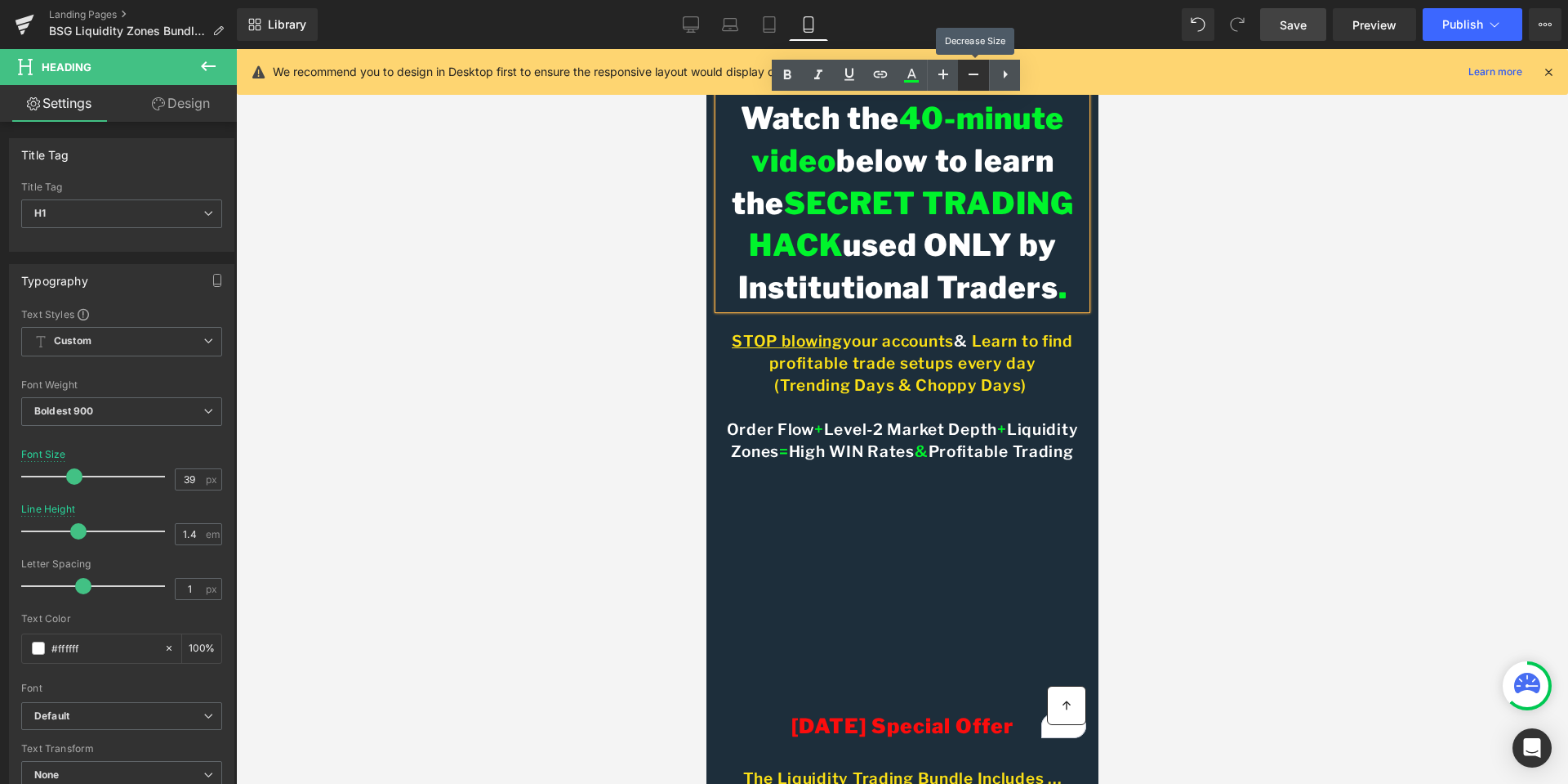
click at [976, 74] on icon at bounding box center [973, 74] width 10 height 2
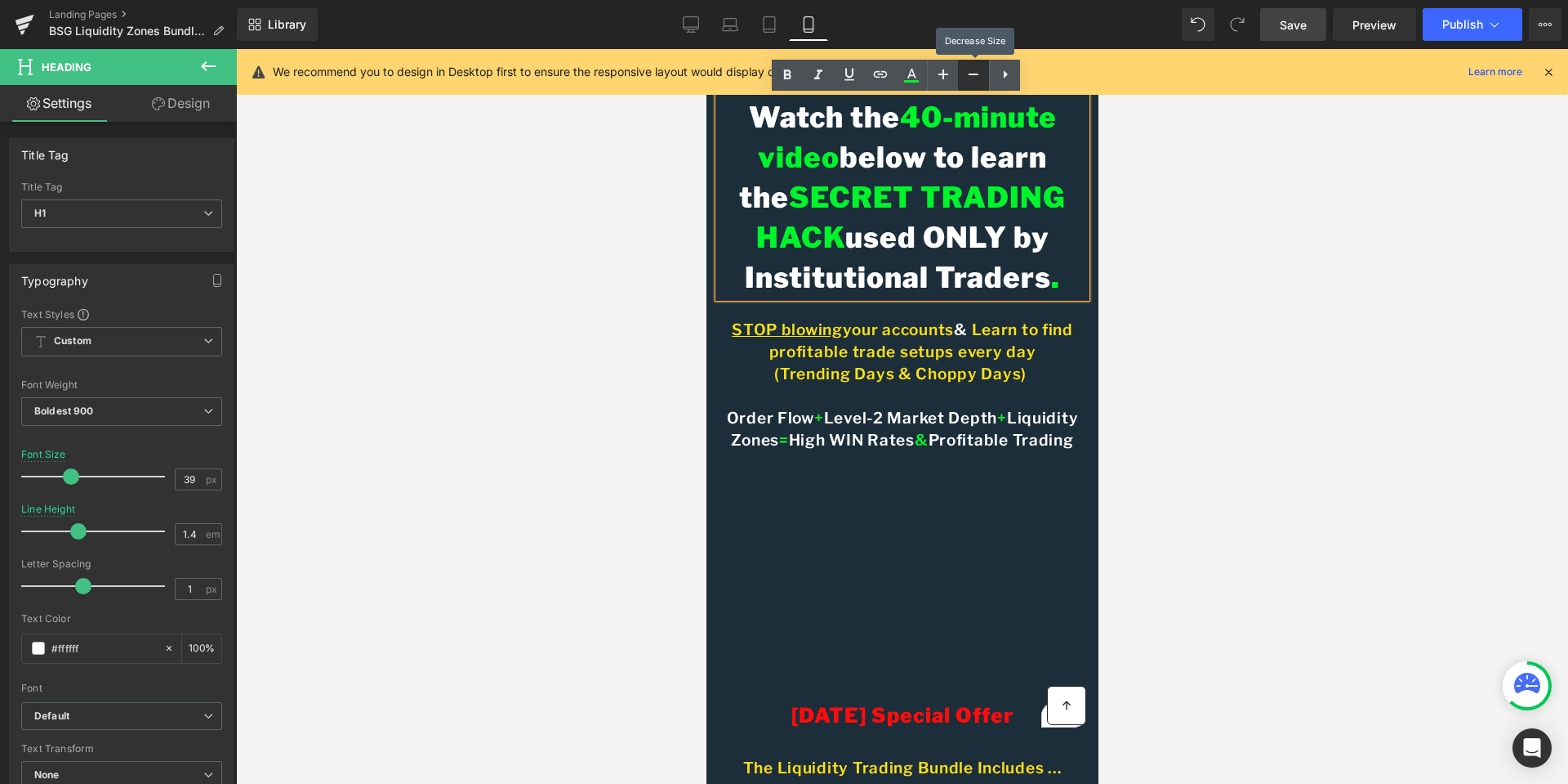
click at [976, 74] on icon at bounding box center [973, 74] width 10 height 2
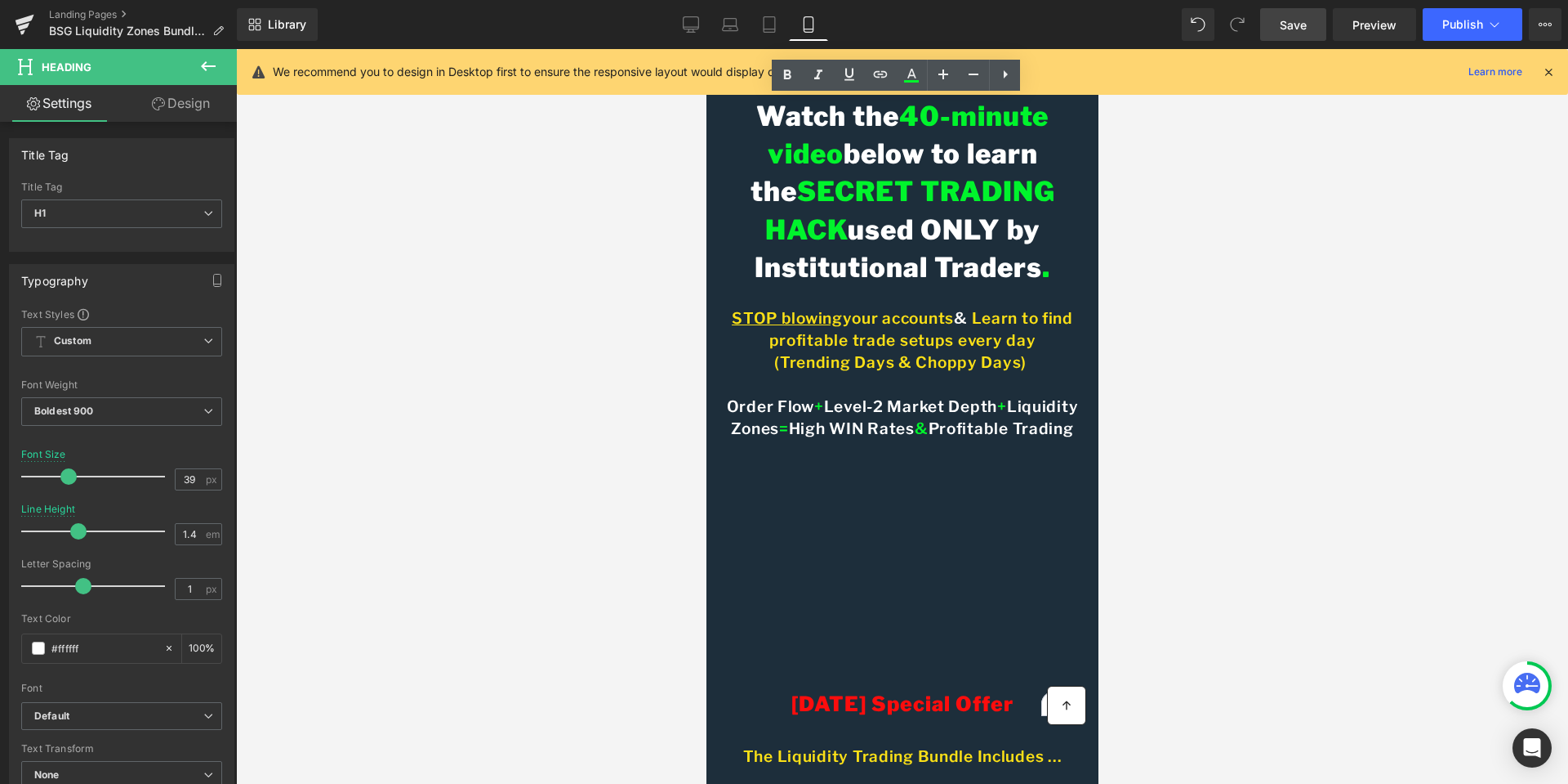
click at [1295, 22] on span "Save" at bounding box center [1293, 25] width 27 height 17
click at [1450, 30] on span "Publish" at bounding box center [1462, 24] width 41 height 13
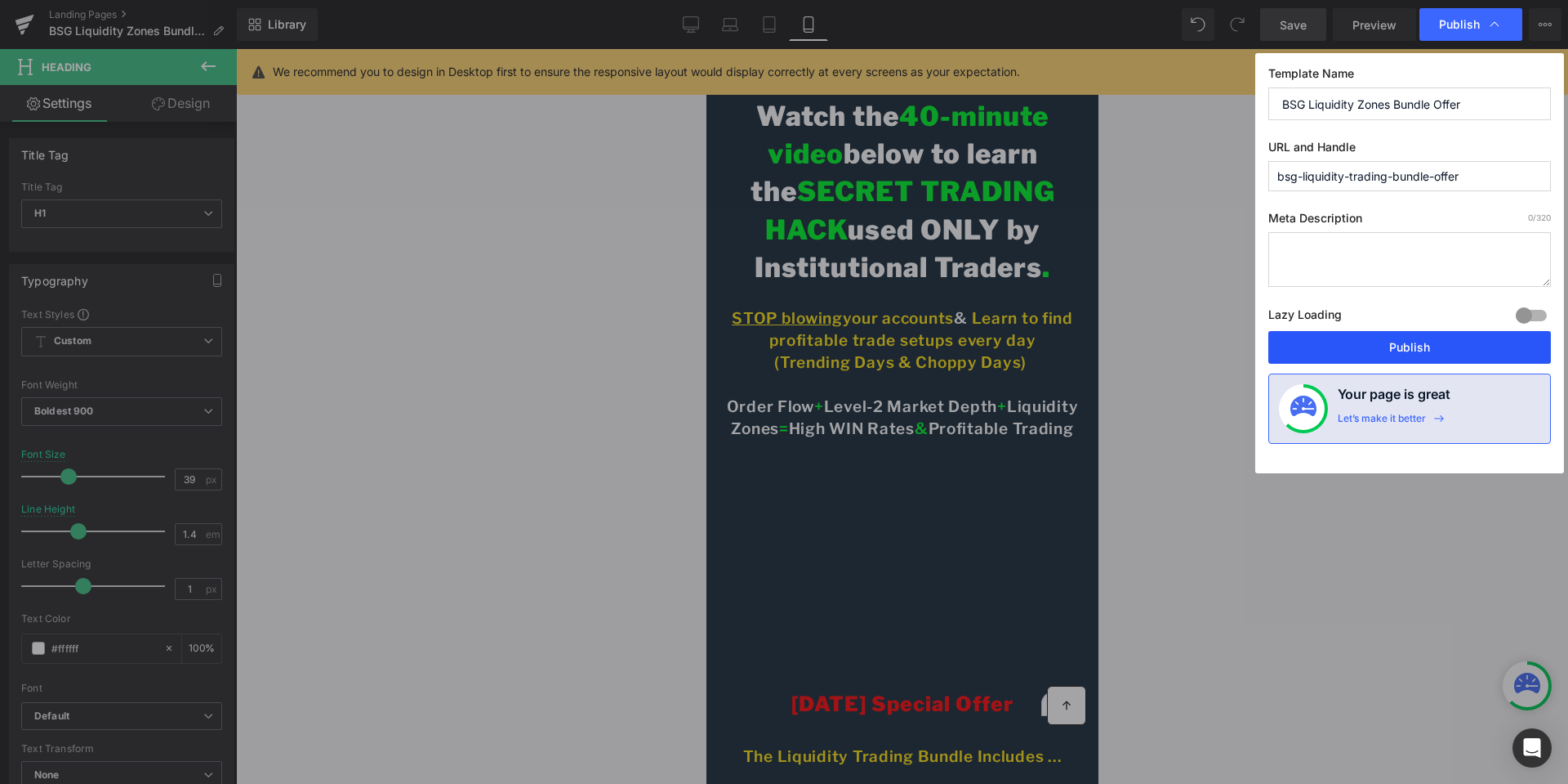
click at [1404, 345] on button "Publish" at bounding box center [1410, 347] width 283 height 33
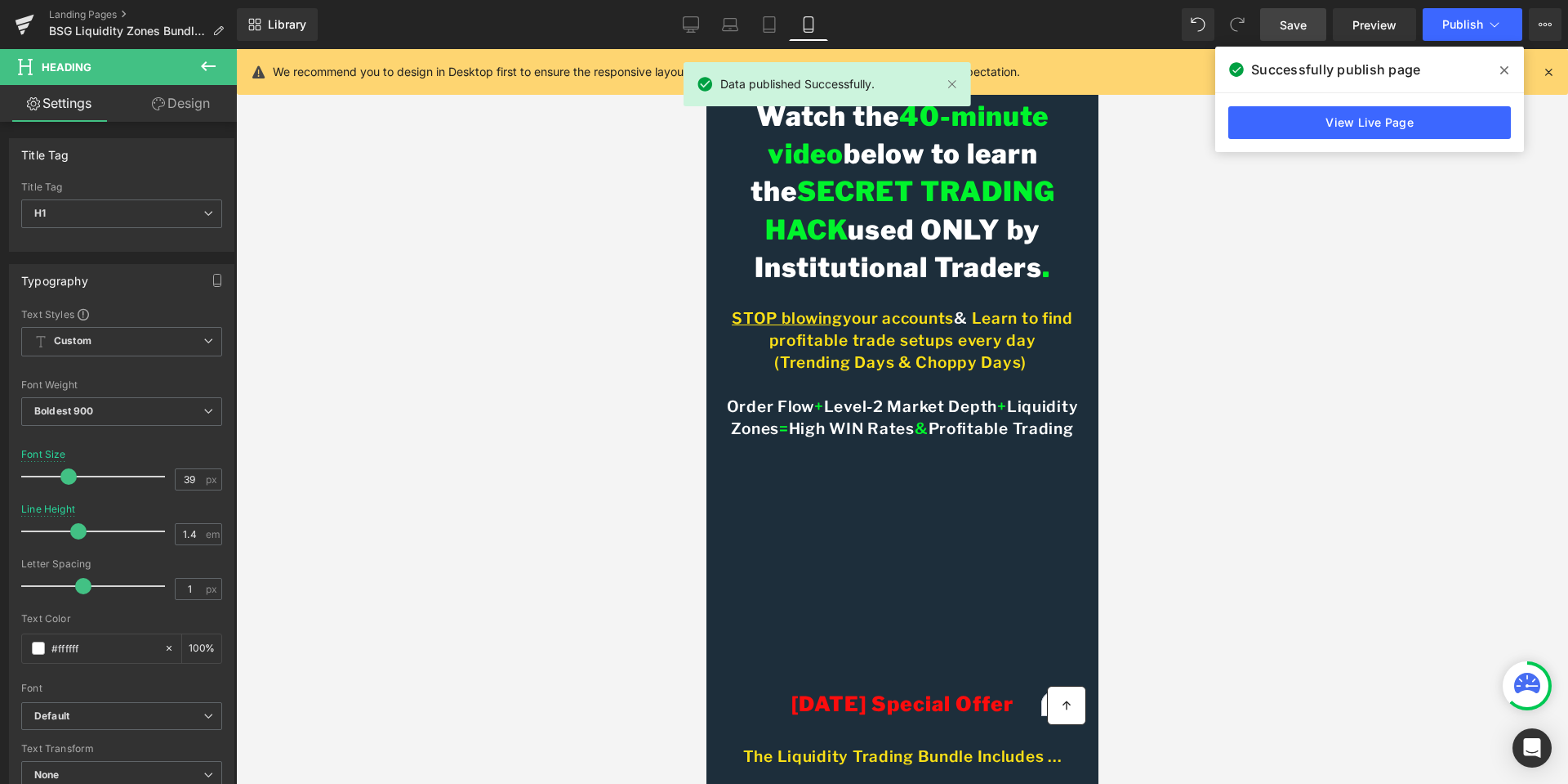
click at [1507, 68] on icon at bounding box center [1504, 70] width 8 height 13
